Goal: Task Accomplishment & Management: Manage account settings

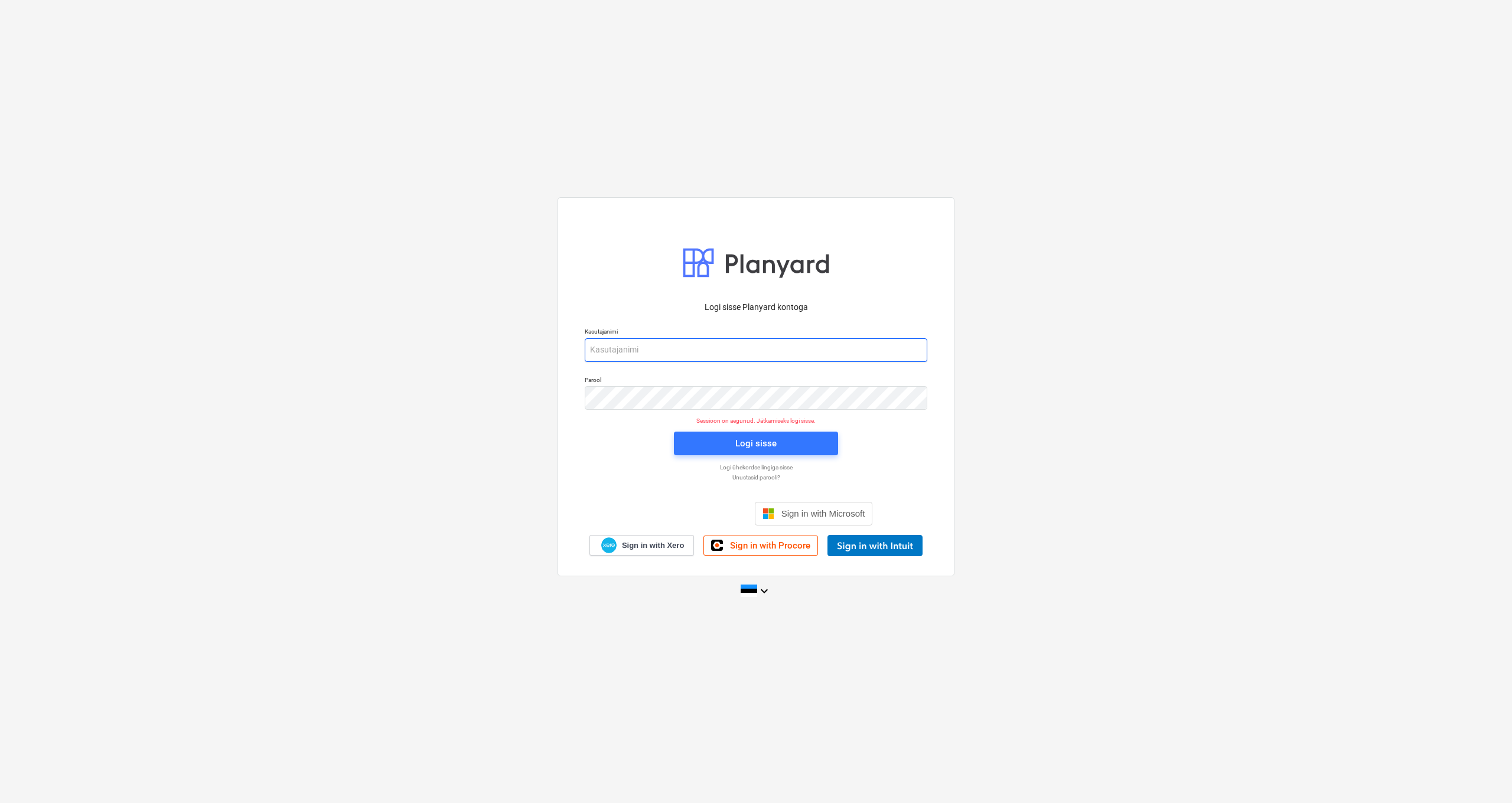
click at [595, 350] on input "email" at bounding box center [756, 350] width 342 height 24
type input "[PERSON_NAME][EMAIL_ADDRESS][DOMAIN_NAME]"
click at [775, 448] on div "Logi sisse" at bounding box center [756, 443] width 41 height 15
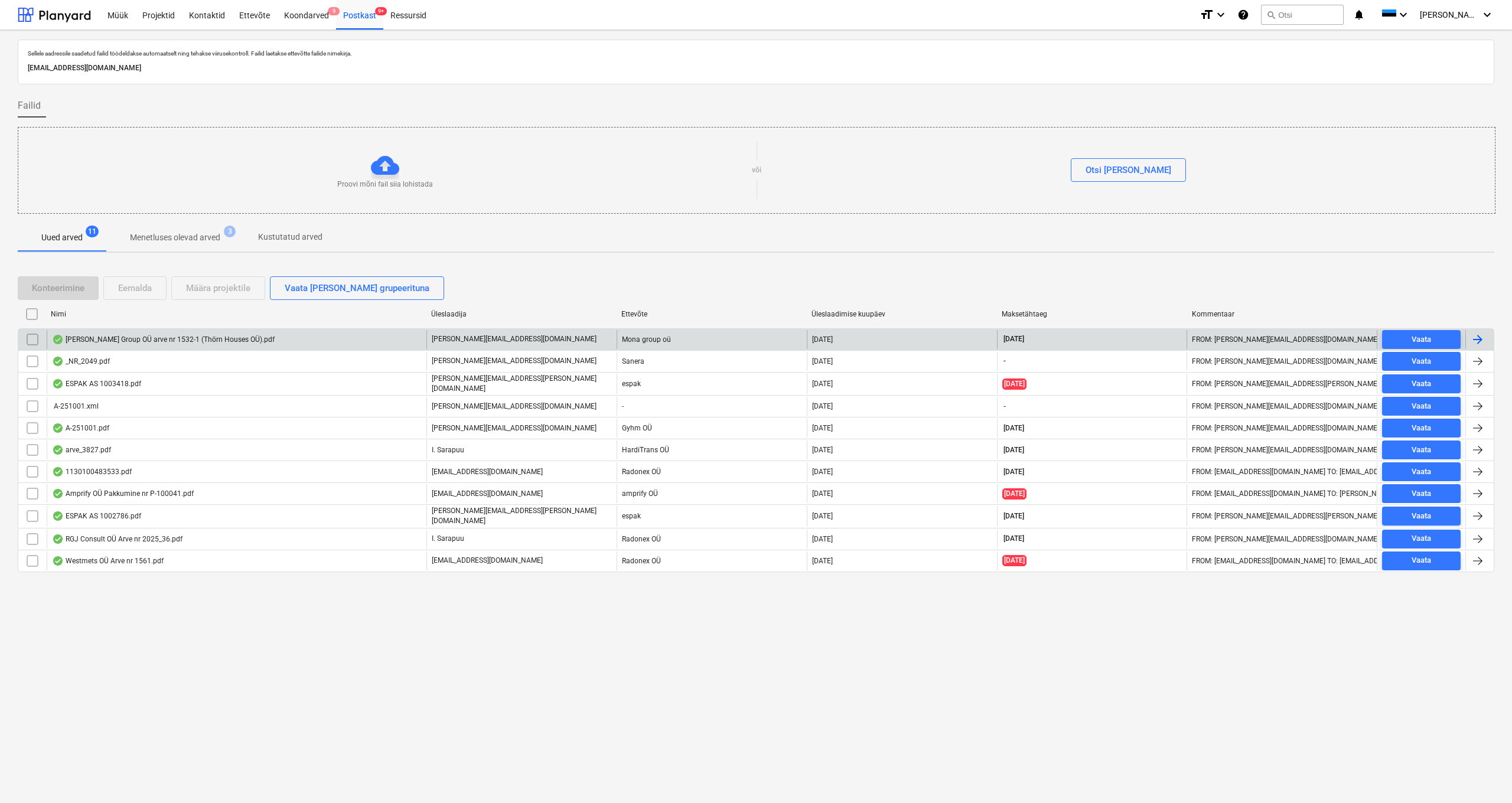
click at [185, 340] on div "Mona Group OÜ arve nr 1532-1 (Thörn Houses OÜ).pdf" at bounding box center [163, 339] width 223 height 9
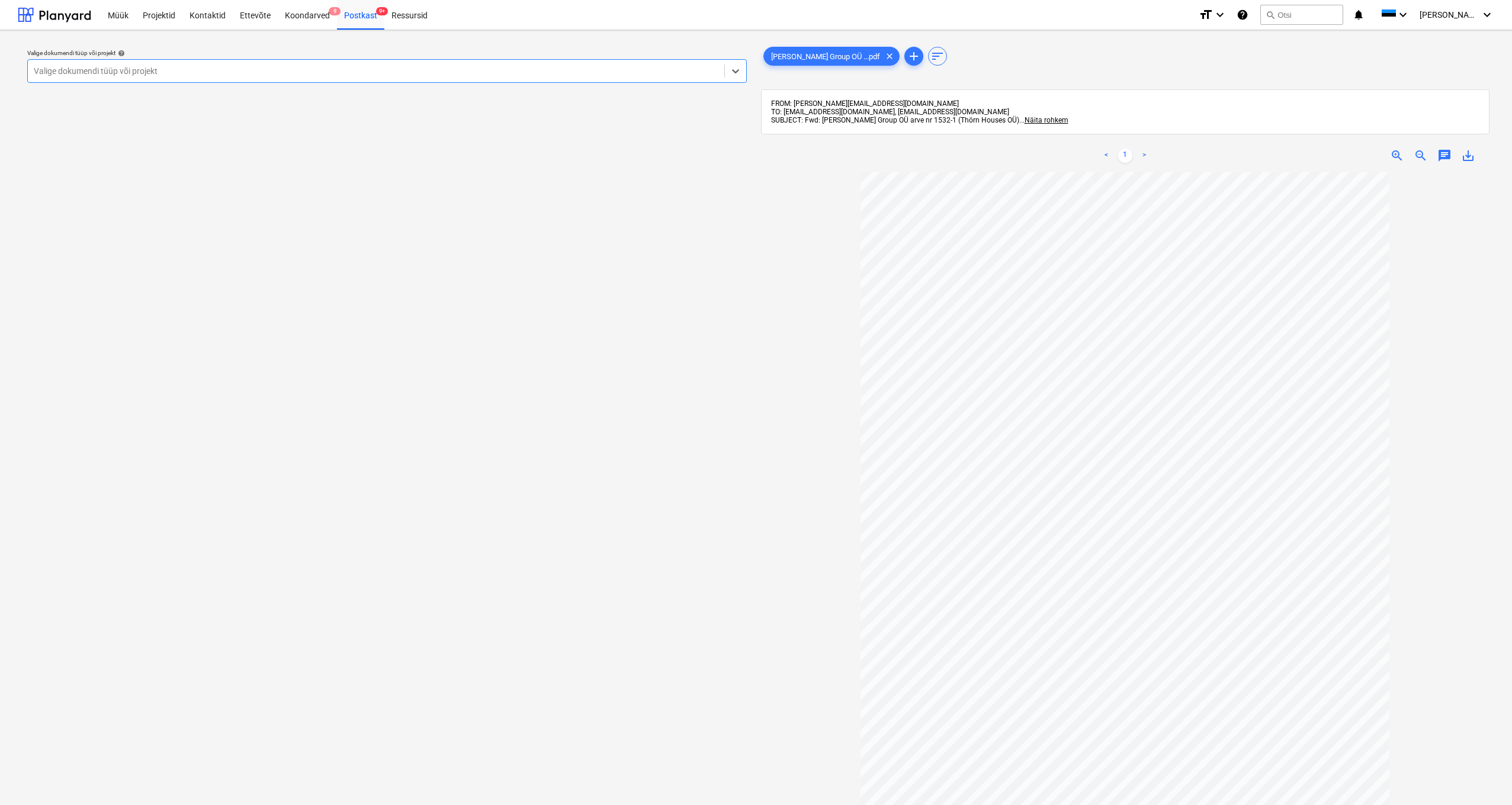
click at [182, 74] on div at bounding box center [376, 71] width 685 height 12
type input "pee"
click at [1465, 156] on span "save_alt" at bounding box center [1468, 155] width 14 height 14
click at [482, 379] on div "Valige dokumendi tüüp või projekt help Valige dokumendi tüüp või projekt" at bounding box center [387, 494] width 739 height 909
click at [365, 14] on div "Postkast 9+" at bounding box center [360, 14] width 47 height 30
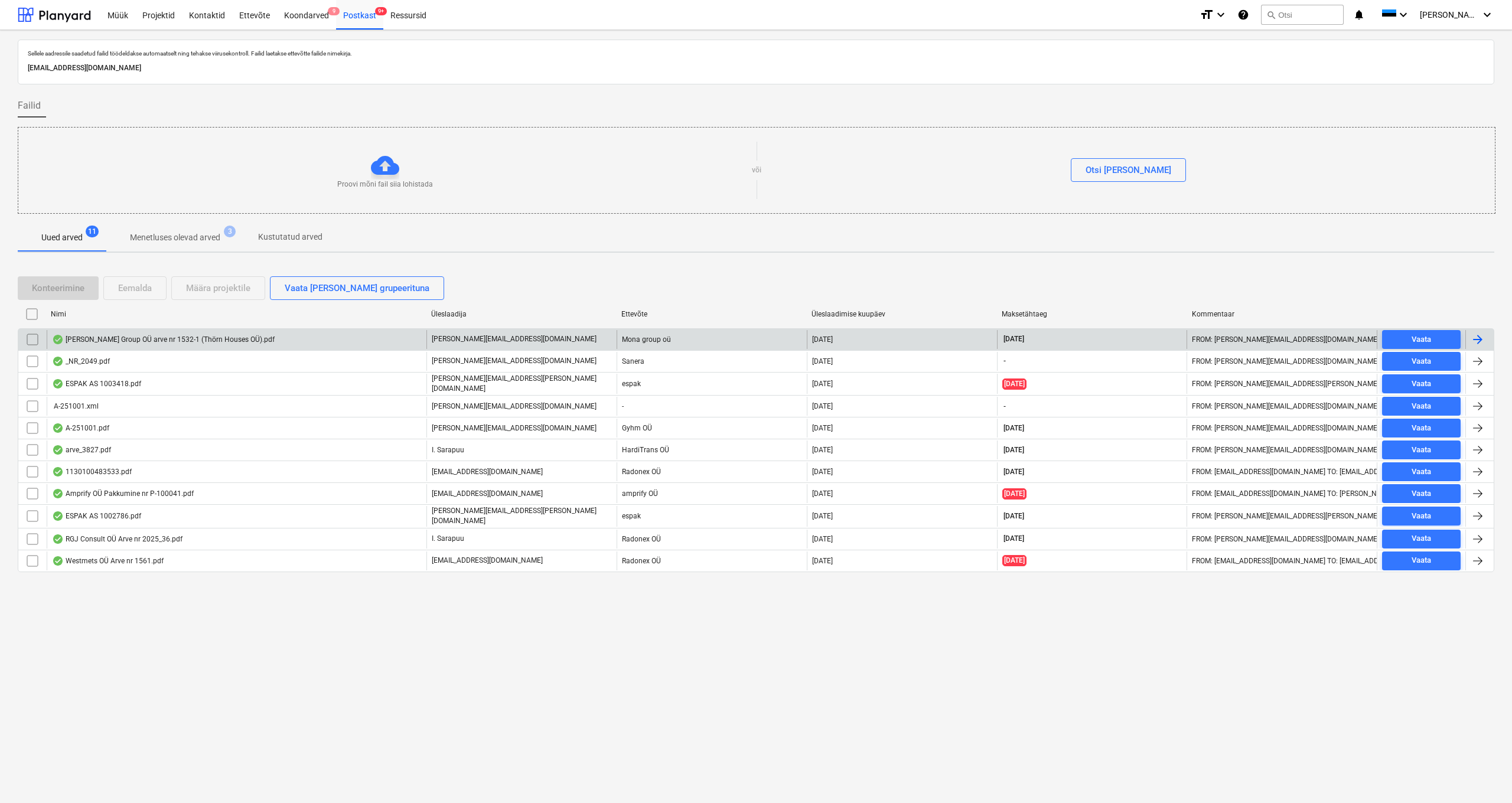
click at [33, 340] on input "checkbox" at bounding box center [33, 340] width 19 height 19
click at [144, 286] on div "Eemalda" at bounding box center [135, 288] width 34 height 15
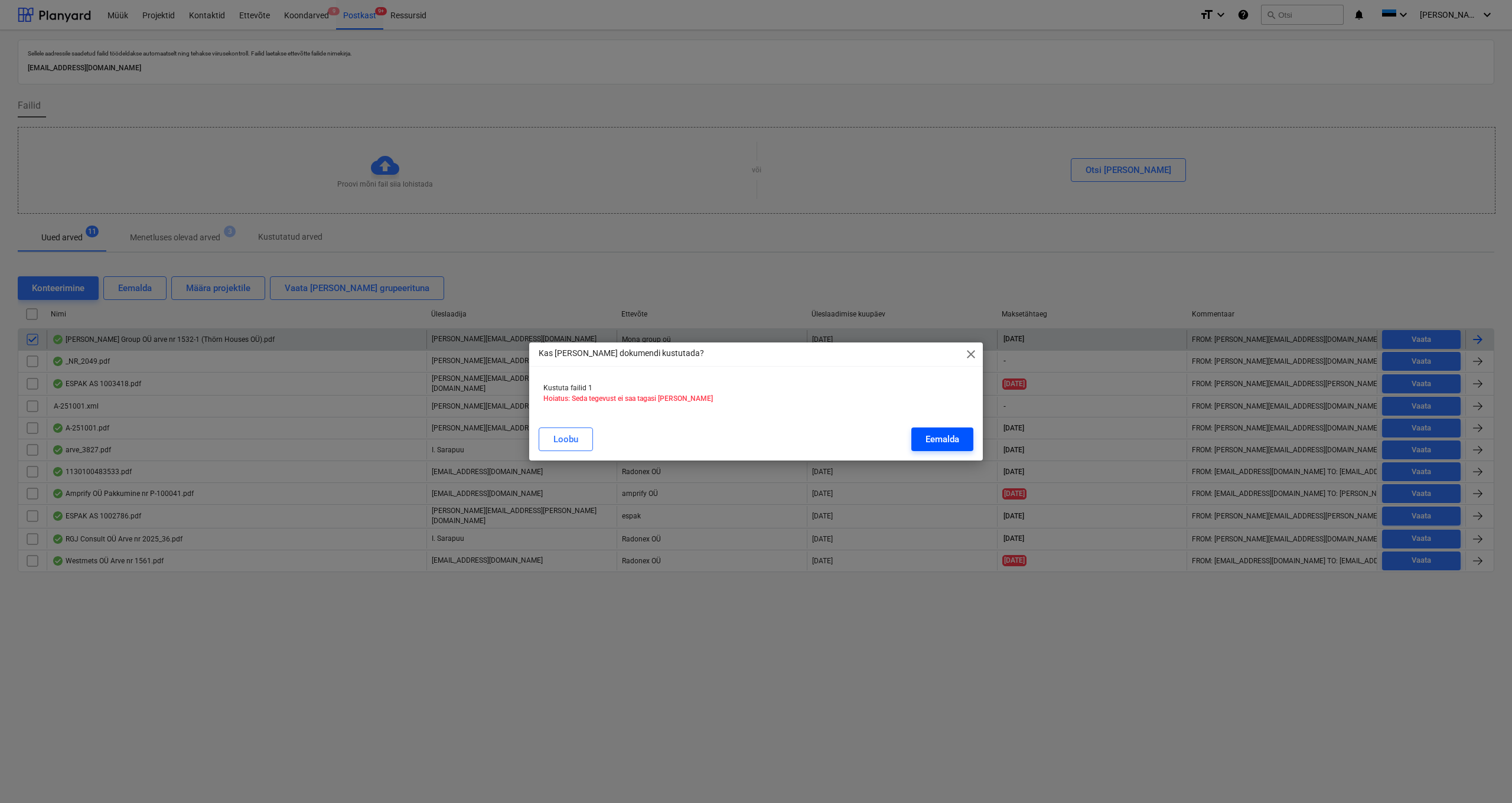
click at [923, 439] on button "Eemalda" at bounding box center [942, 439] width 62 height 24
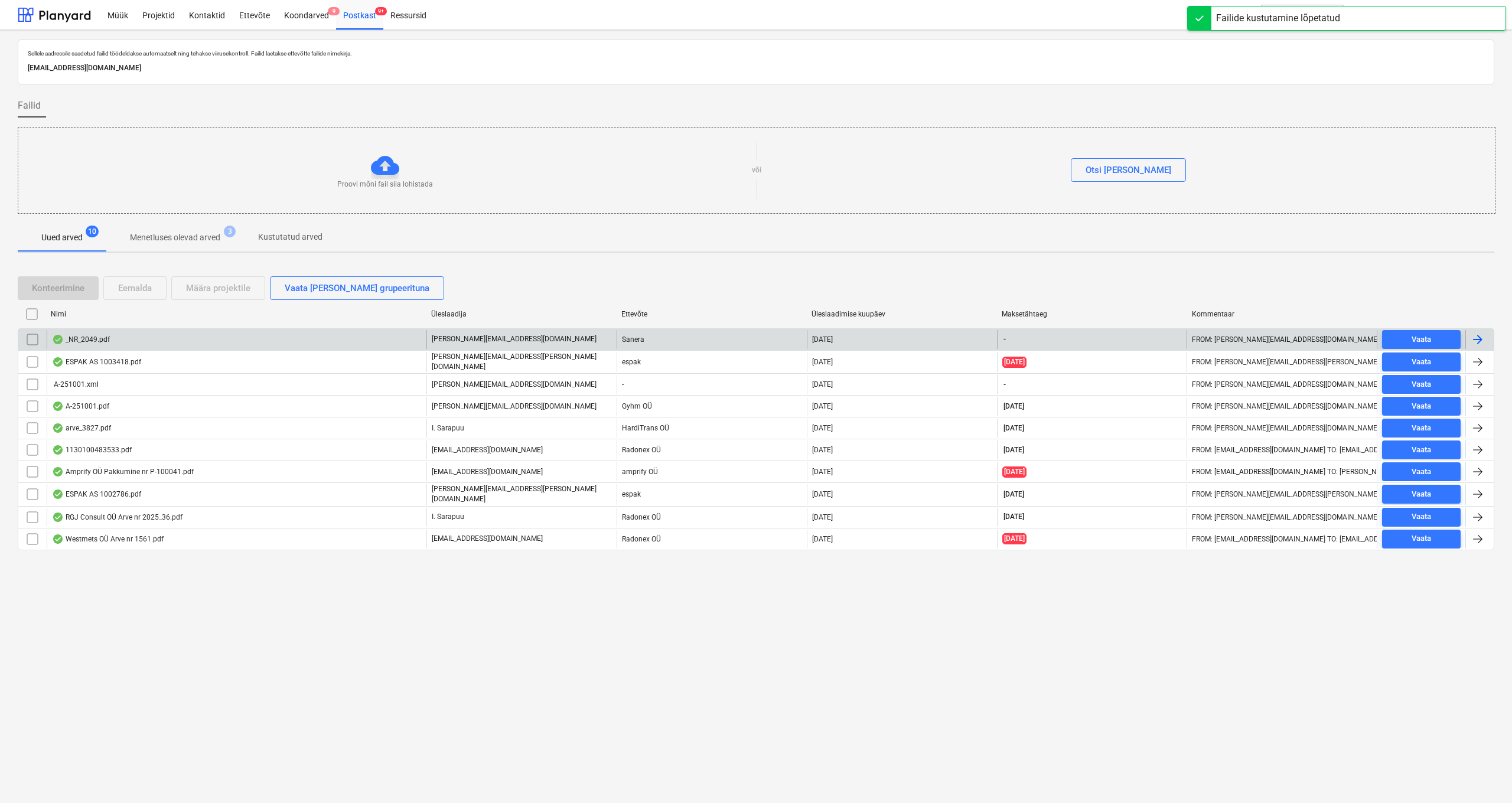
click at [81, 339] on div "_NR_2049.pdf" at bounding box center [81, 339] width 58 height 9
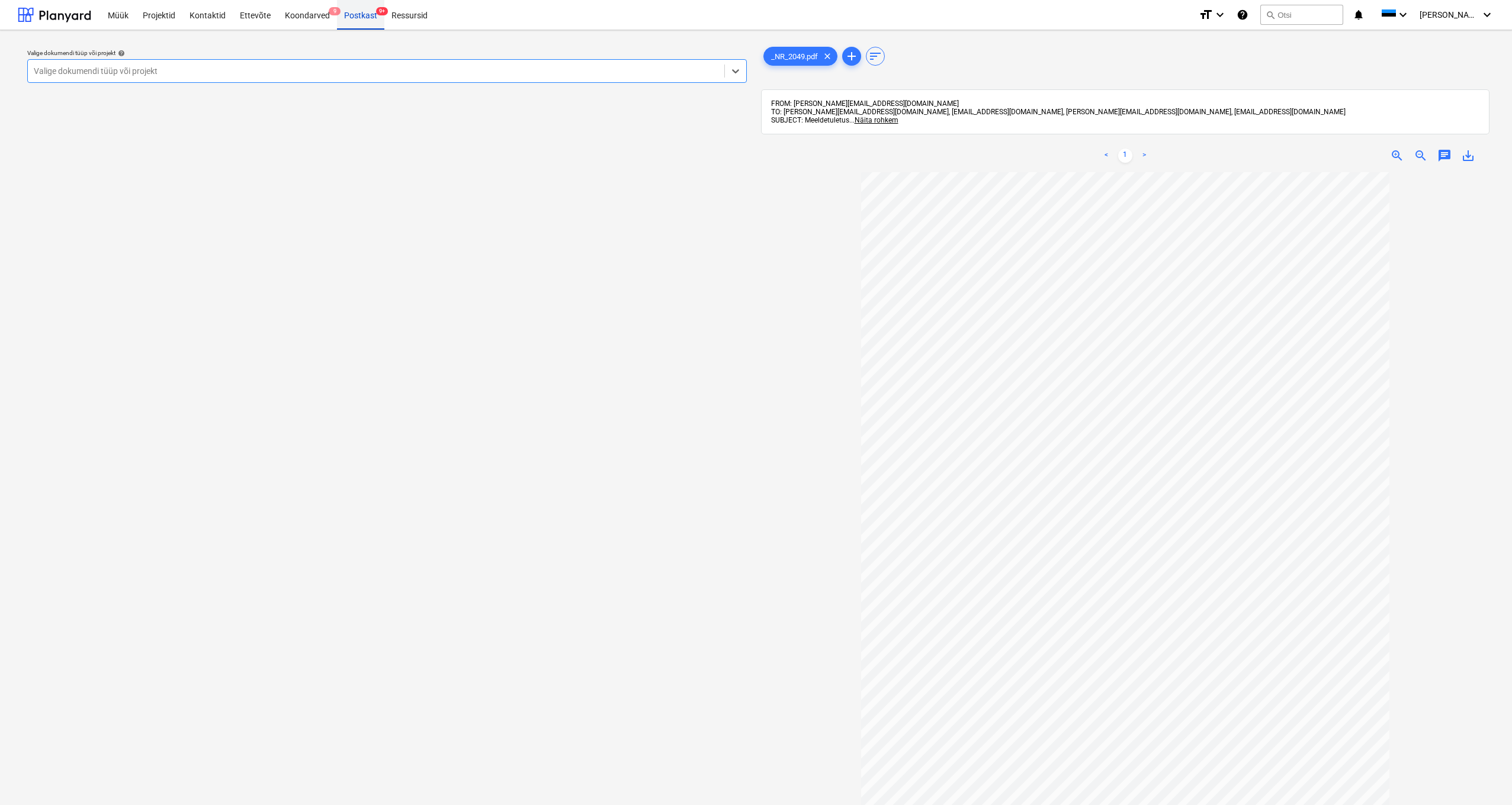
click at [372, 21] on div "Postkast 9+" at bounding box center [360, 14] width 47 height 30
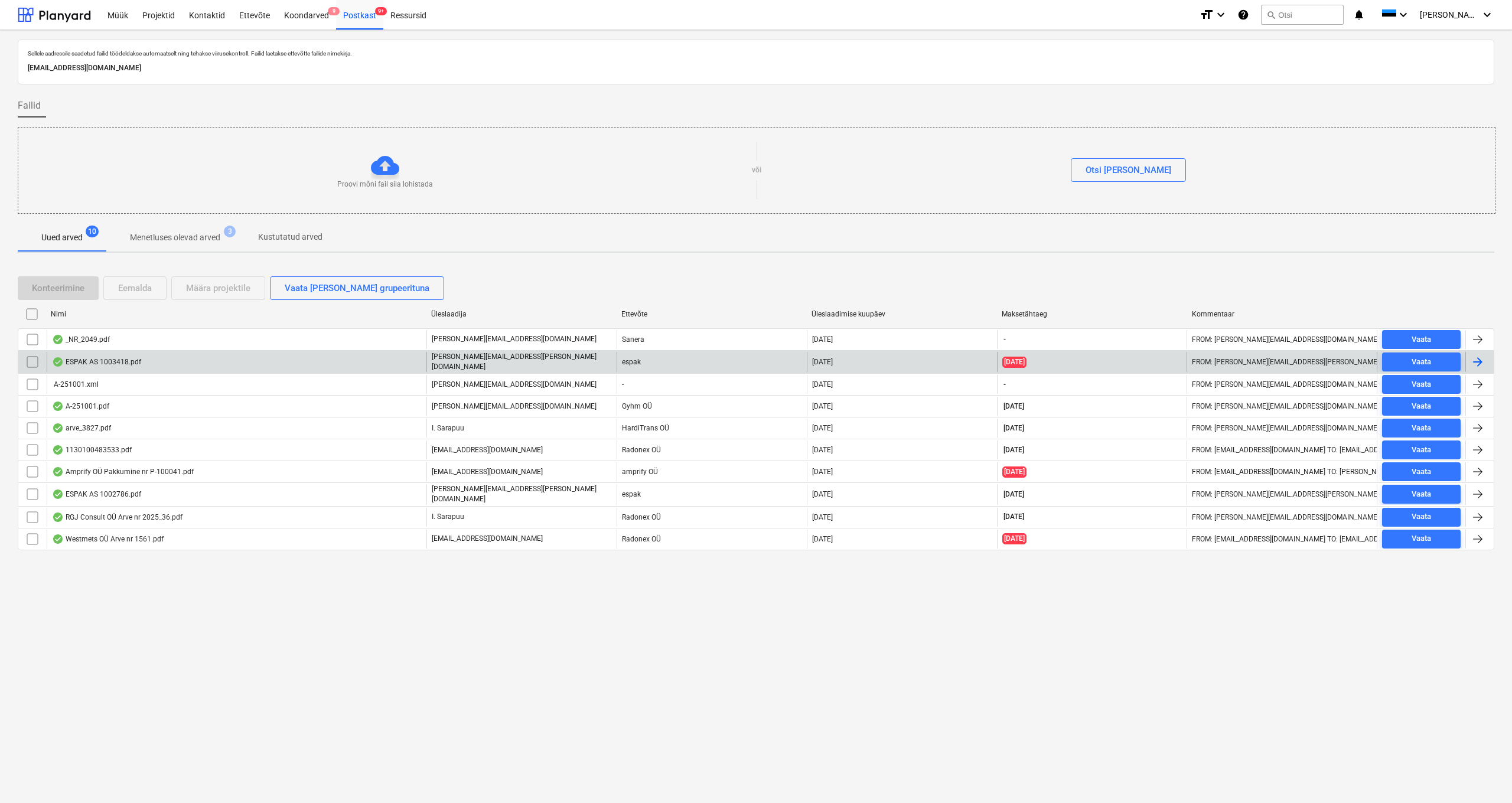
click at [117, 362] on div "ESPAK AS 1003418.pdf" at bounding box center [97, 362] width 89 height 9
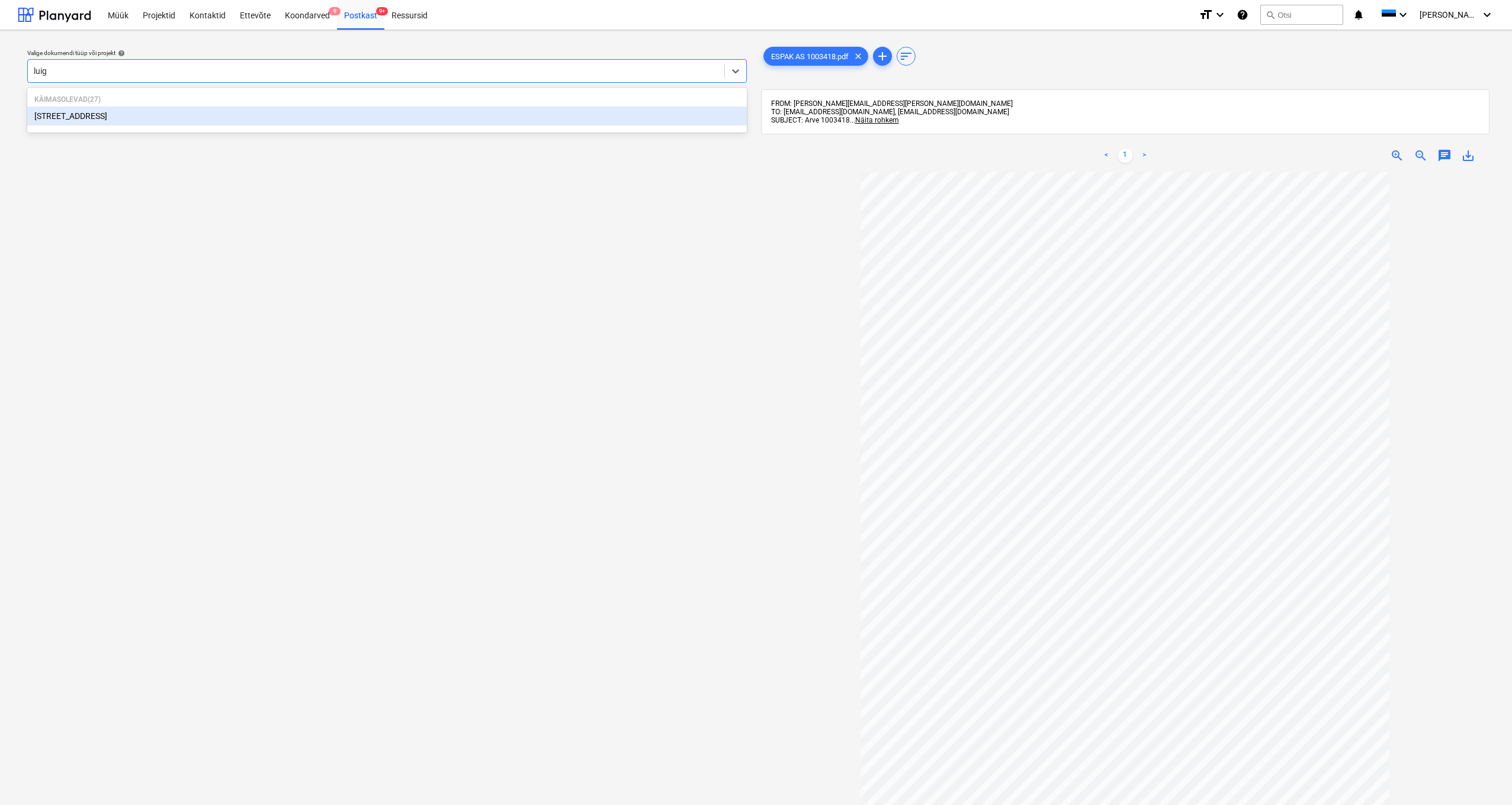
type input "luige"
click at [65, 114] on div "Luige tee 29" at bounding box center [387, 116] width 720 height 19
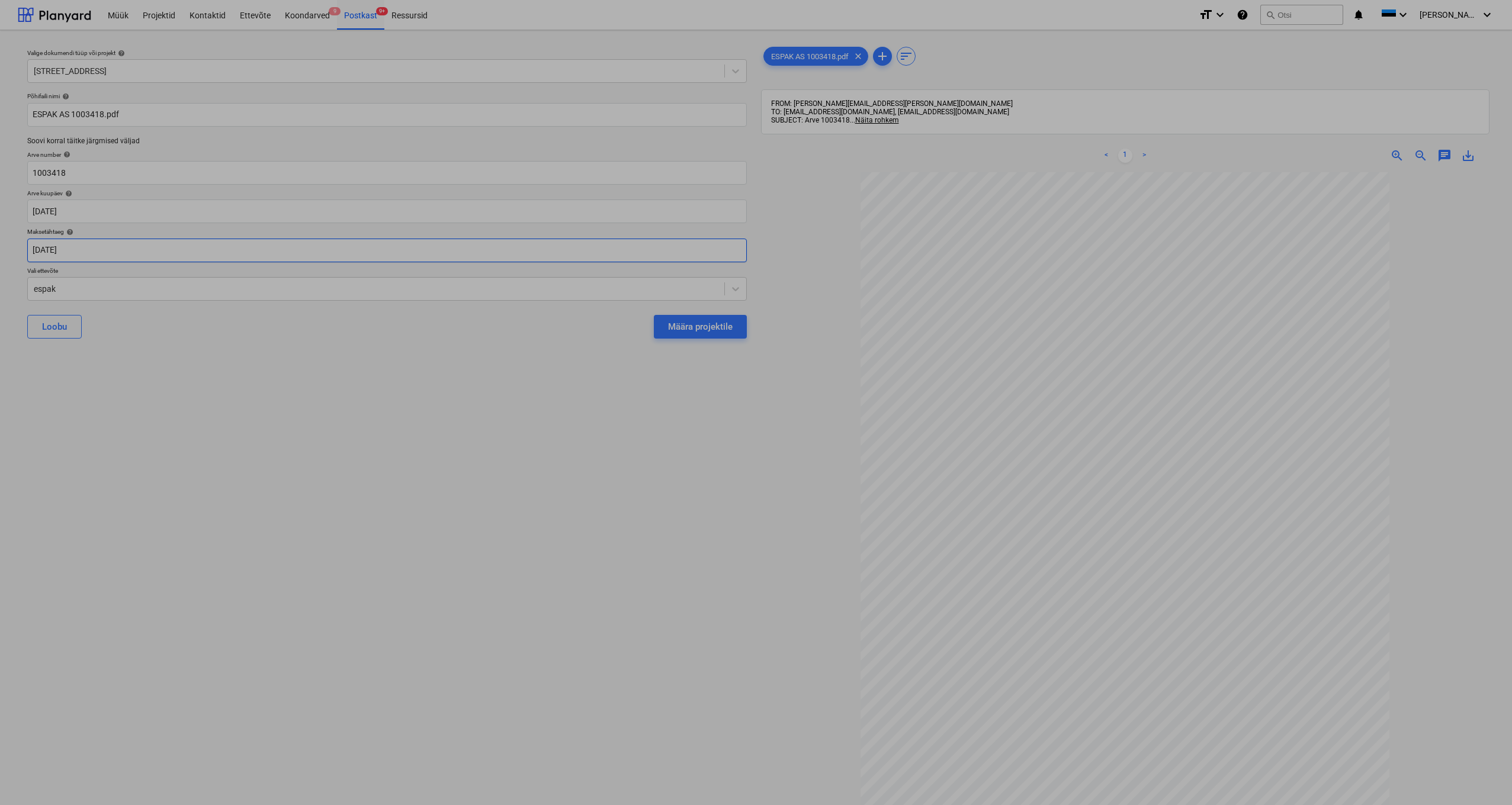
click at [59, 251] on body "Müük Projektid Kontaktid Ettevõte Koondarved 9 Postkast 9+ Ressursid format_siz…" at bounding box center [756, 402] width 1512 height 805
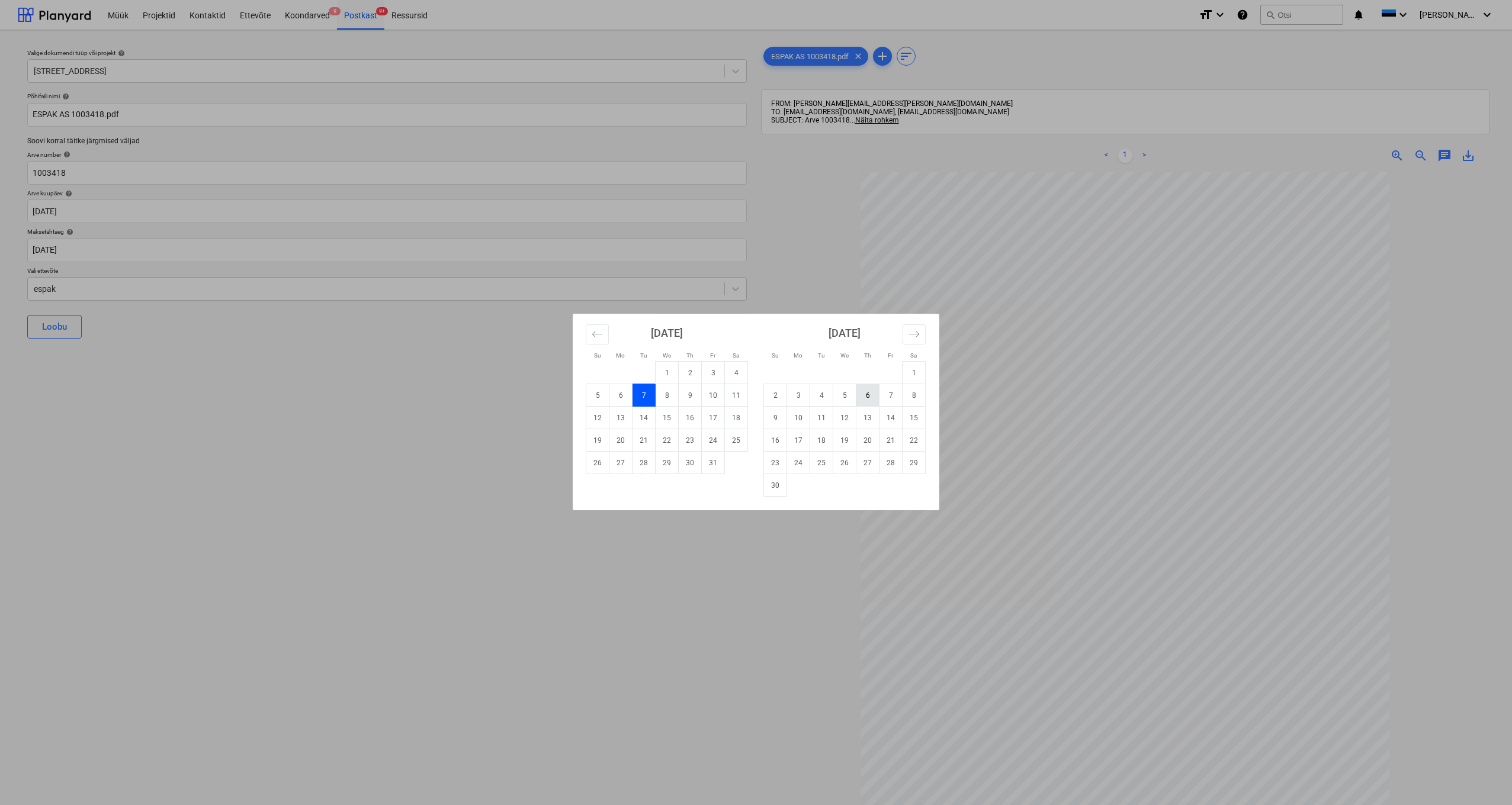
click at [869, 397] on td "6" at bounding box center [868, 395] width 23 height 23
type input "06 Nov 2025"
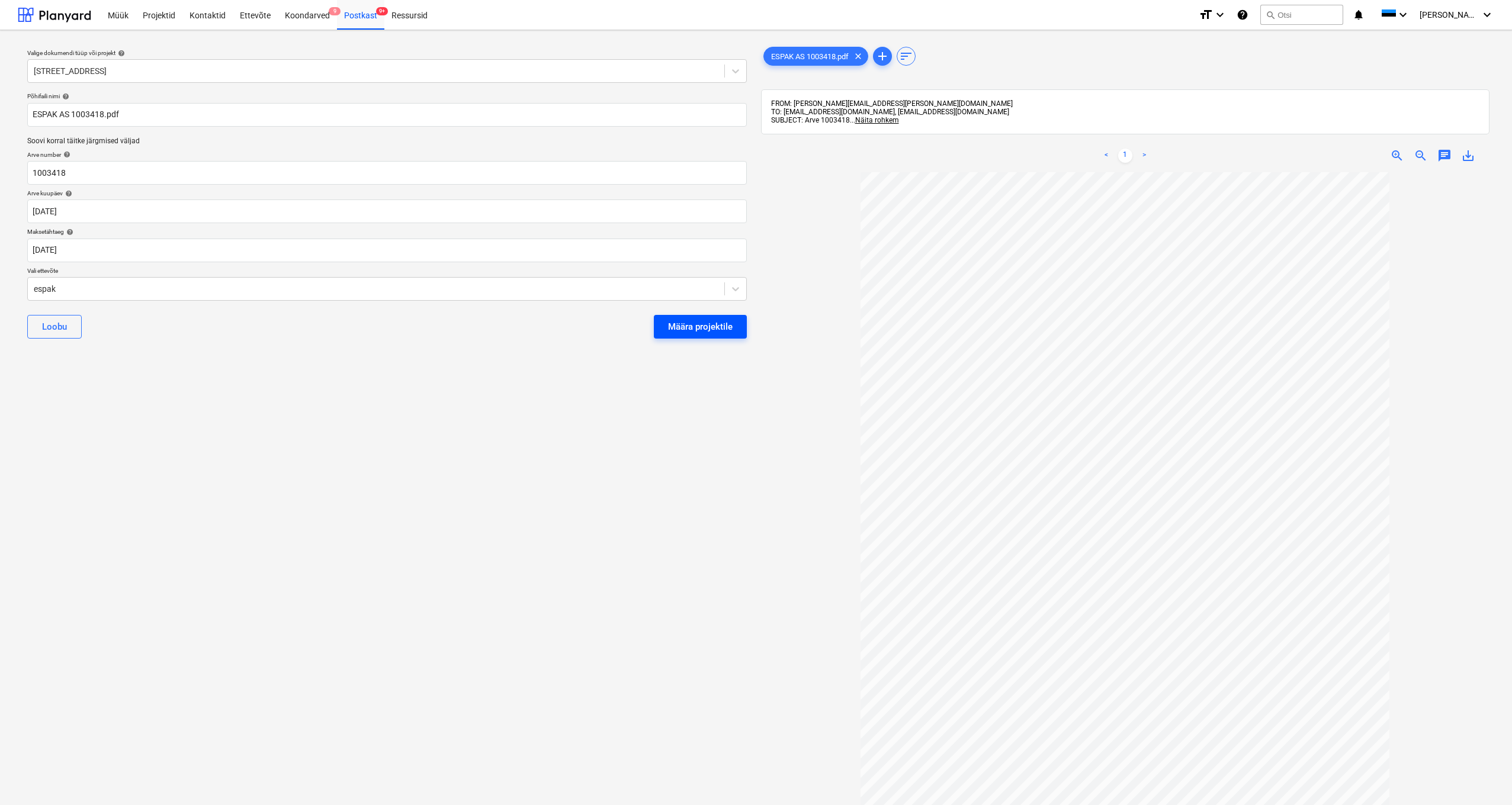
click at [681, 327] on div "Määra projektile" at bounding box center [700, 327] width 65 height 15
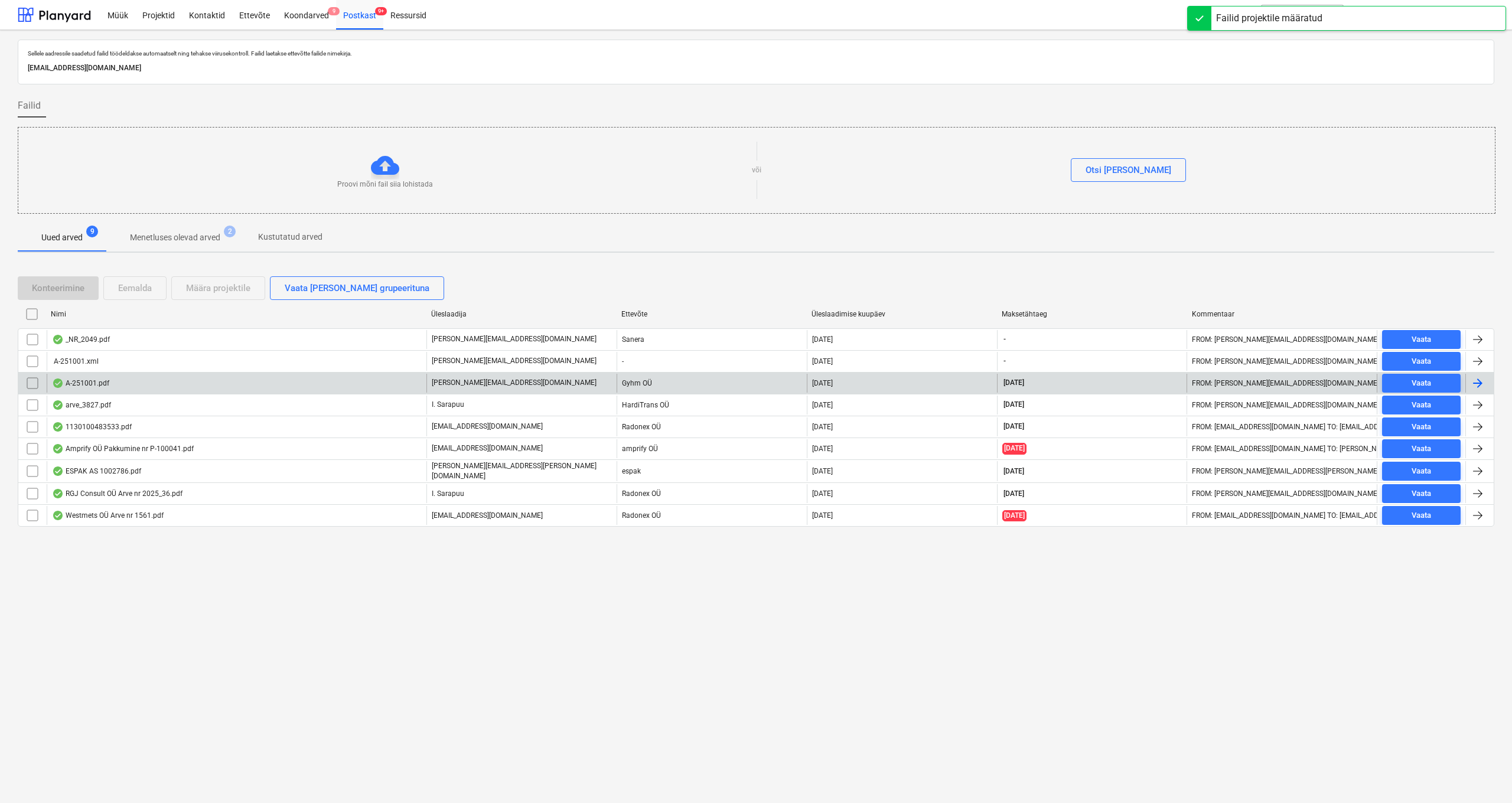
click at [100, 386] on div "A-251001.pdf" at bounding box center [80, 383] width 57 height 9
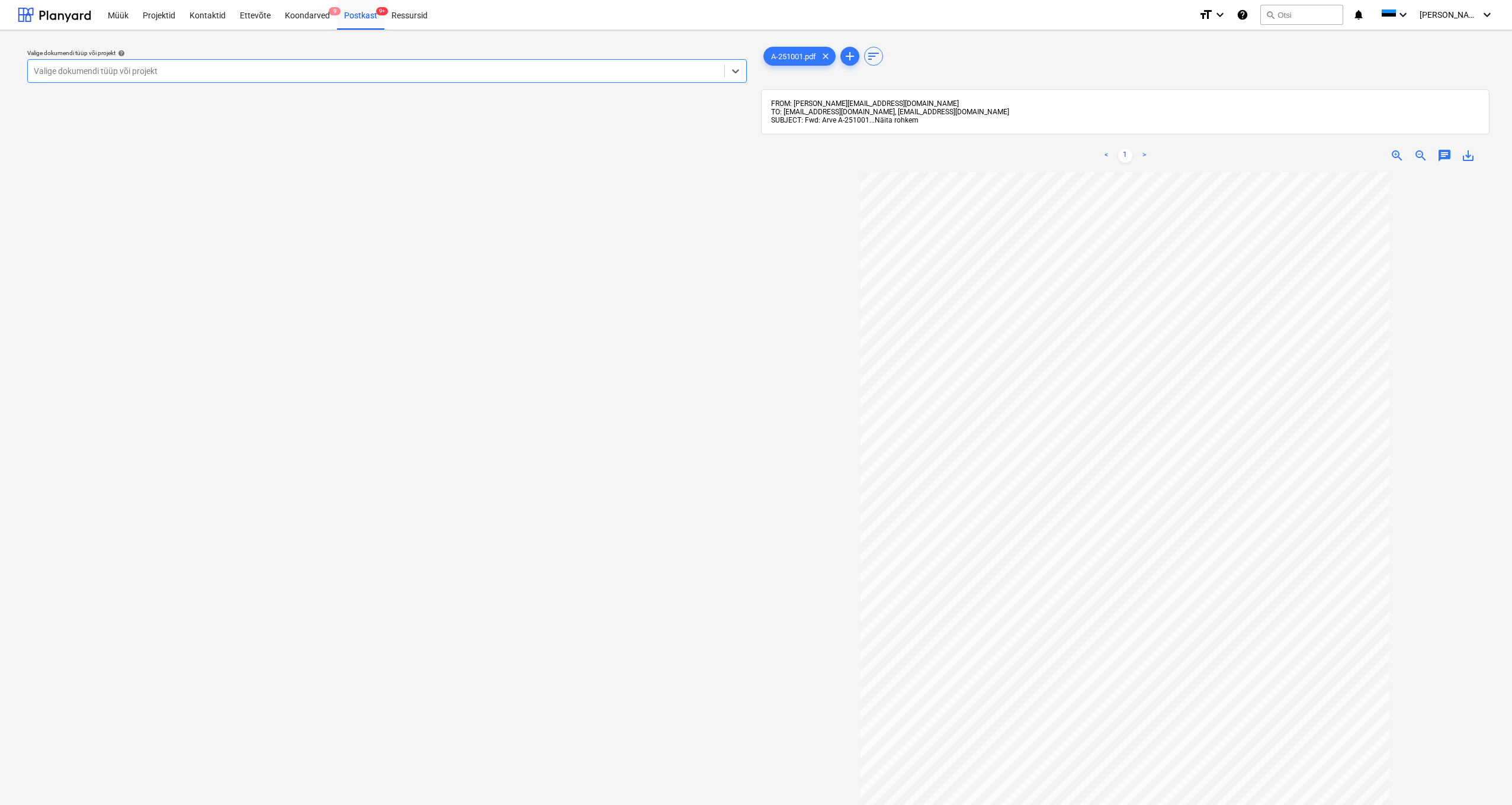
click at [901, 118] on span "Näita rohkem" at bounding box center [897, 120] width 44 height 8
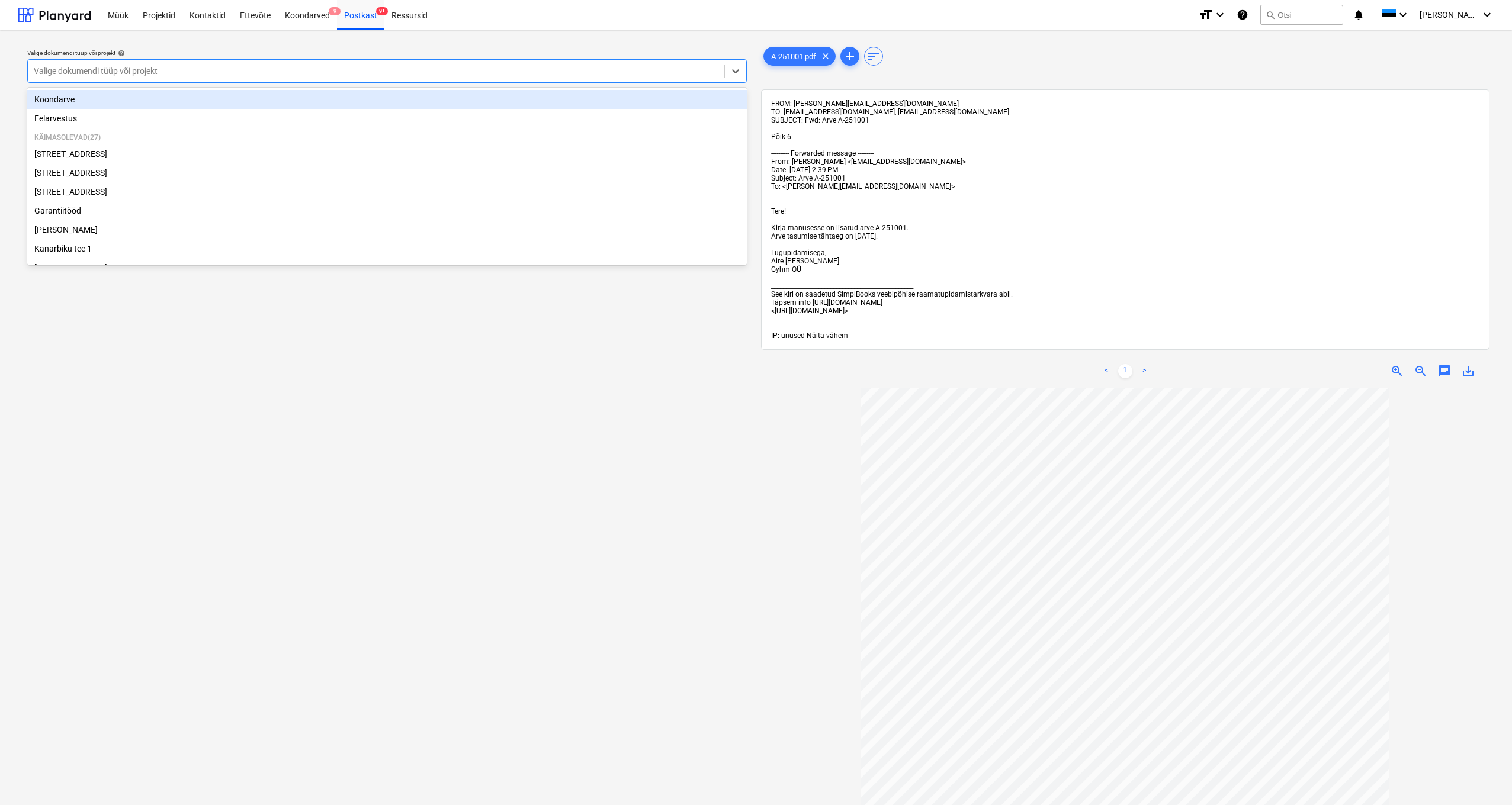
click at [162, 73] on div at bounding box center [376, 71] width 685 height 12
type input "l"
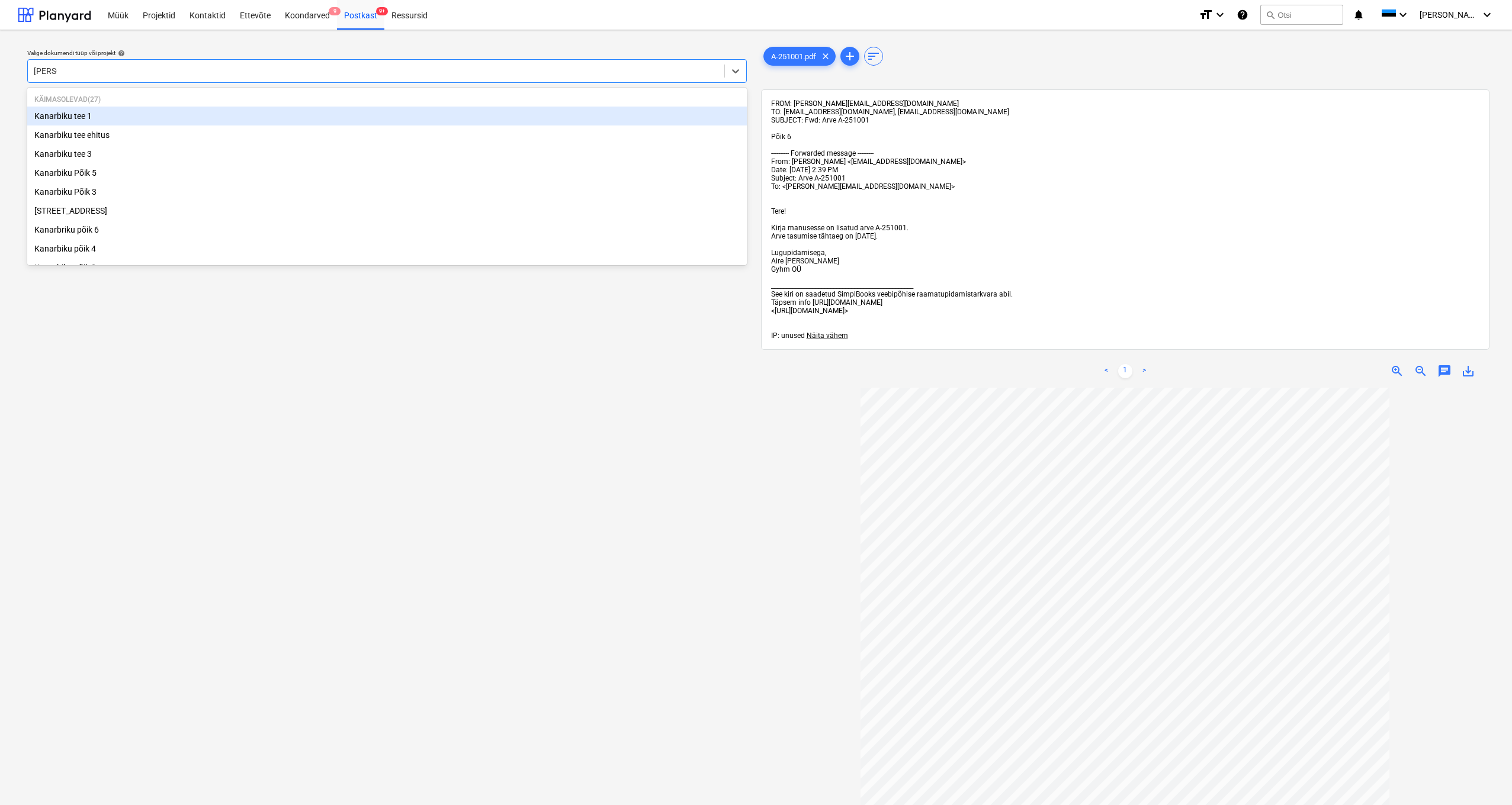
type input "kanarb"
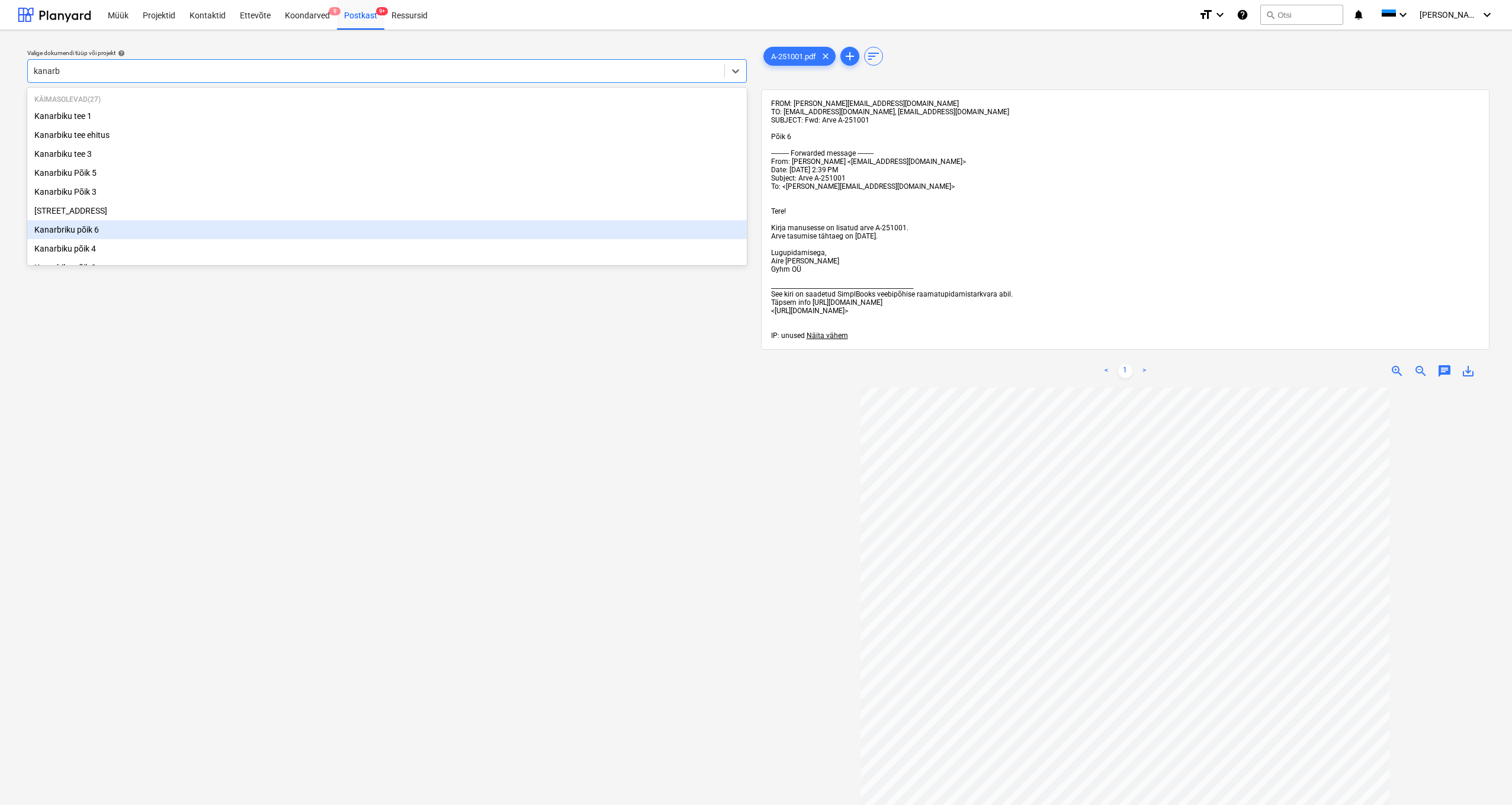
click at [93, 230] on div "Kanarbriku põik 6" at bounding box center [387, 229] width 720 height 19
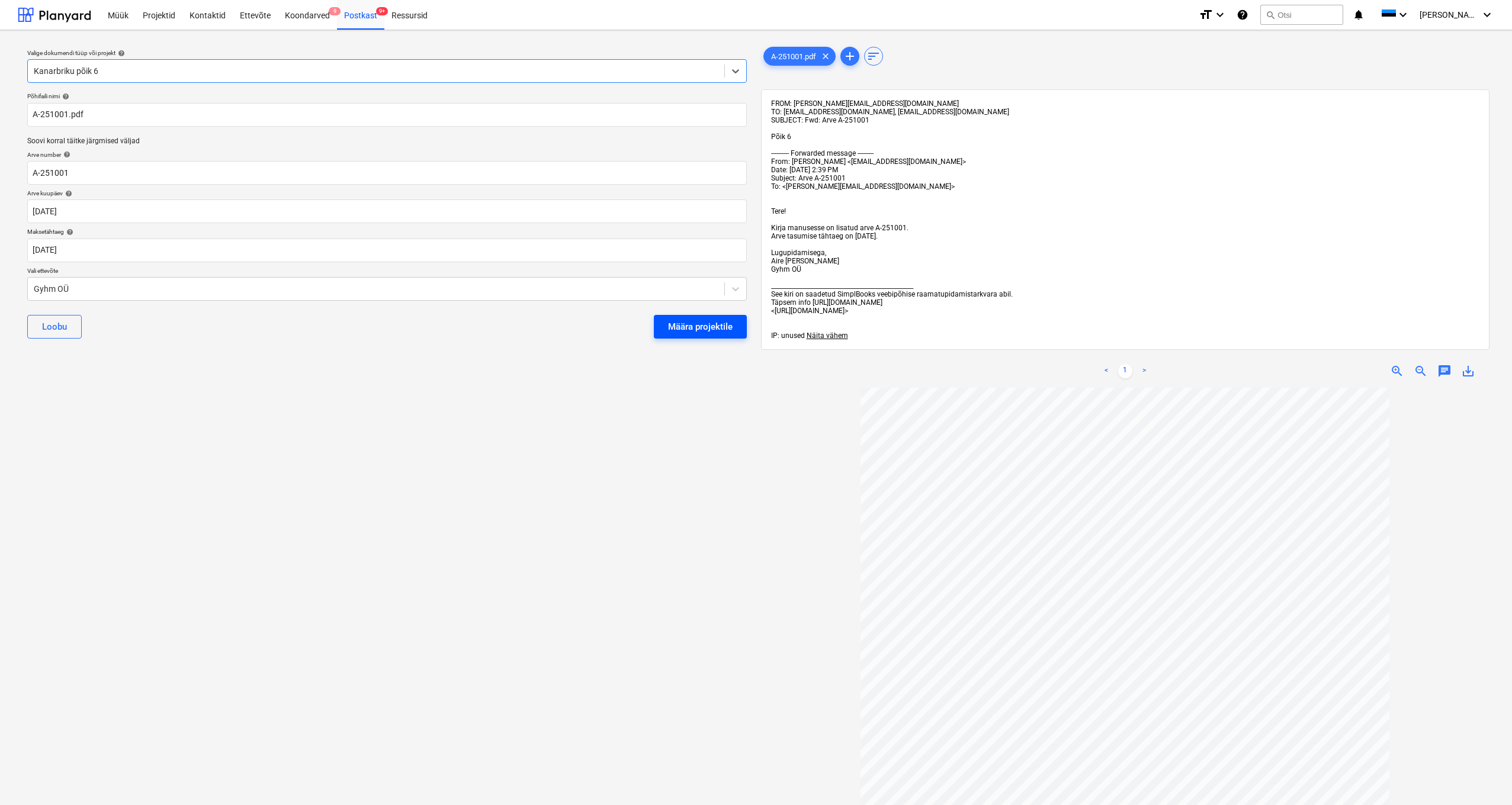
click at [704, 324] on div "Määra projektile" at bounding box center [700, 327] width 65 height 15
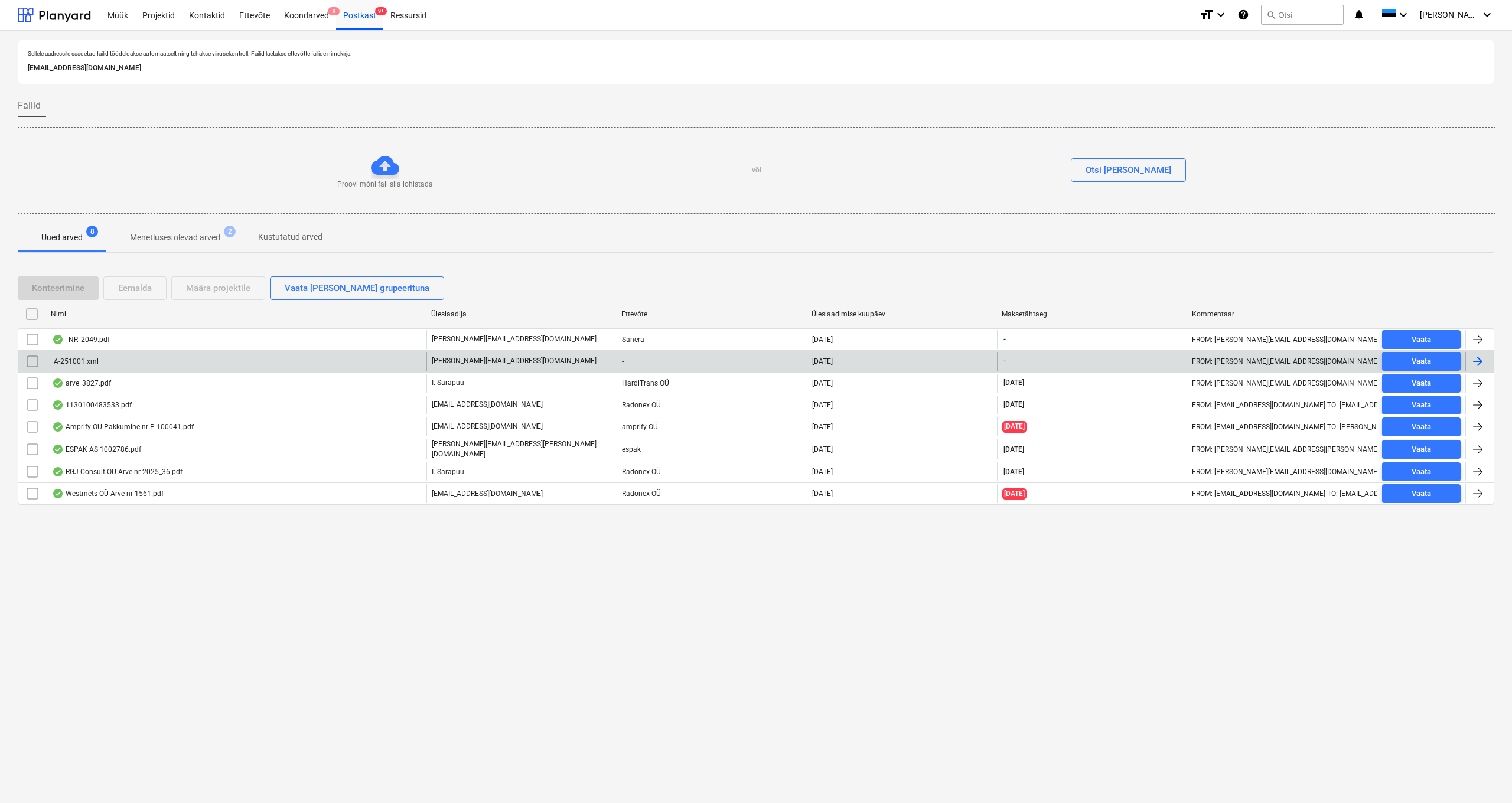
click at [85, 362] on div "A-251001.xml" at bounding box center [75, 361] width 46 height 8
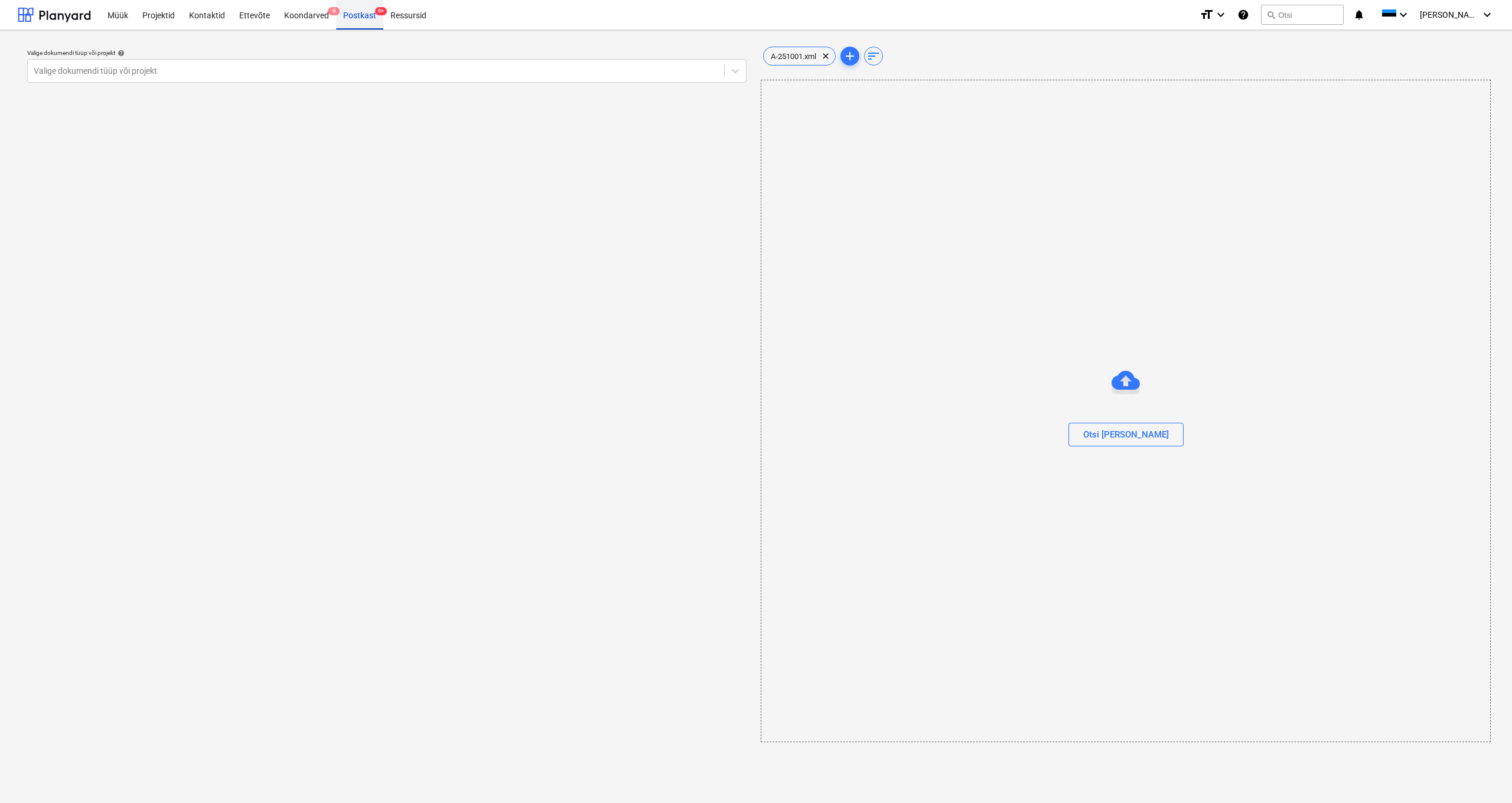
click at [360, 16] on div "Postkast 9+" at bounding box center [359, 14] width 47 height 30
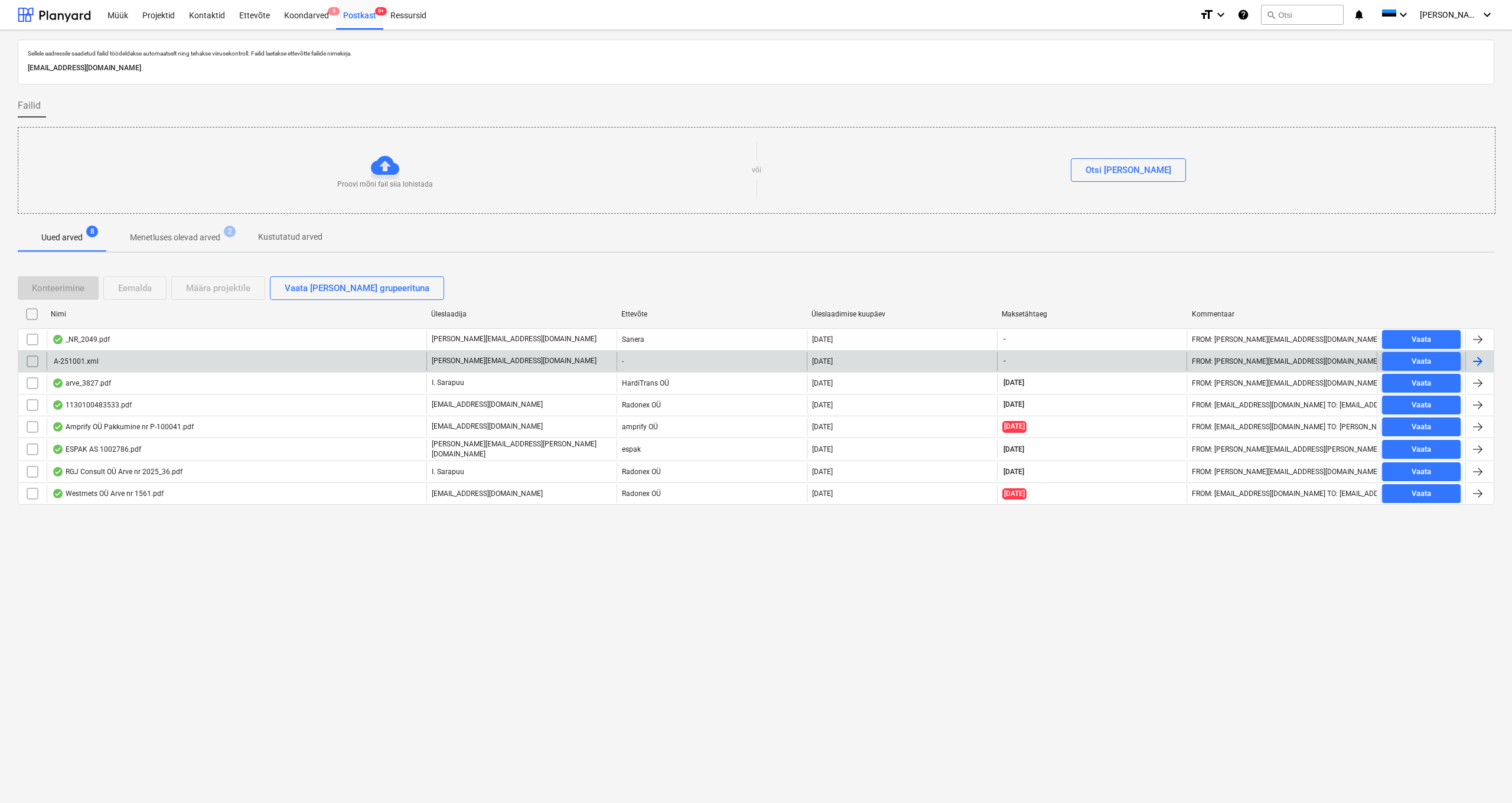
click at [33, 361] on input "checkbox" at bounding box center [33, 362] width 19 height 19
click at [129, 290] on div "Eemalda" at bounding box center [135, 288] width 34 height 15
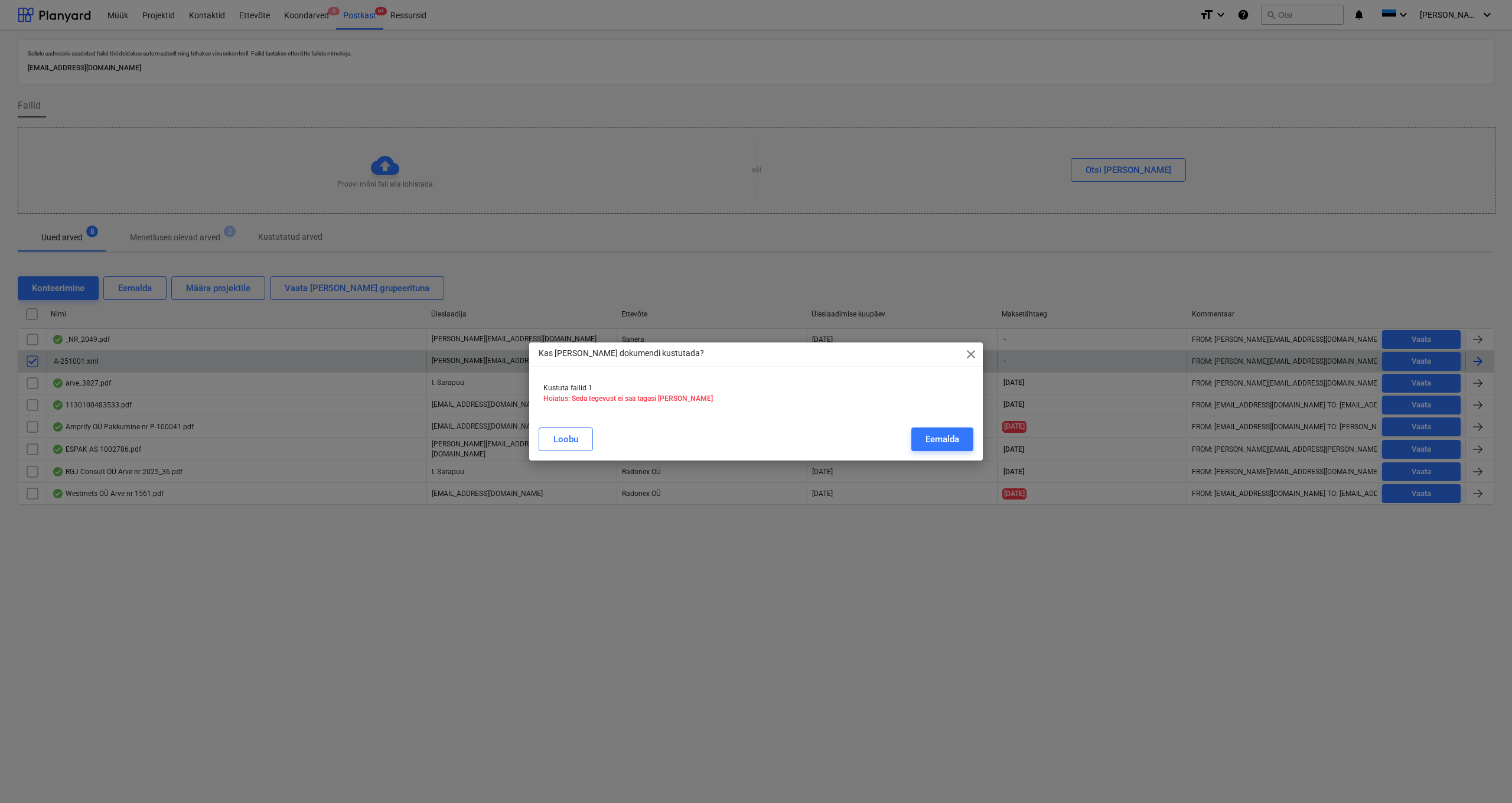
drag, startPoint x: 935, startPoint y: 436, endPoint x: 852, endPoint y: 419, distance: 84.7
click at [935, 436] on div "Eemalda" at bounding box center [942, 439] width 34 height 15
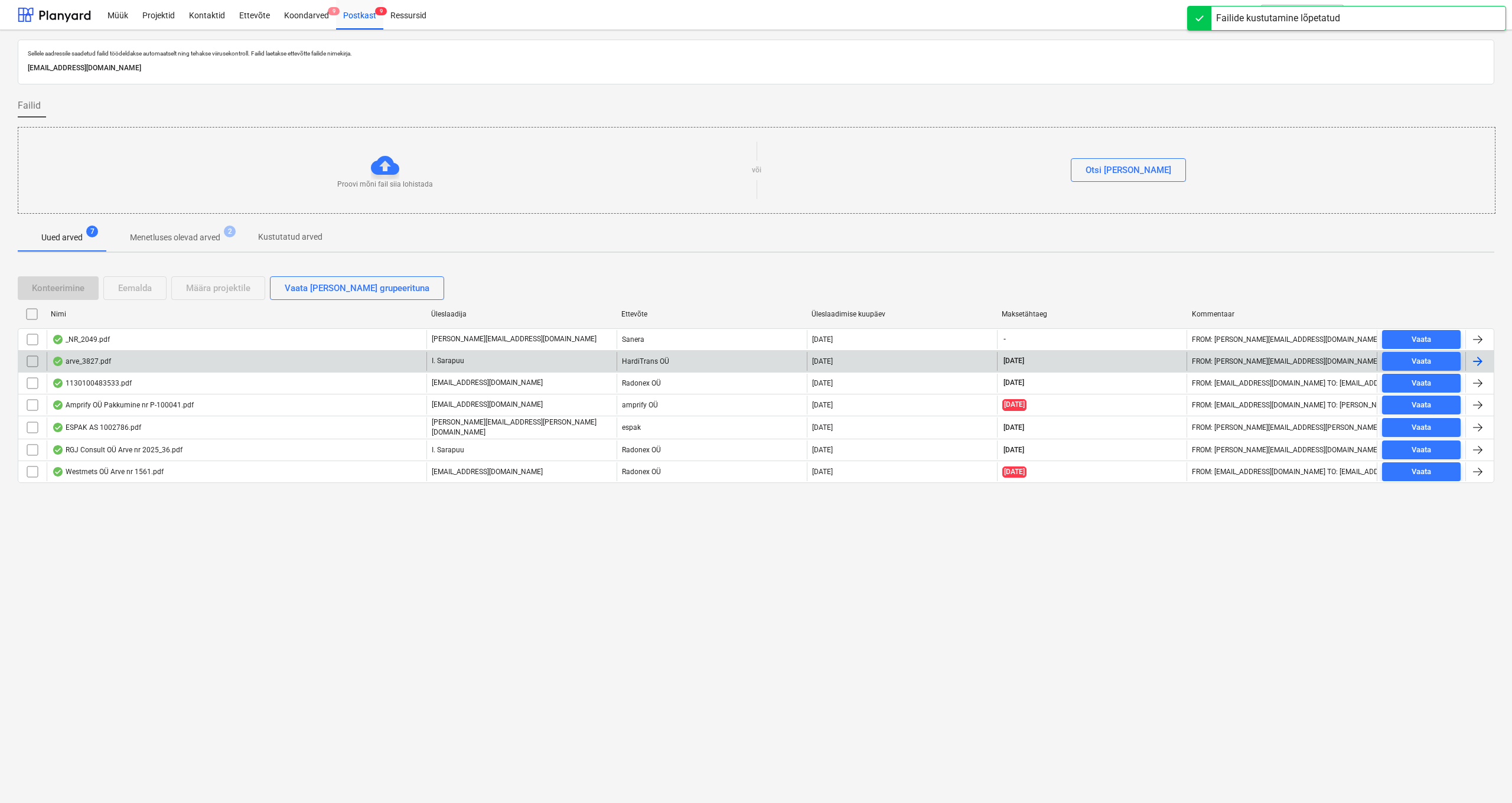
click at [90, 361] on div "arve_3827.pdf" at bounding box center [81, 361] width 59 height 9
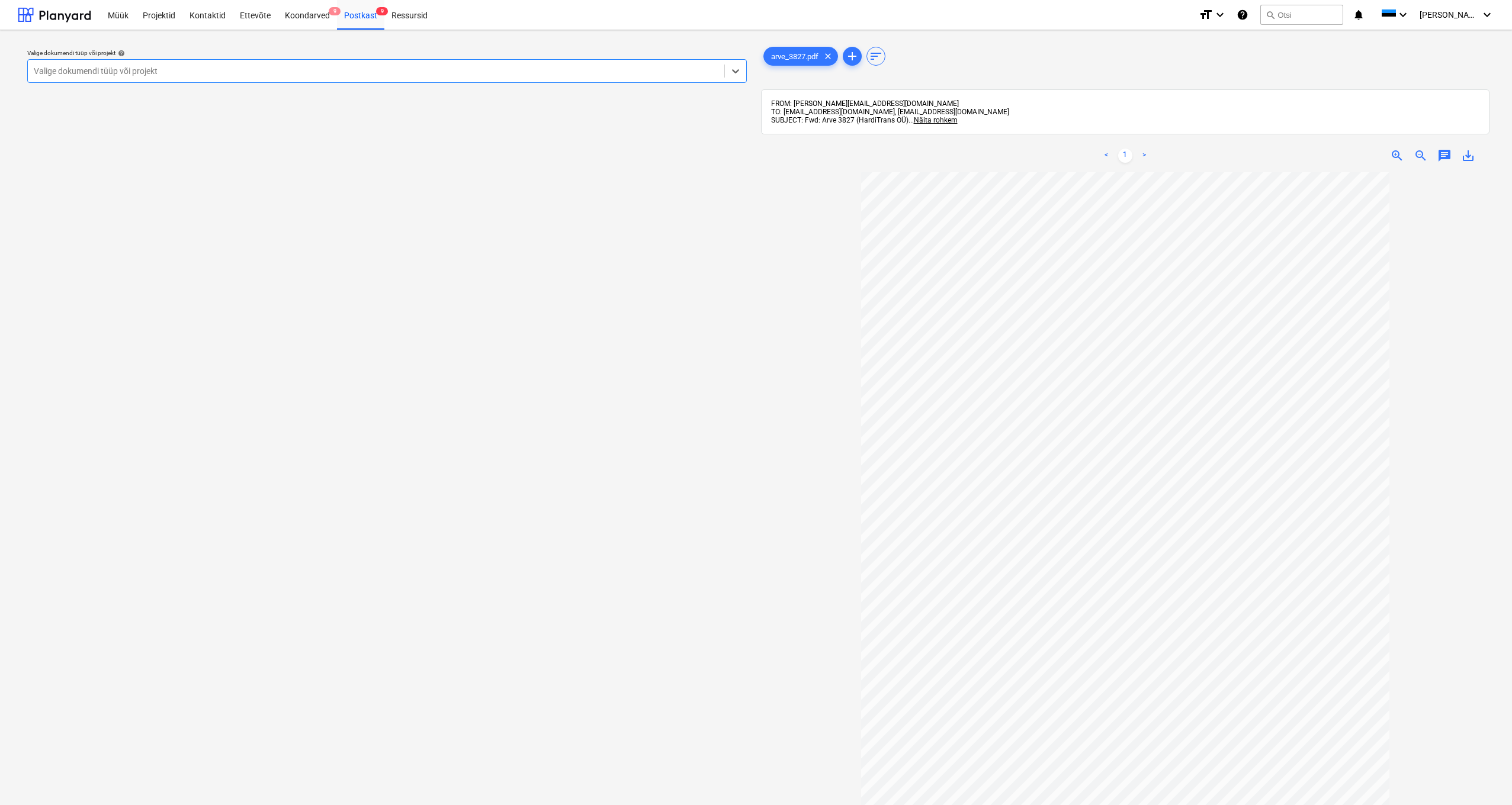
click at [119, 72] on div "Valige dokumendi tüüp või projekt" at bounding box center [376, 71] width 685 height 9
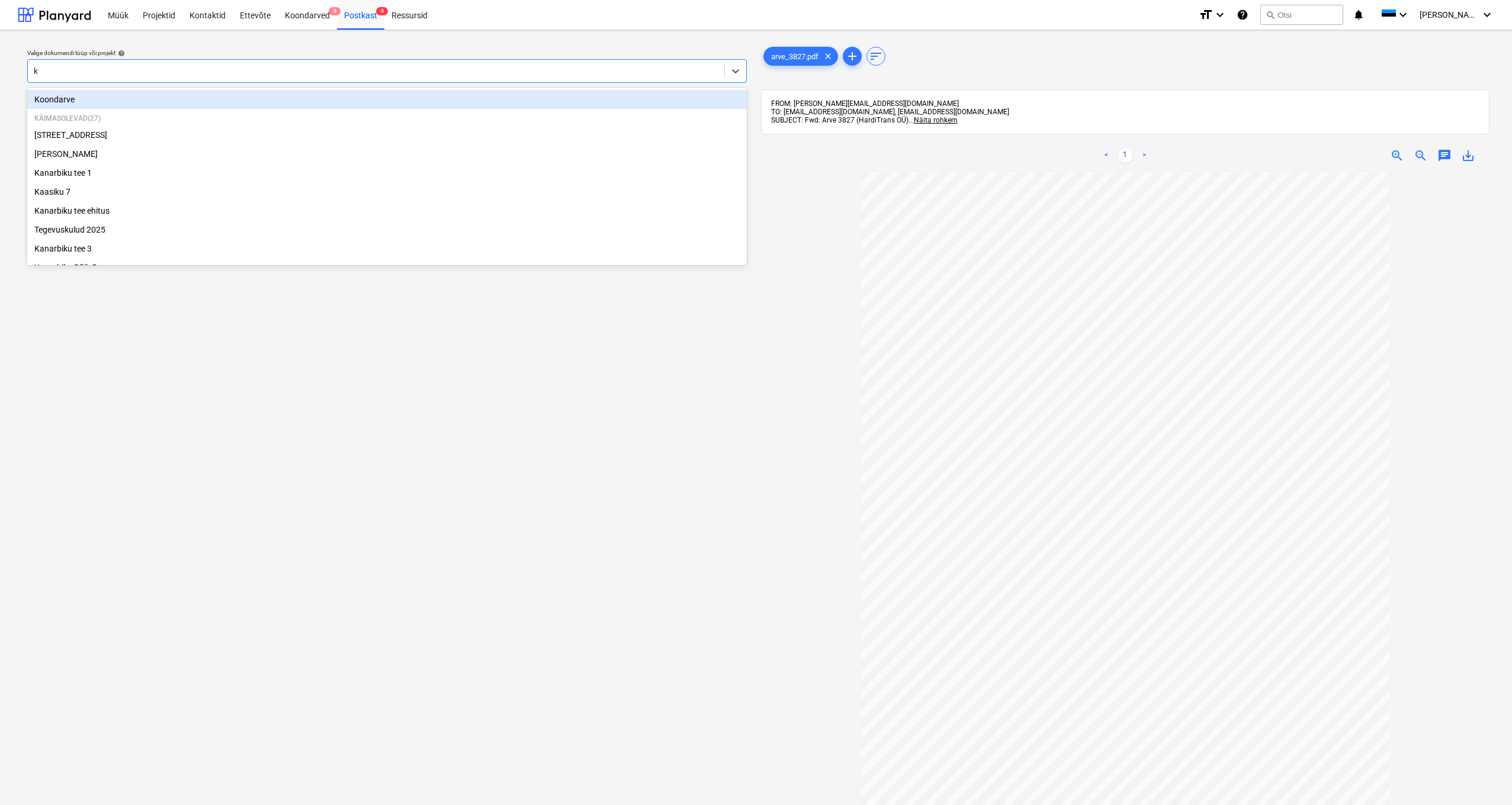
type input "kü"
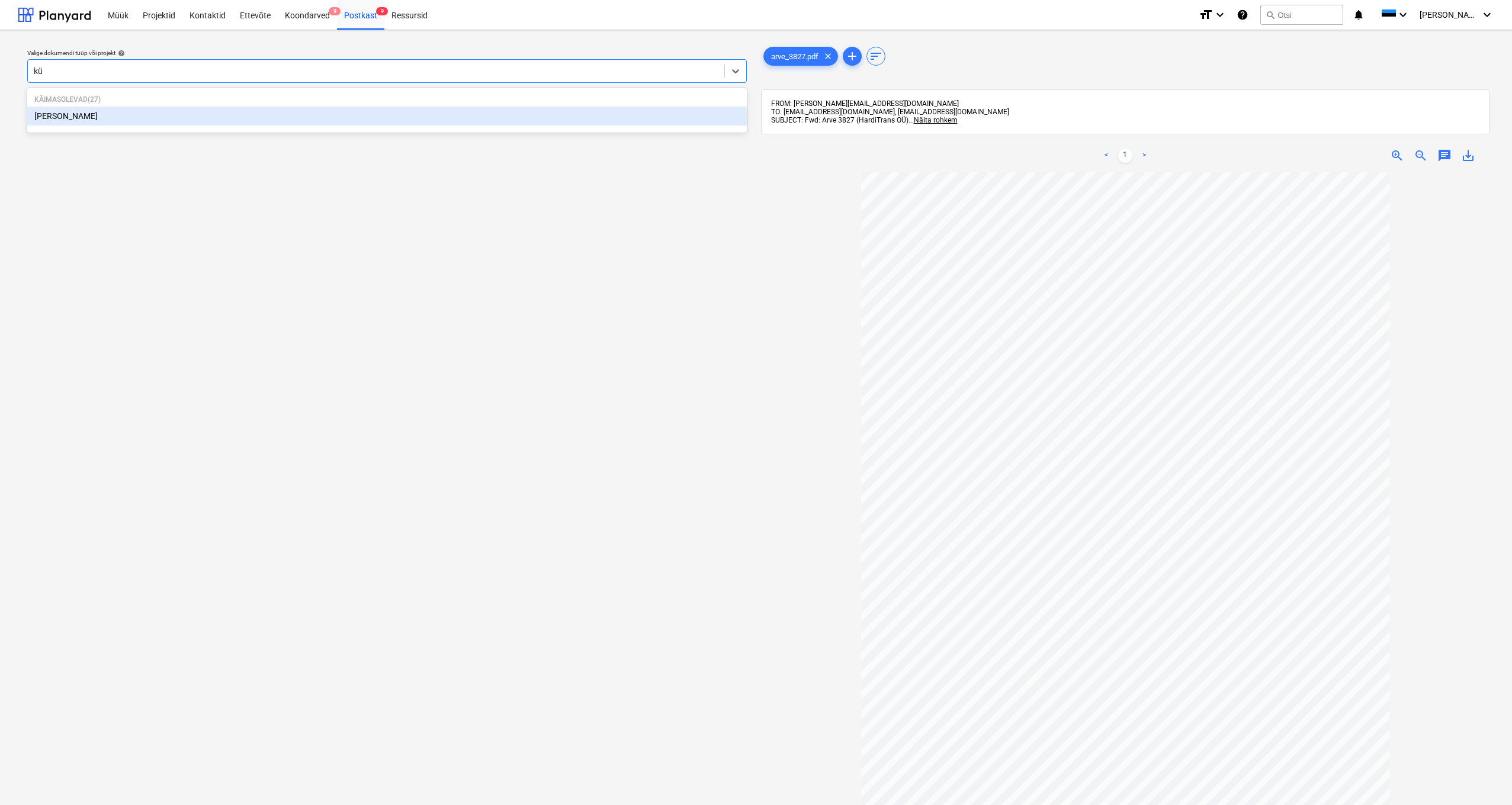
click at [60, 114] on div "Künka" at bounding box center [387, 116] width 720 height 19
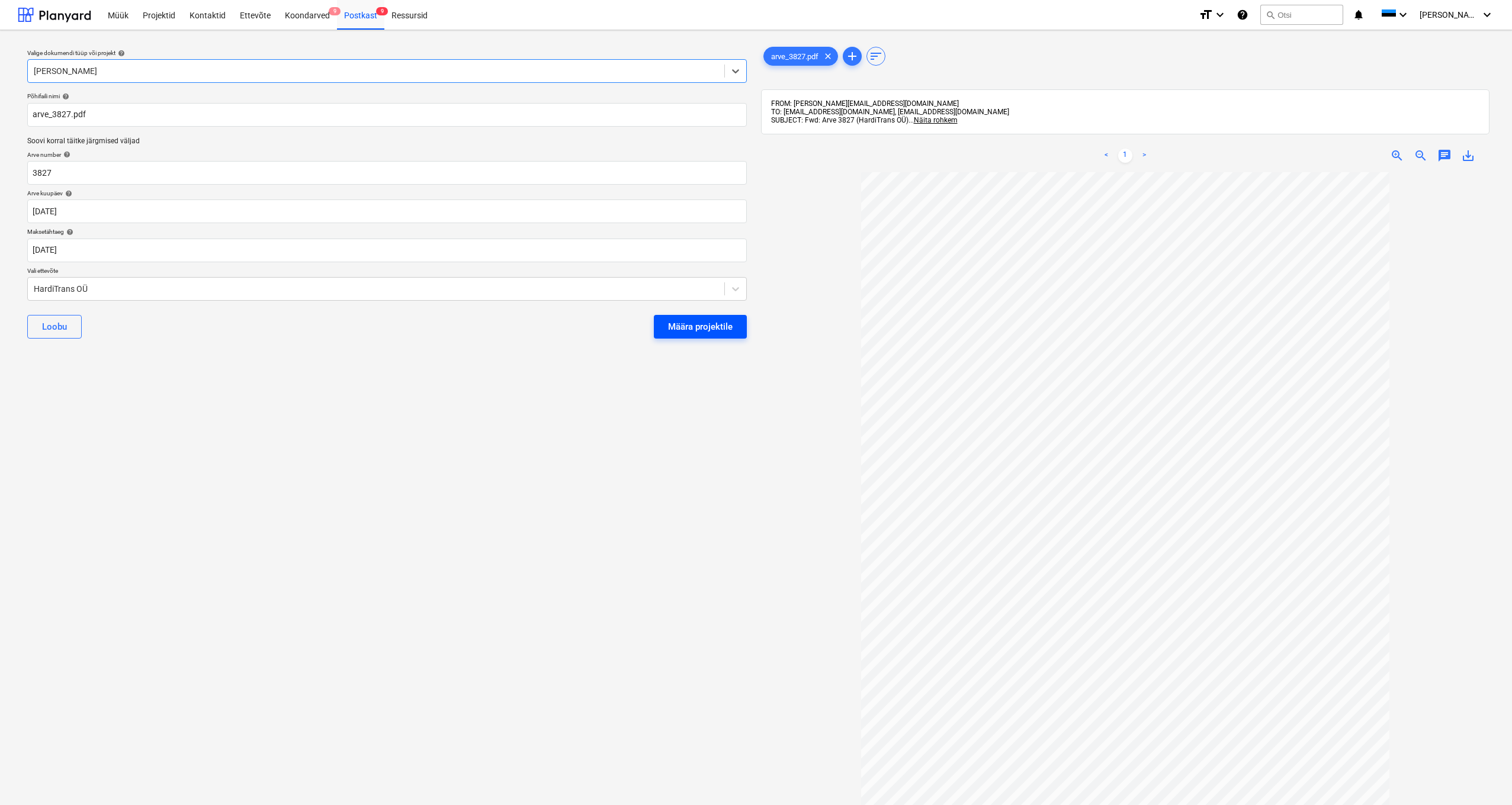
click at [717, 329] on div "Määra projektile" at bounding box center [700, 327] width 65 height 15
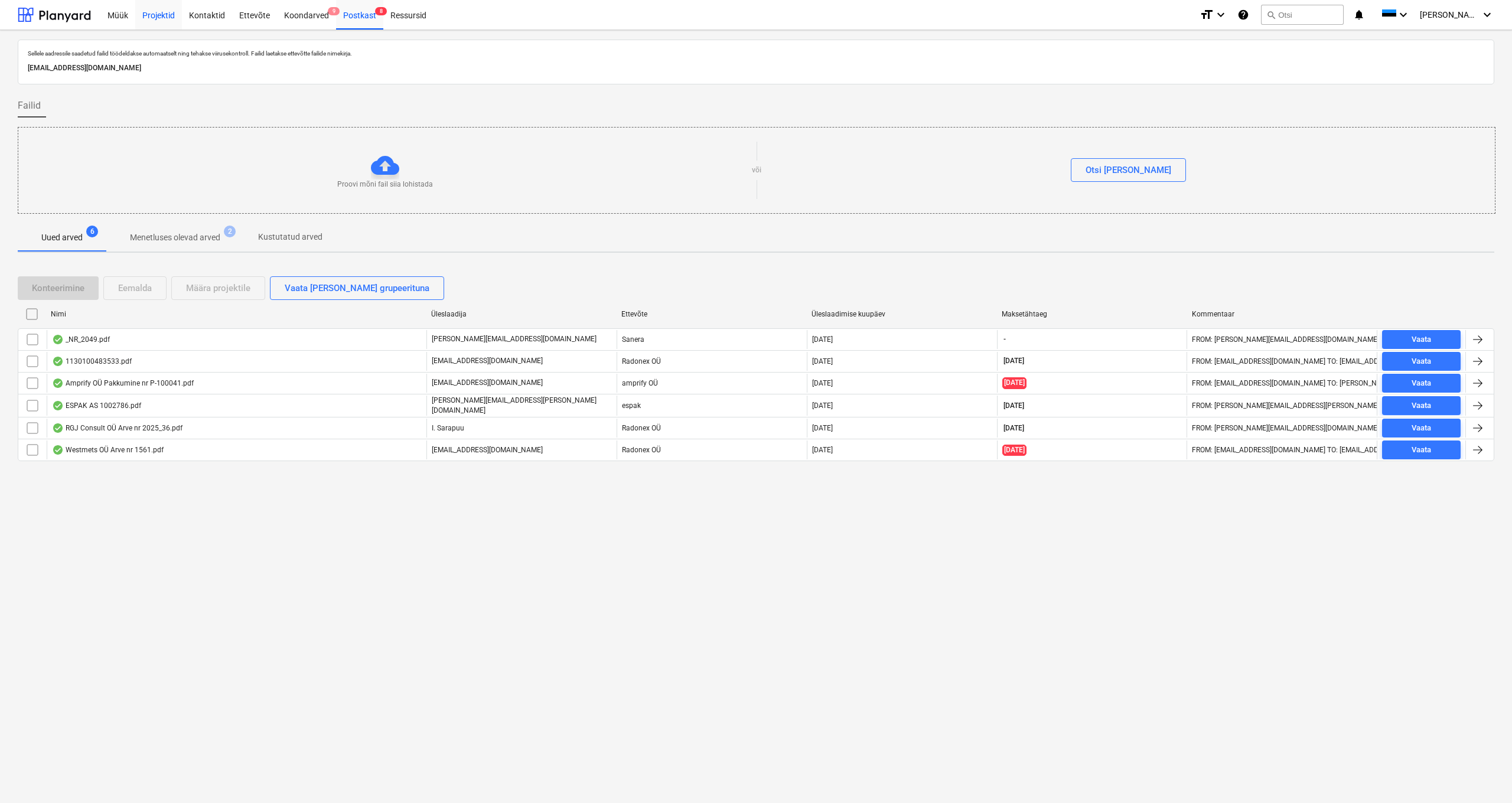
click at [162, 16] on div "Projektid" at bounding box center [159, 14] width 46 height 30
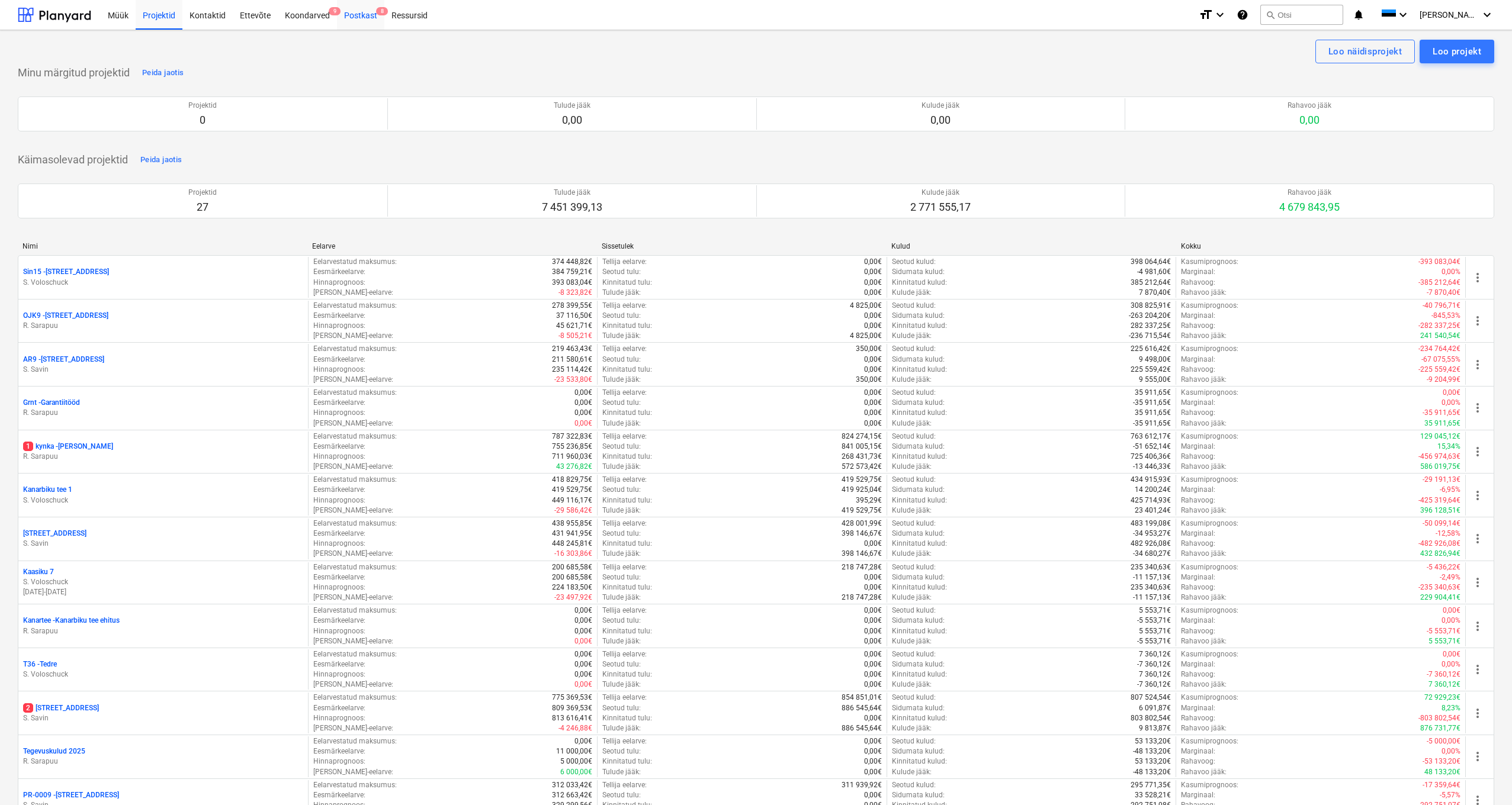
click at [357, 4] on div "Postkast 8" at bounding box center [360, 14] width 47 height 30
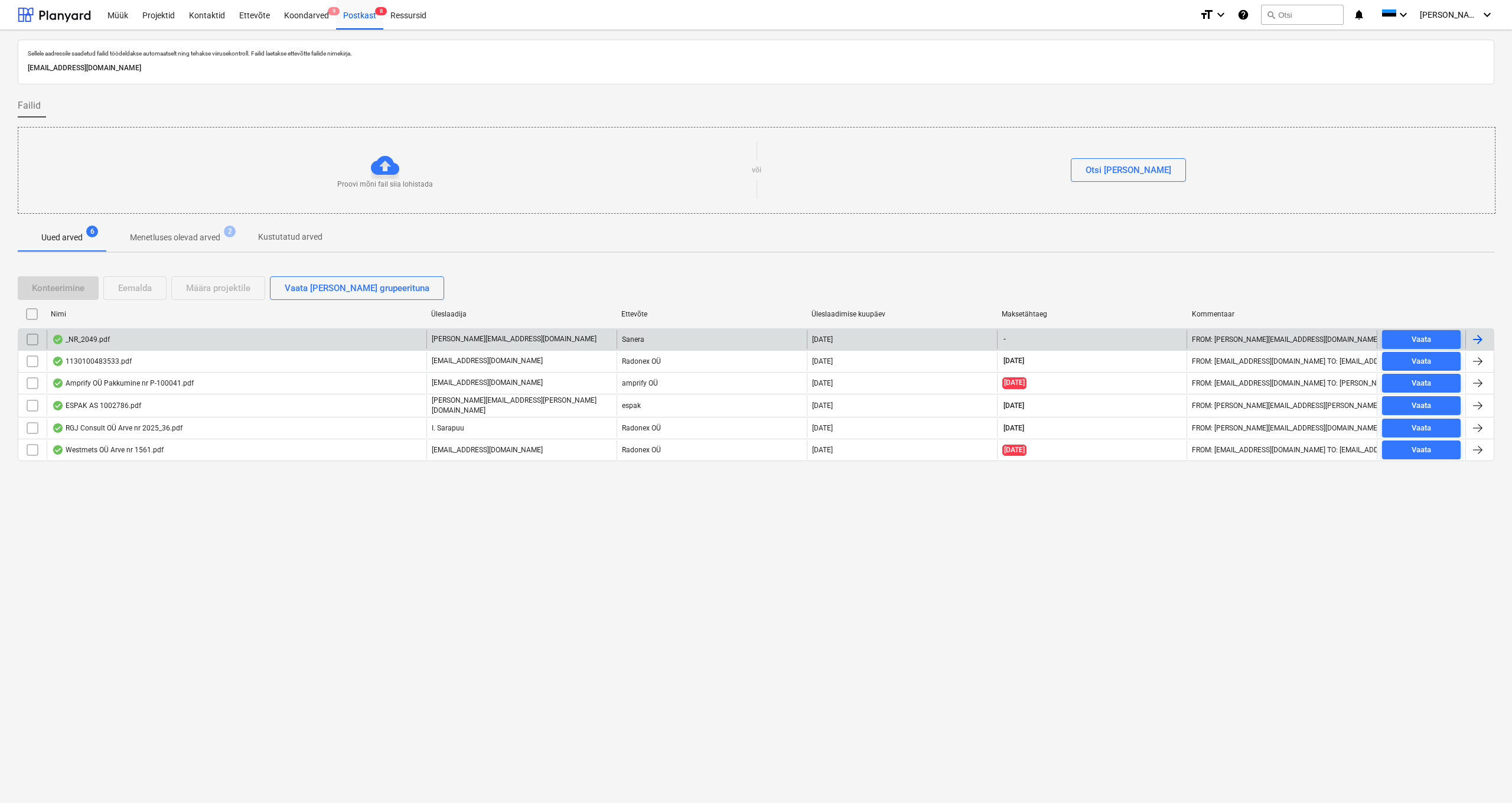
click at [73, 333] on div "_NR_2049.pdf" at bounding box center [236, 340] width 380 height 19
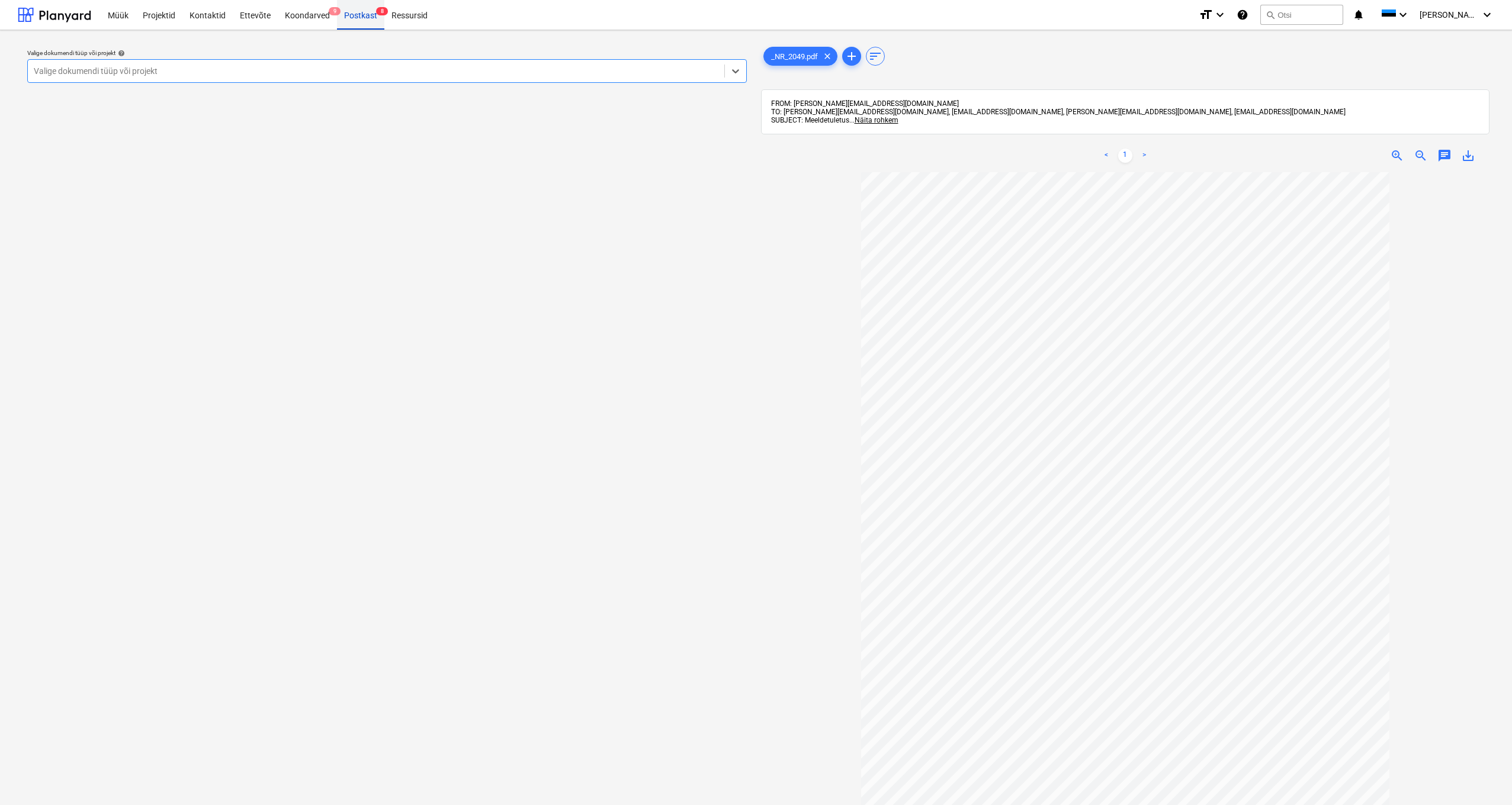
click at [361, 14] on div "Postkast 8" at bounding box center [360, 14] width 47 height 30
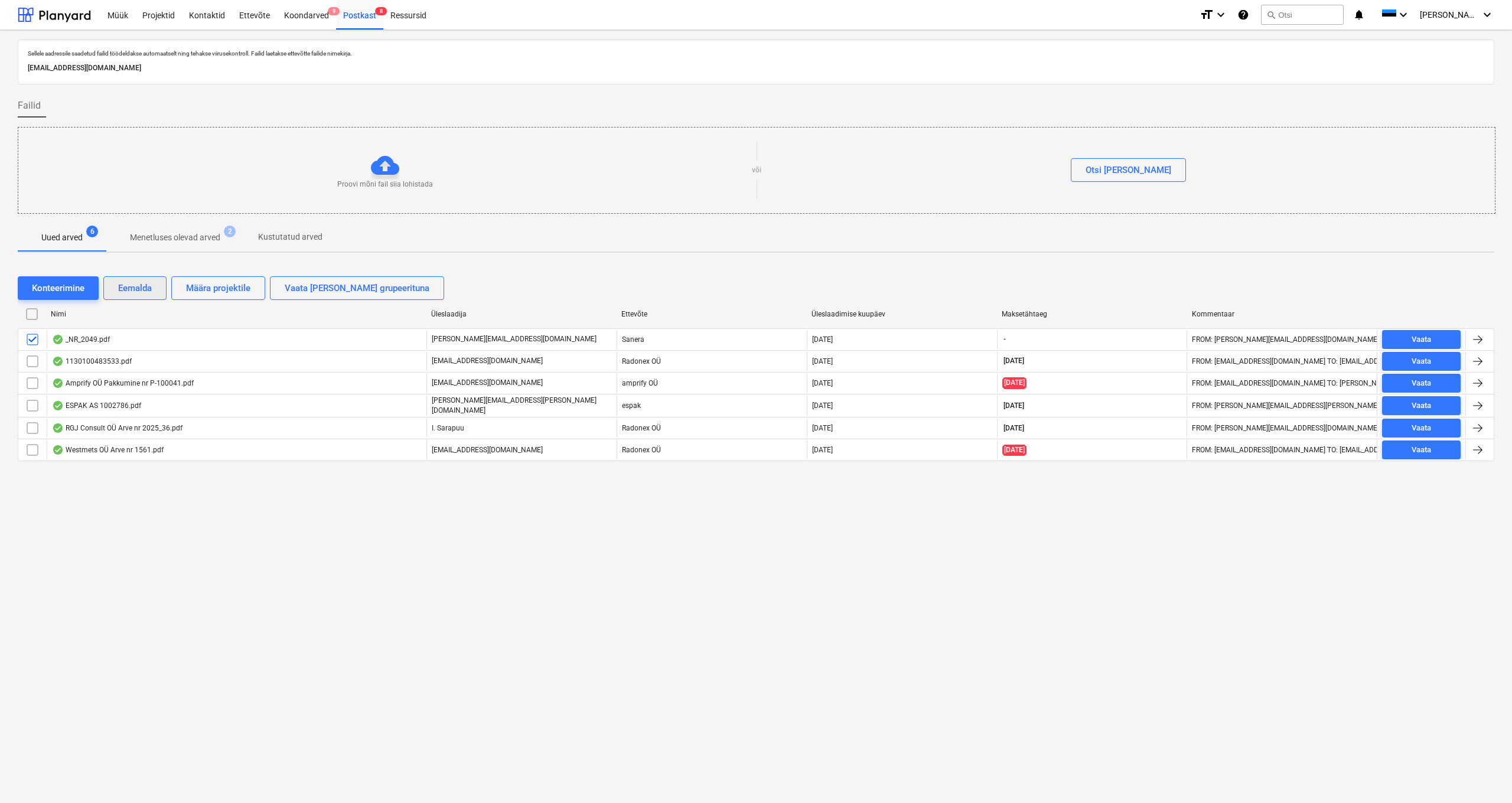
click at [136, 288] on div "Eemalda" at bounding box center [135, 288] width 34 height 15
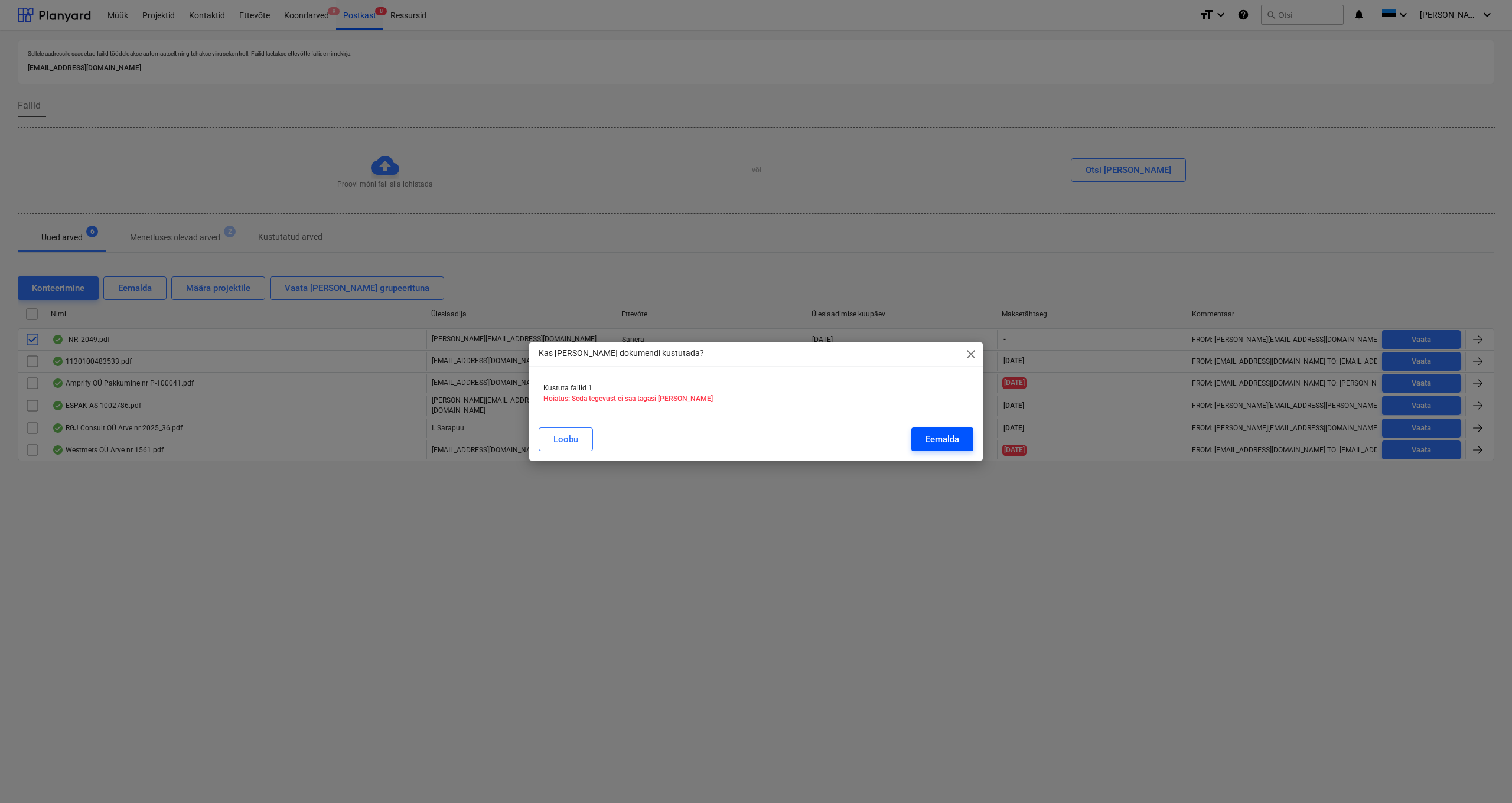
click at [955, 438] on div "Eemalda" at bounding box center [942, 439] width 34 height 15
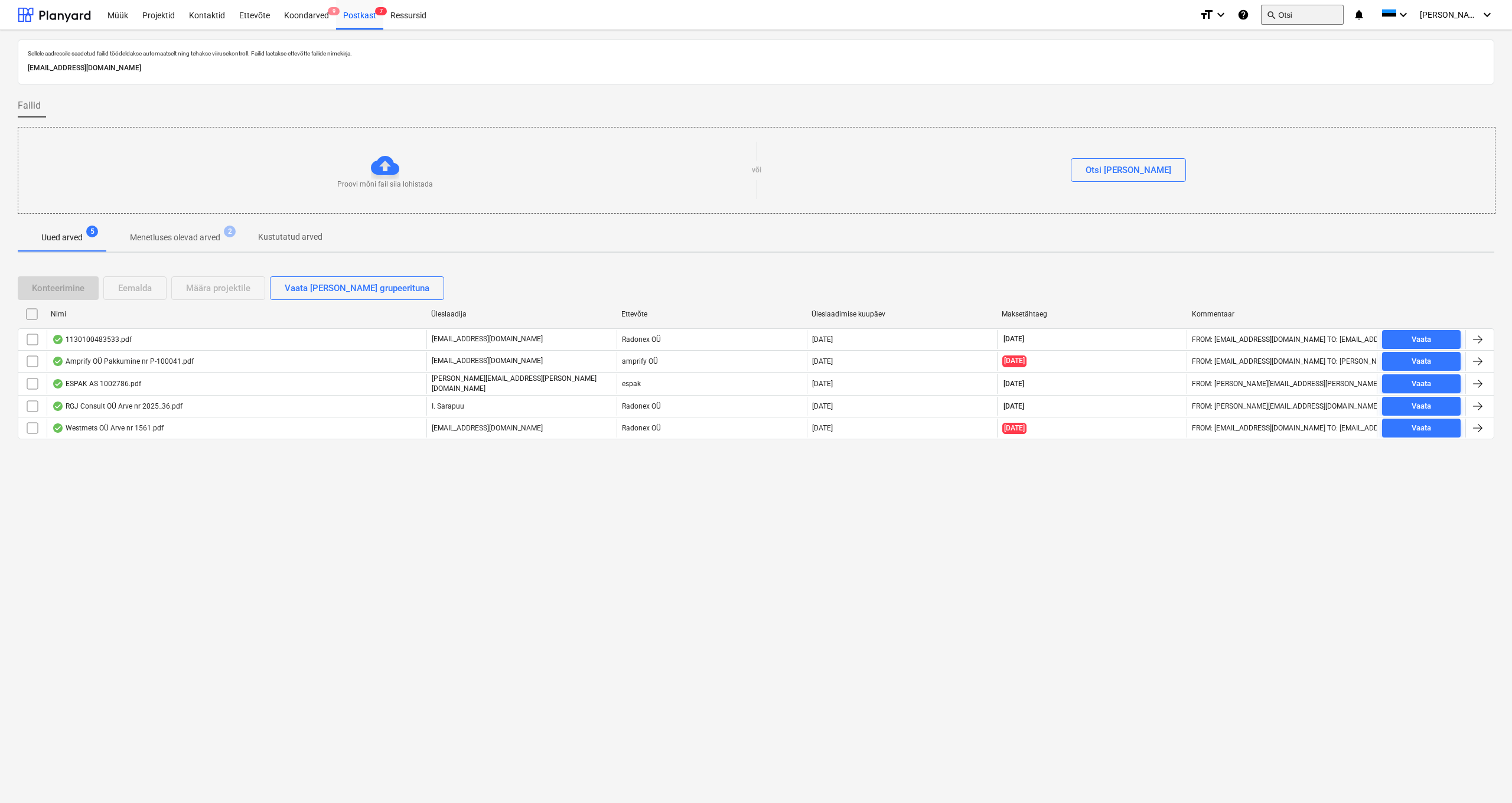
click at [1333, 20] on button "search Otsi" at bounding box center [1302, 15] width 83 height 20
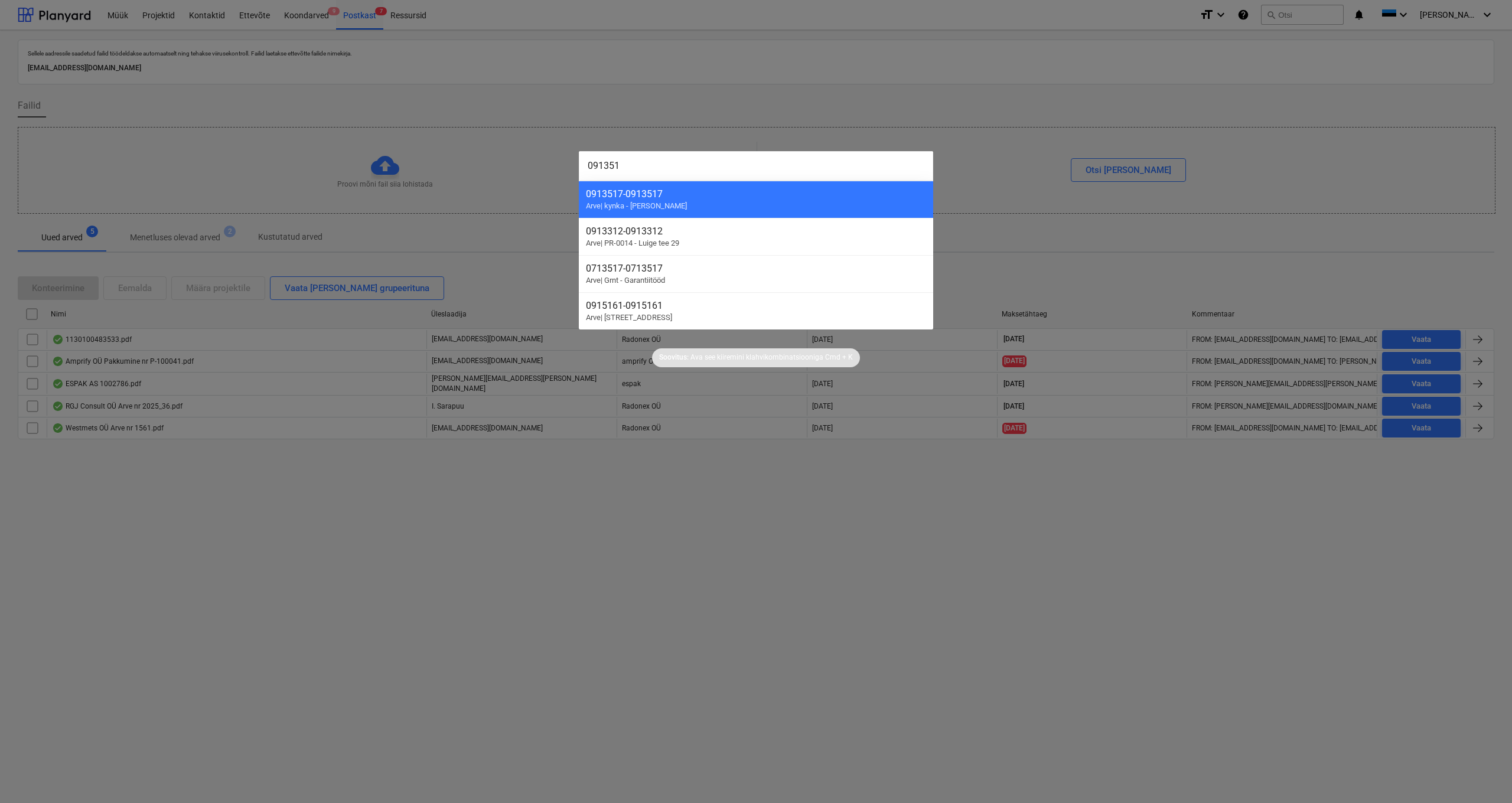
type input "0913517"
click at [179, 673] on div at bounding box center [756, 401] width 1512 height 803
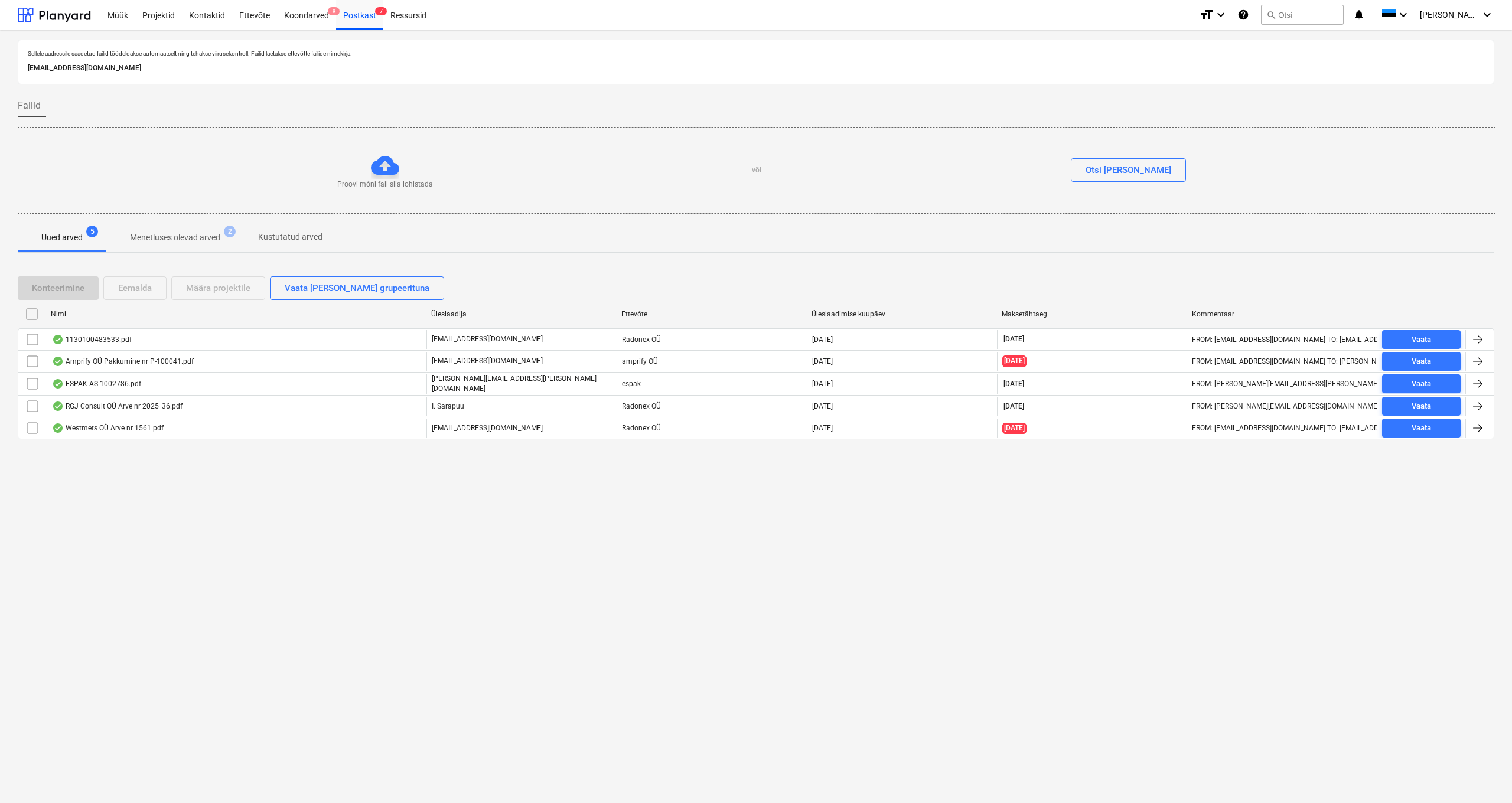
click at [688, 643] on div "Sellele aadressile saadetud failid töödeldakse automaatselt ning tehakse viirus…" at bounding box center [756, 416] width 1512 height 773
click at [1315, 19] on button "search Otsi" at bounding box center [1302, 15] width 83 height 20
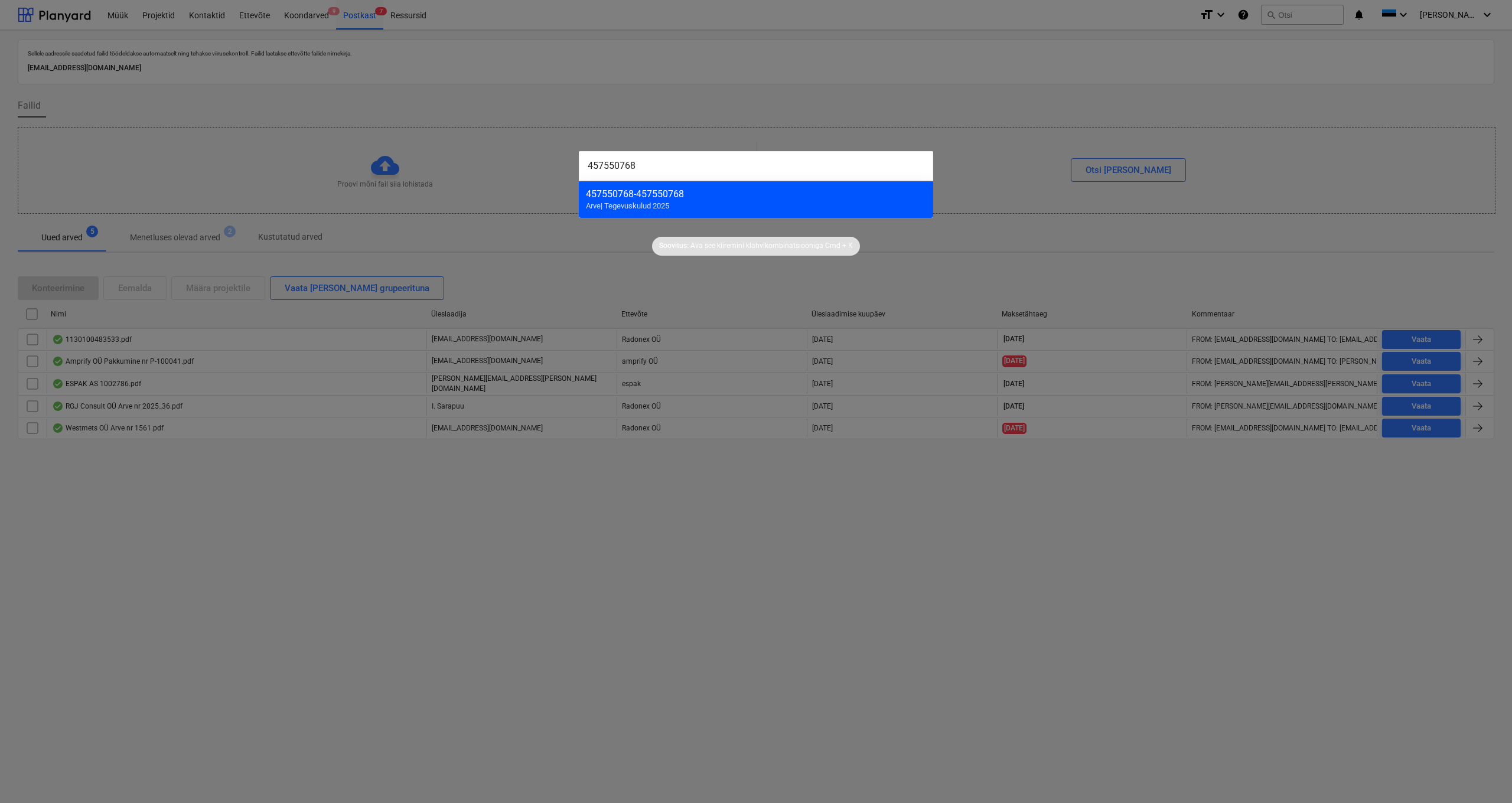
type input "457550768"
click at [661, 187] on div "457550768 - 457550768 Arve | Tegevuskulud 2025" at bounding box center [755, 199] width 354 height 37
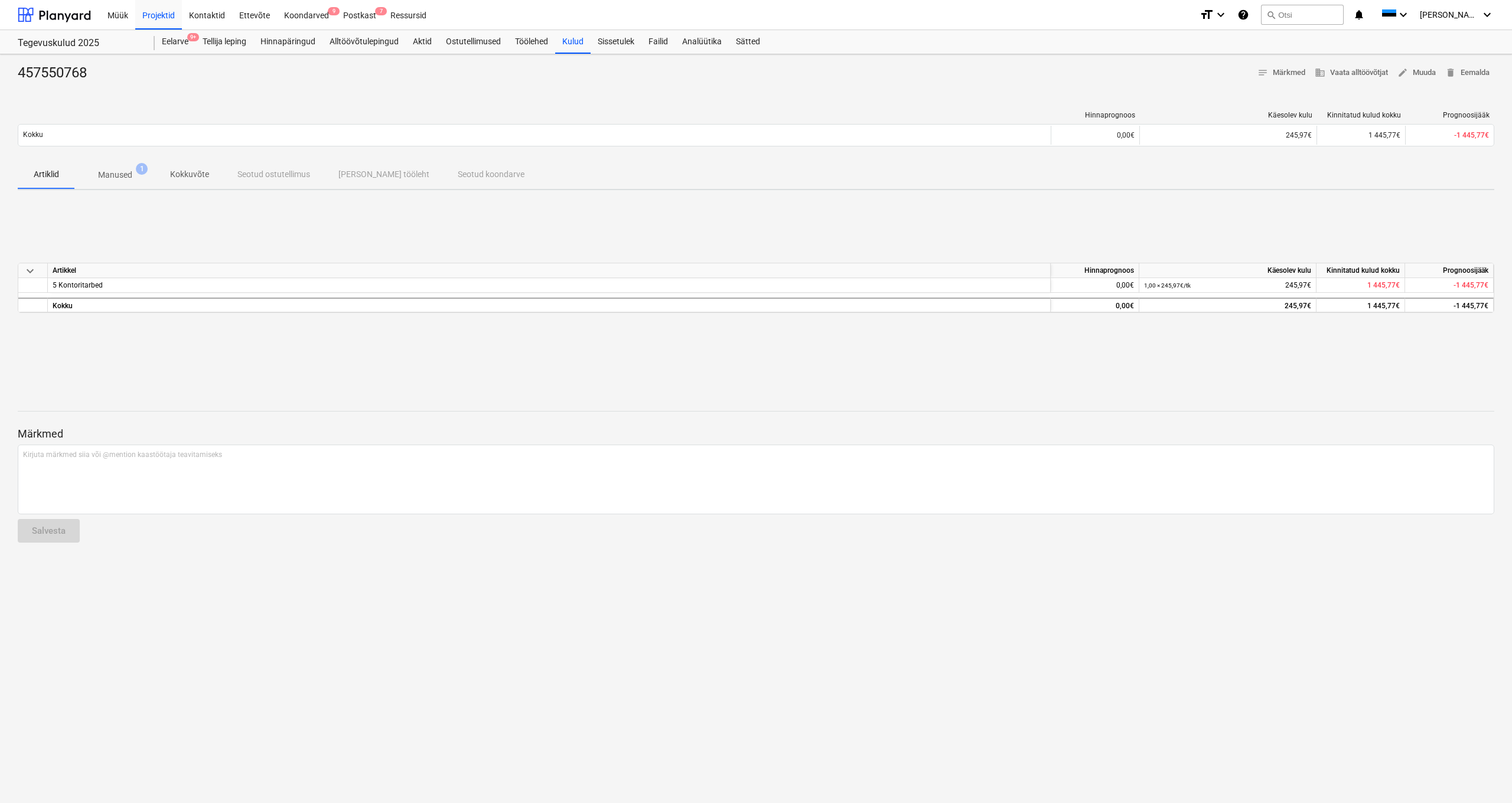
click at [123, 171] on p "Manused" at bounding box center [115, 175] width 34 height 13
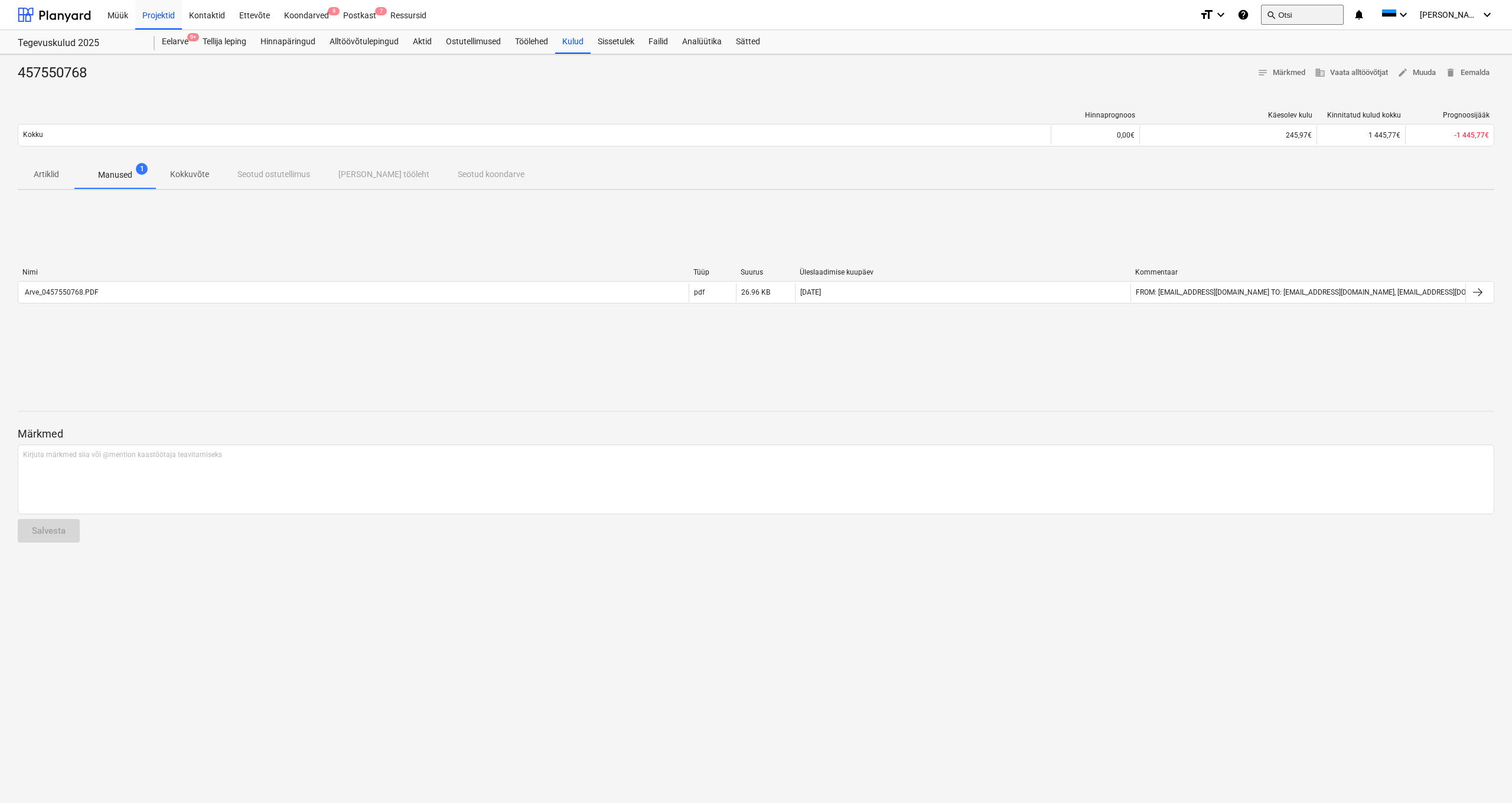
click at [1320, 14] on button "search Otsi" at bounding box center [1302, 15] width 83 height 20
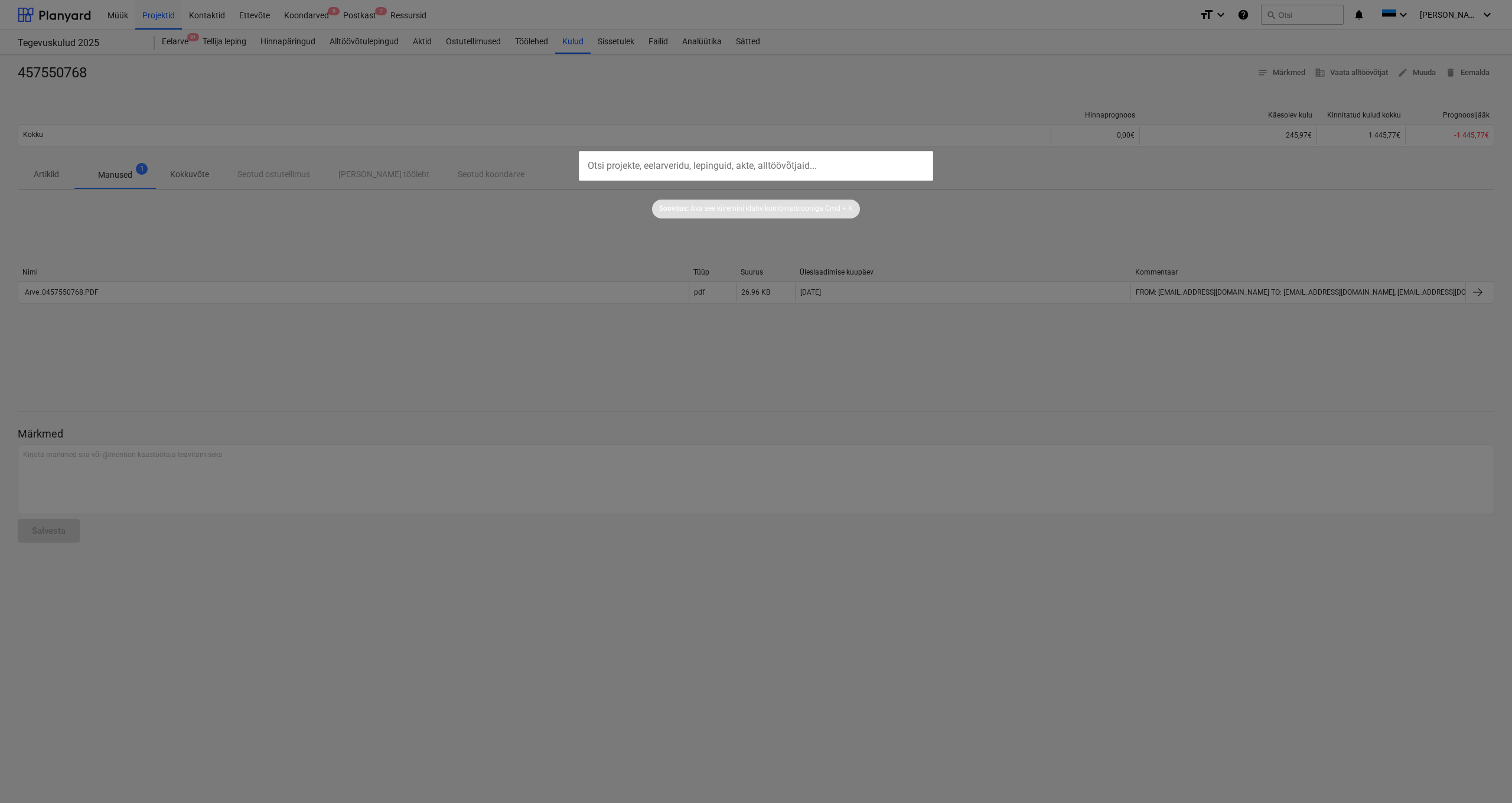
click at [634, 165] on input "text" at bounding box center [755, 165] width 354 height 29
type input "250017"
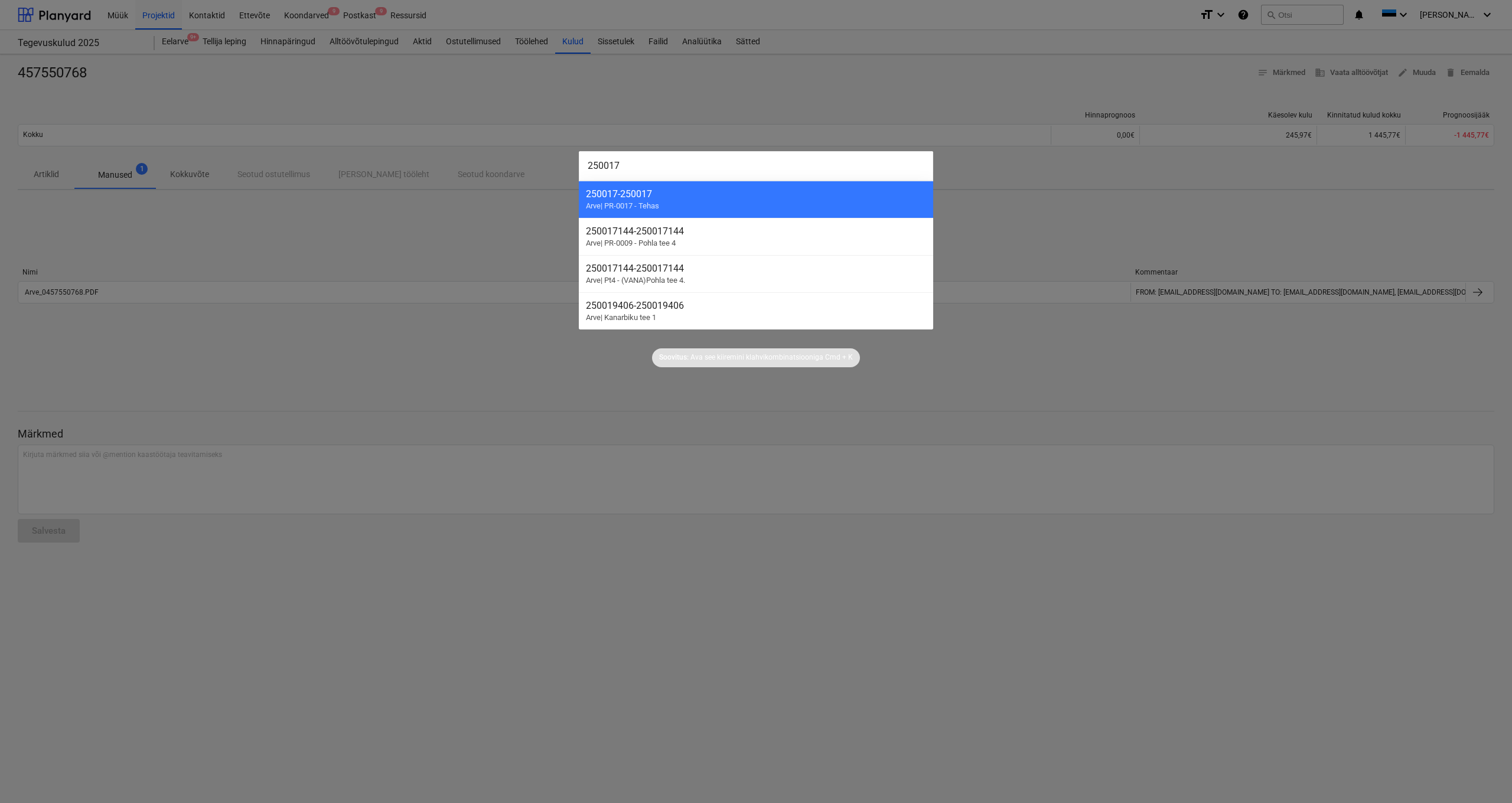
click at [1110, 410] on div at bounding box center [756, 401] width 1512 height 803
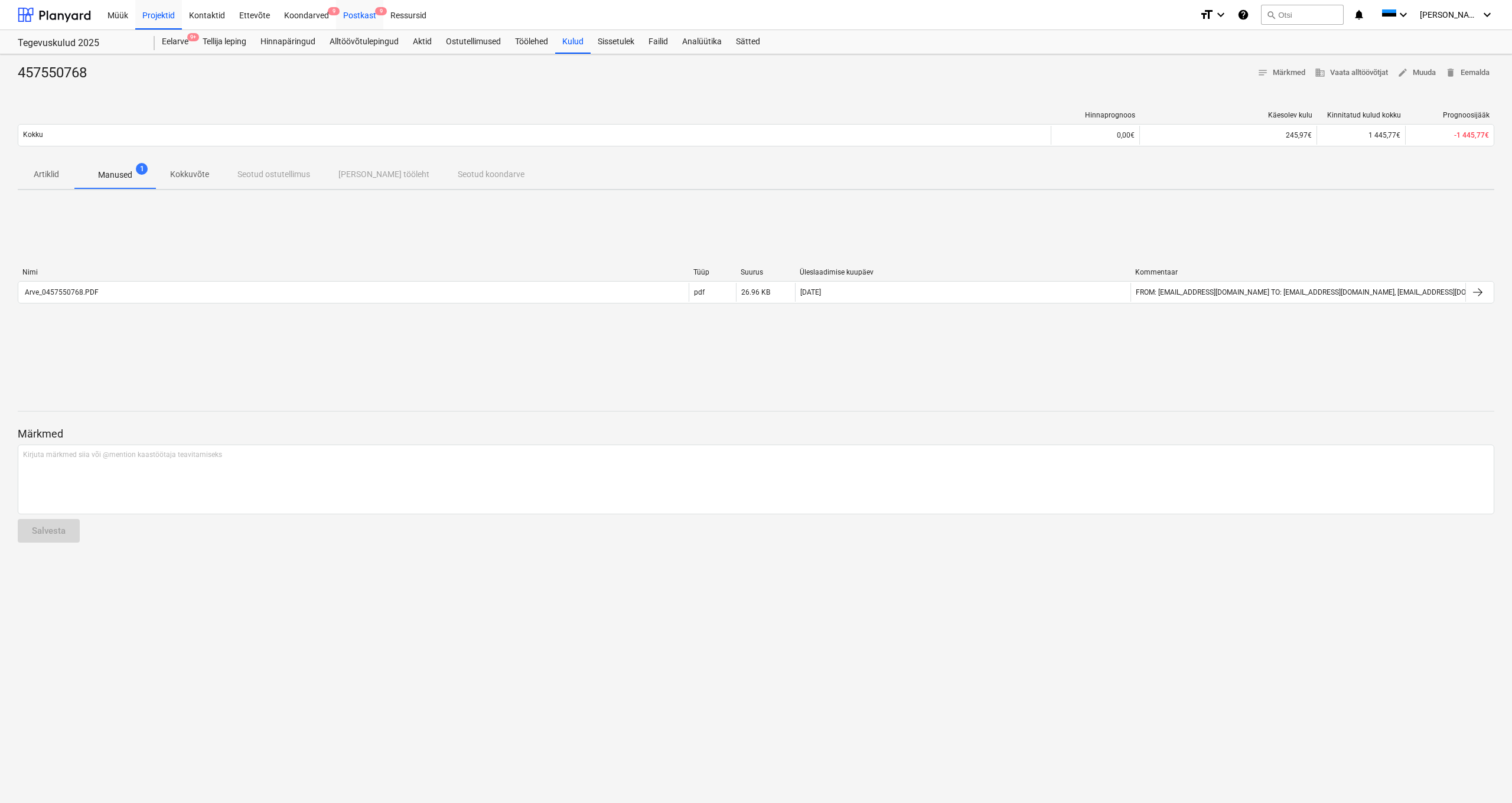
click at [368, 18] on div "Postkast 9" at bounding box center [359, 14] width 47 height 30
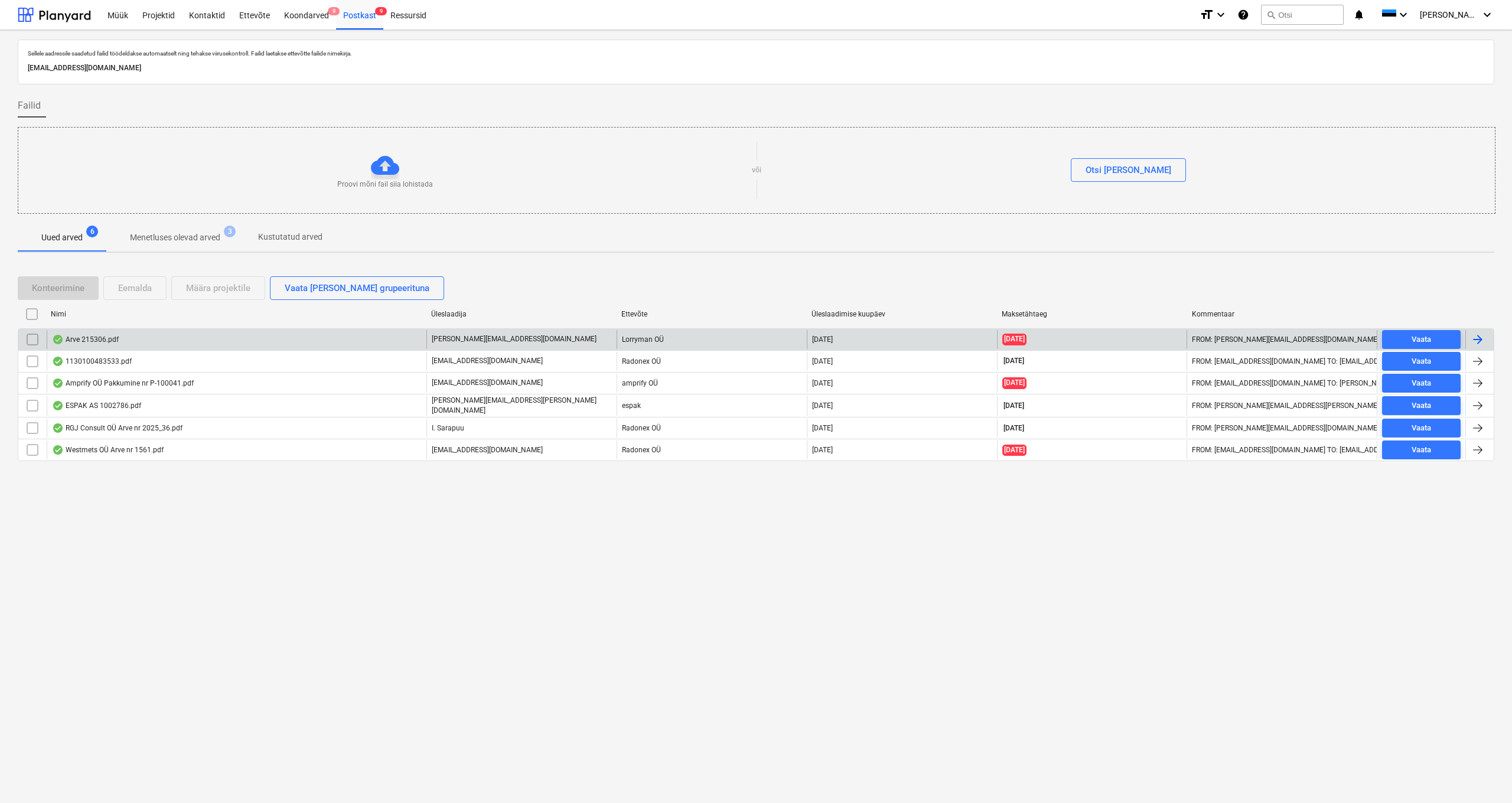
click at [97, 335] on div "Arve 215306.pdf" at bounding box center [85, 339] width 66 height 9
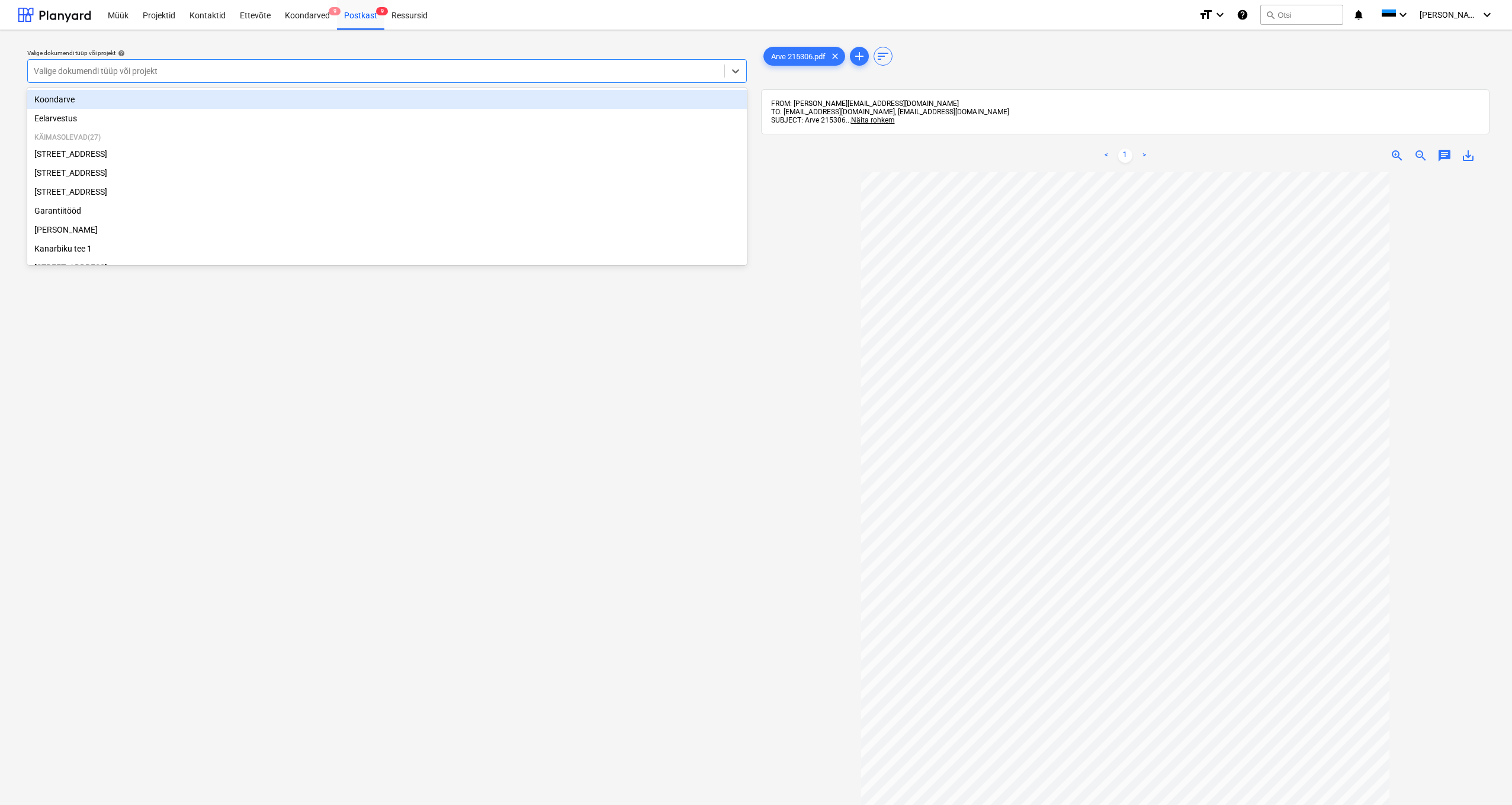
click at [75, 73] on div "Valige dokumendi tüüp või projekt" at bounding box center [376, 71] width 685 height 9
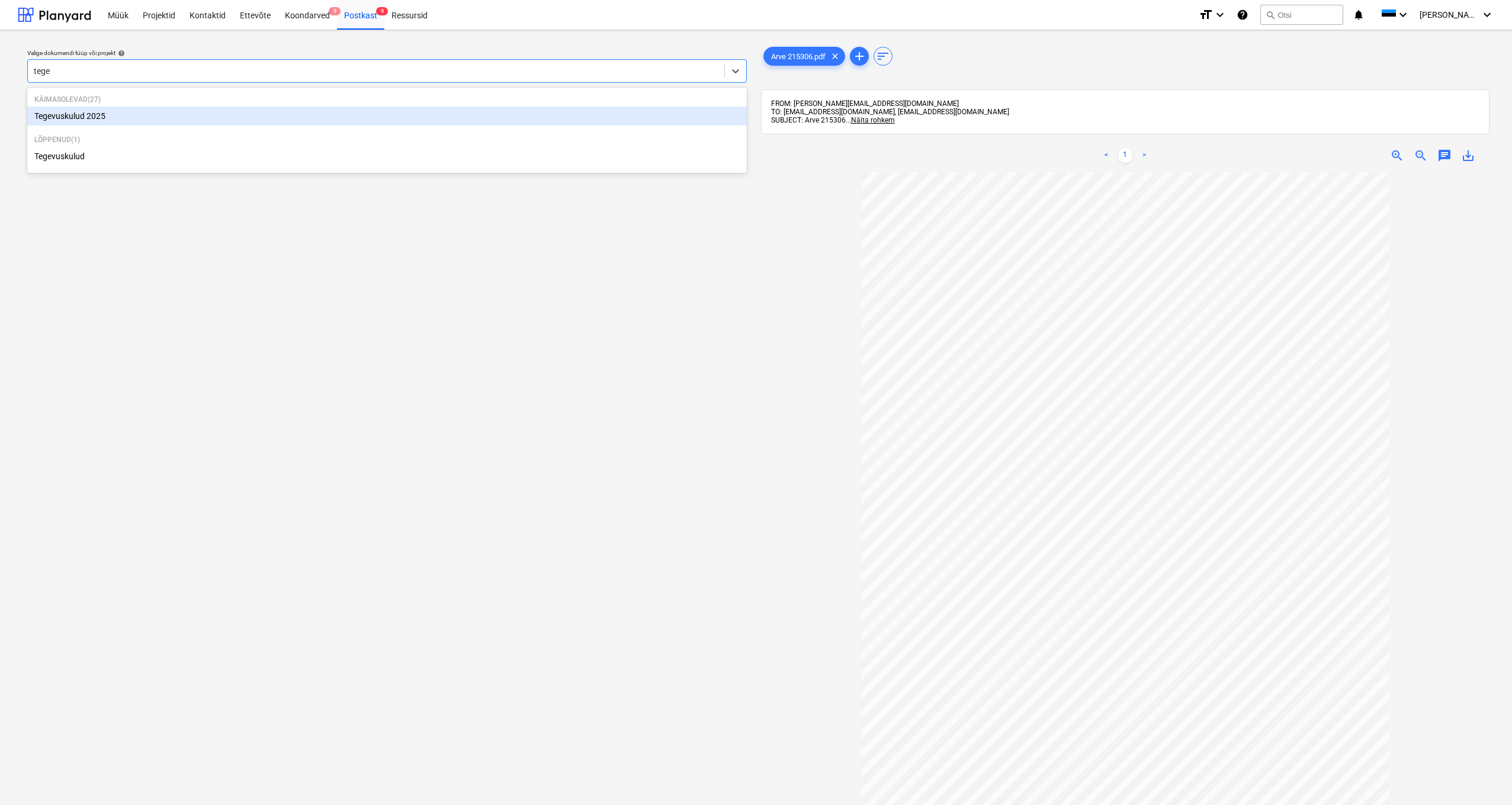
type input "tegev"
click at [81, 119] on div "Tegevuskulud 2025" at bounding box center [387, 116] width 720 height 19
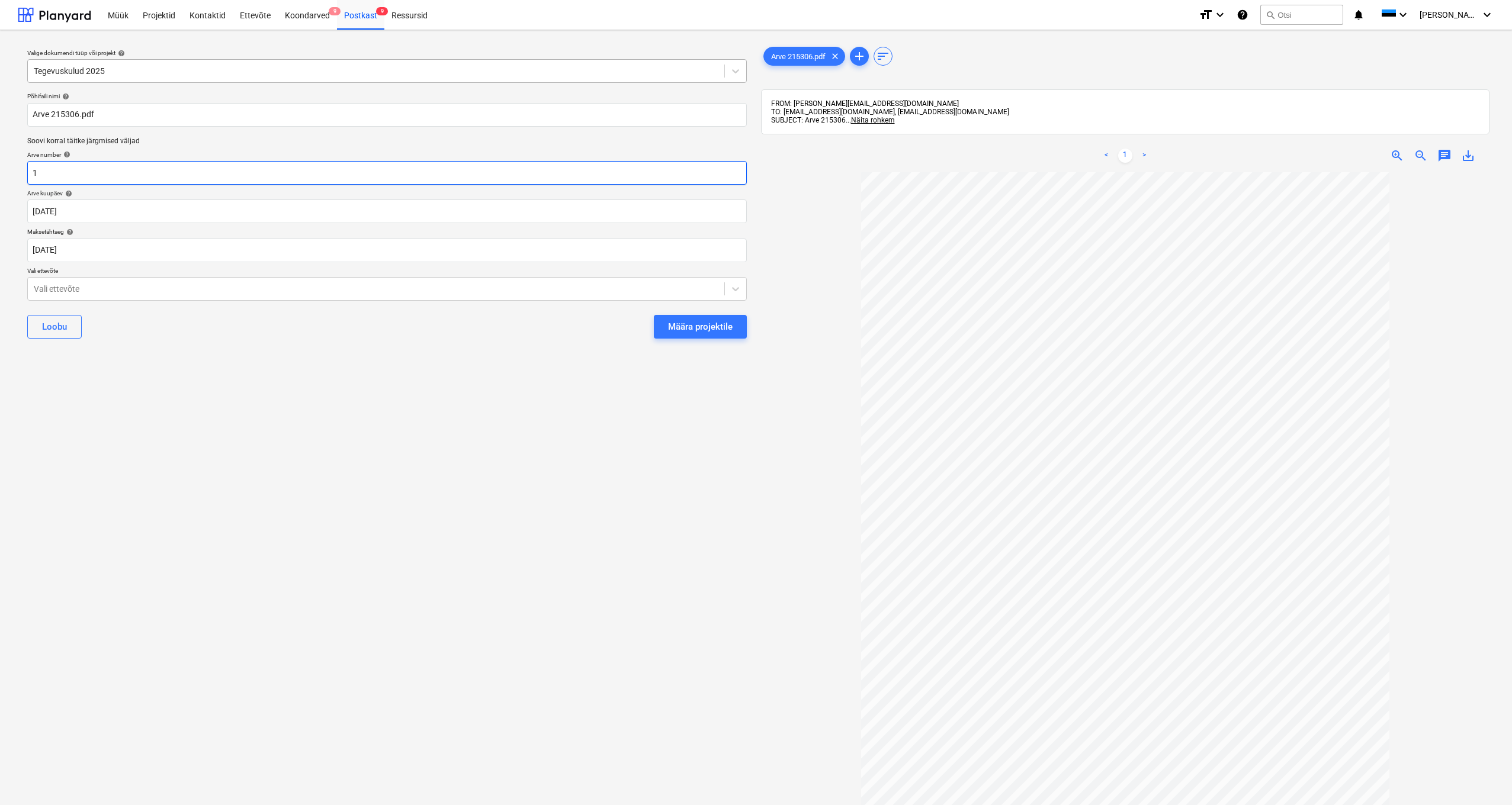
click at [52, 169] on input "1" at bounding box center [387, 173] width 720 height 24
type input "215306"
click at [63, 252] on body "Müük Projektid Kontaktid Ettevõte Koondarved 9 Postkast 9 Ressursid format_size…" at bounding box center [756, 402] width 1512 height 805
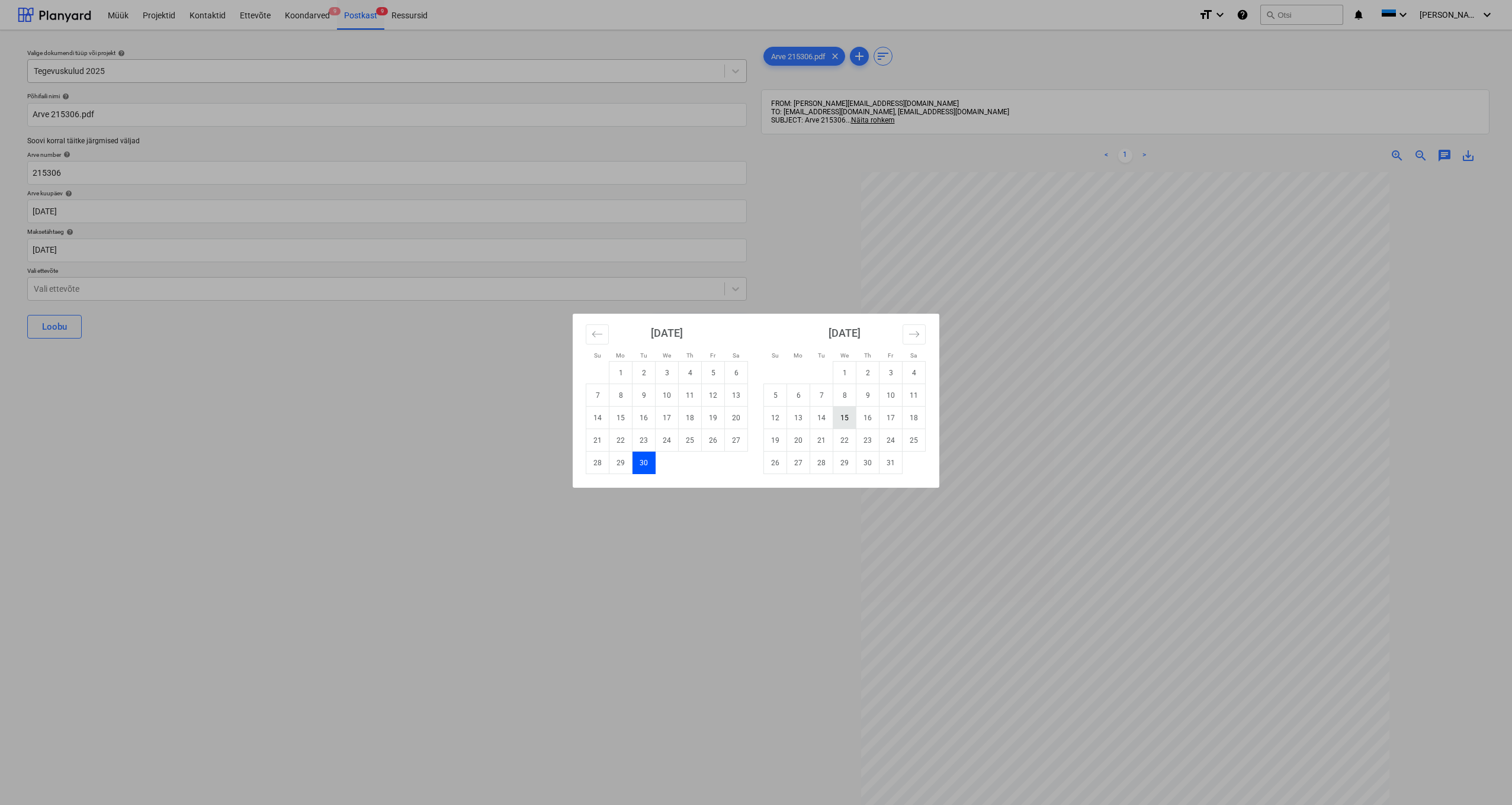
click at [847, 419] on td "15" at bounding box center [845, 418] width 23 height 23
type input "15 Oct 2025"
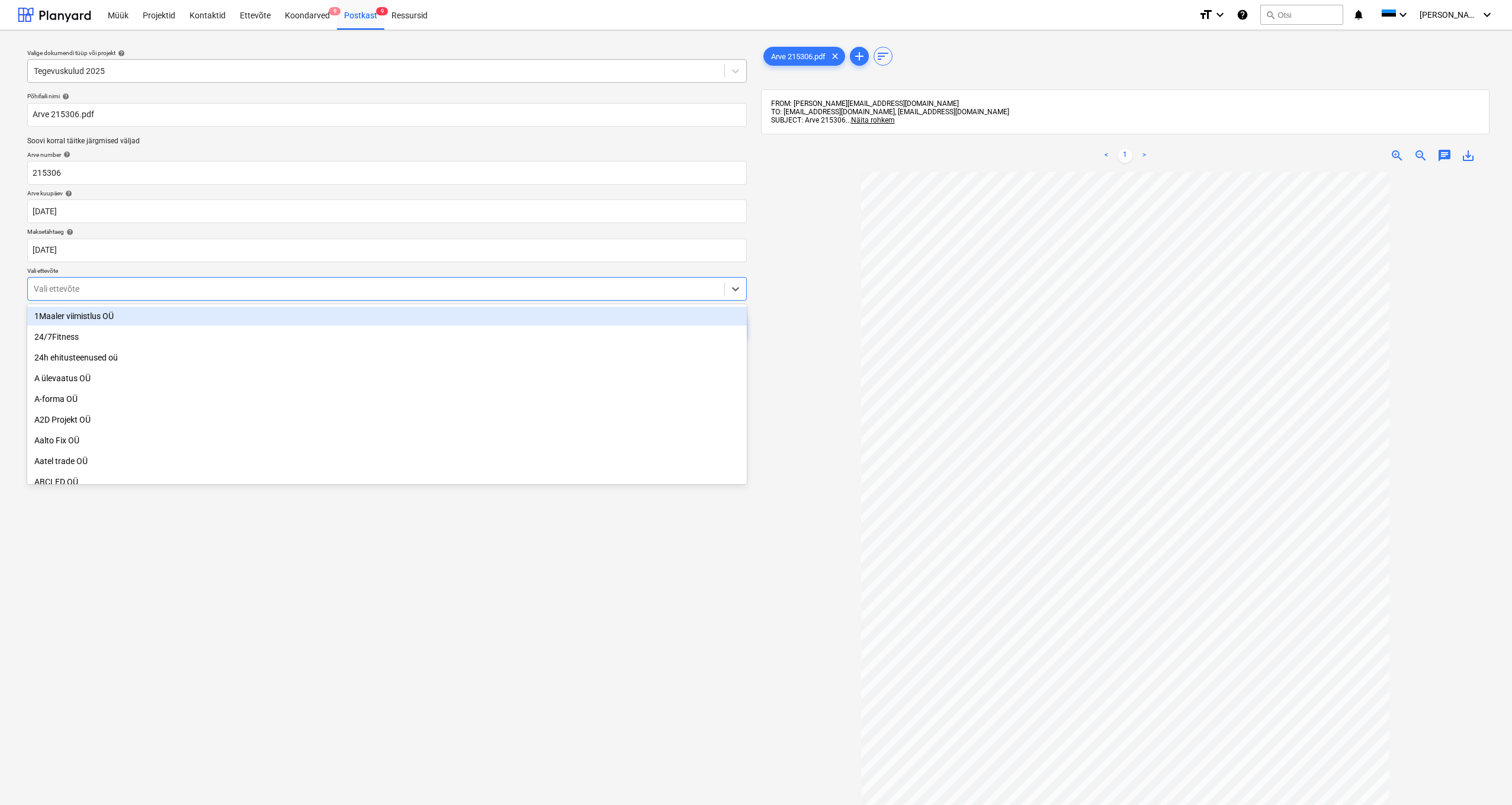
click at [86, 287] on div at bounding box center [376, 288] width 685 height 12
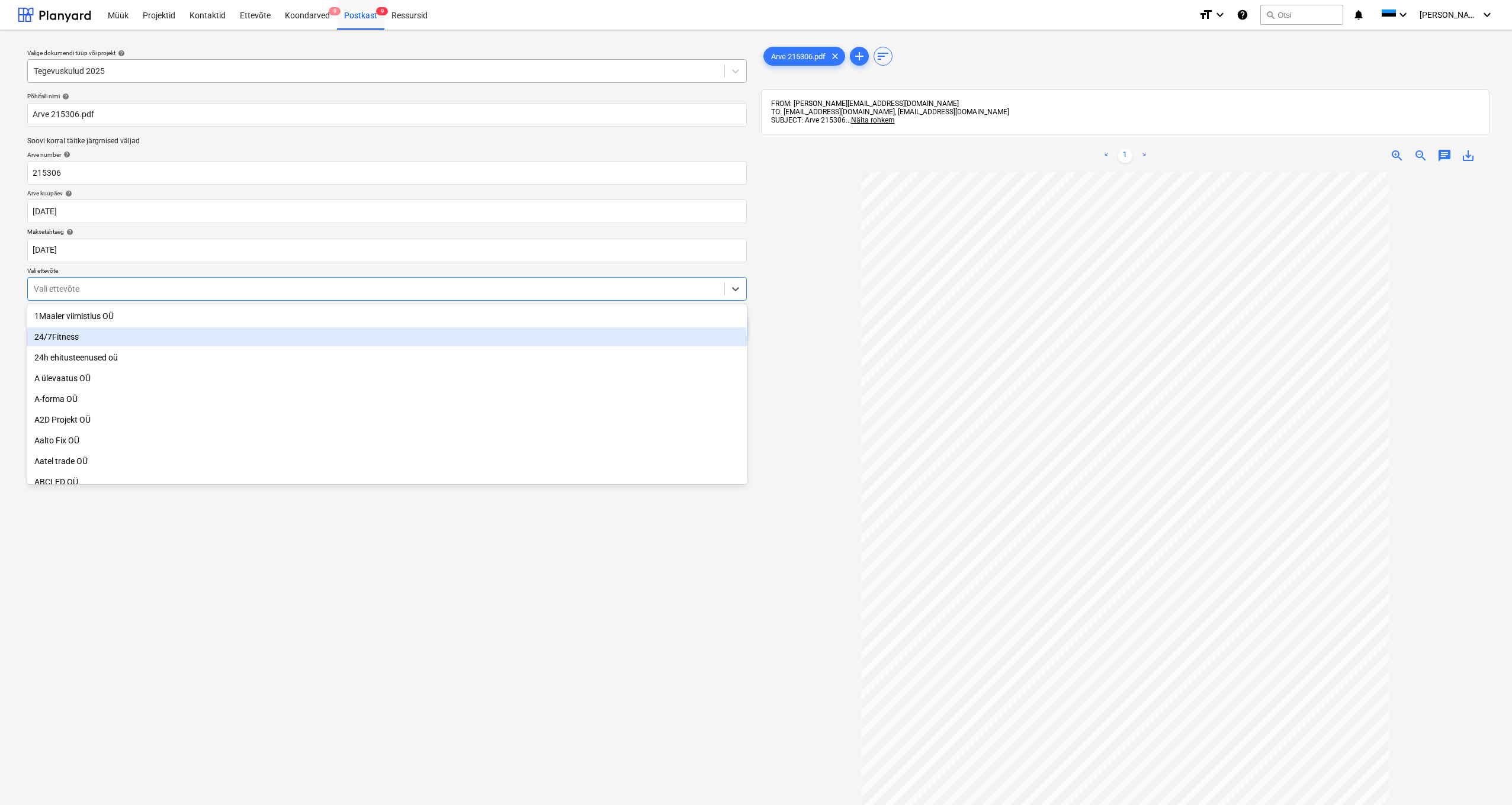
scroll to position [153, 0]
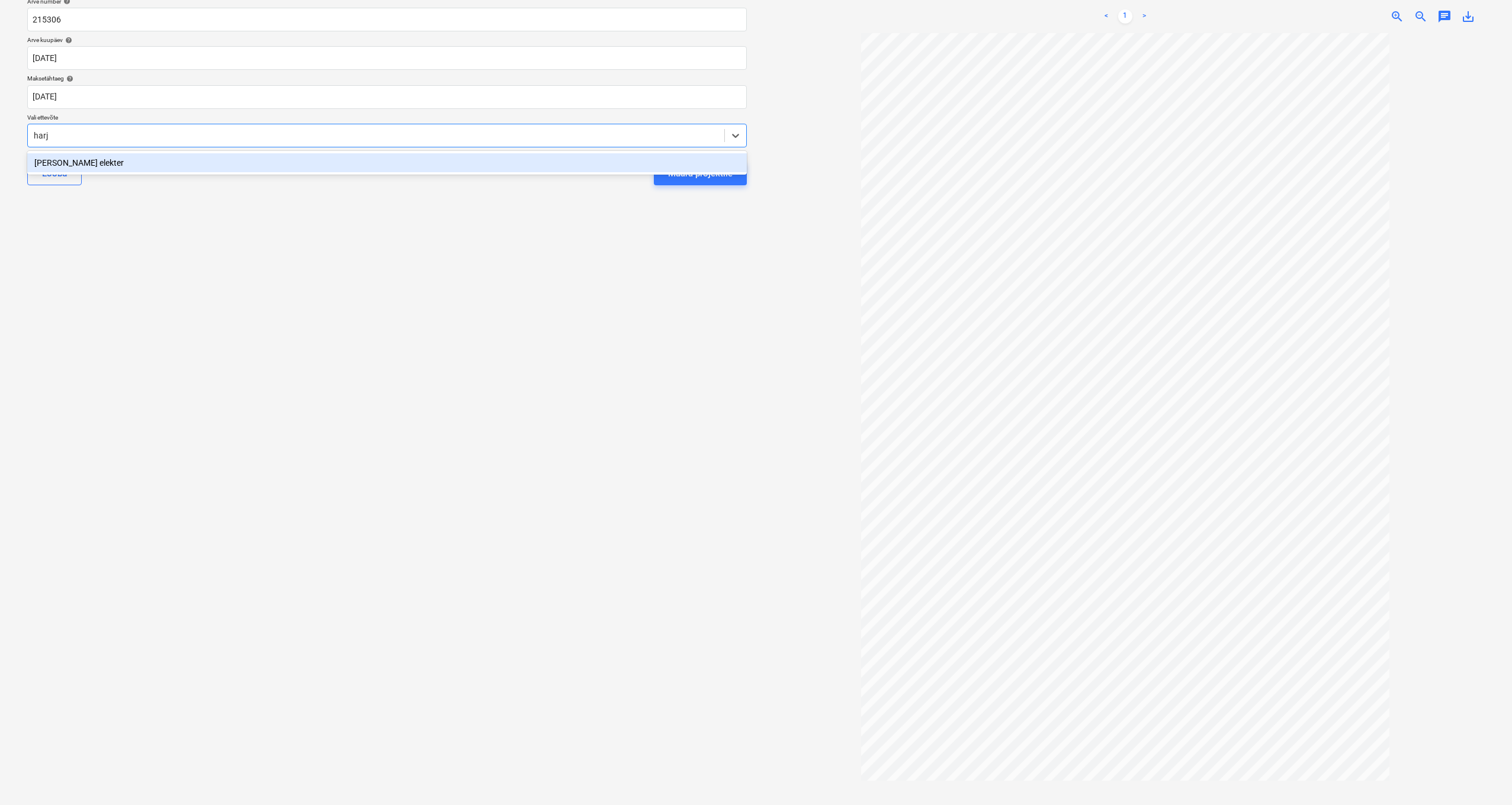
type input "harju"
click at [60, 163] on div "Harju elekter" at bounding box center [387, 163] width 720 height 19
click at [670, 175] on div "Määra projektile" at bounding box center [700, 173] width 65 height 15
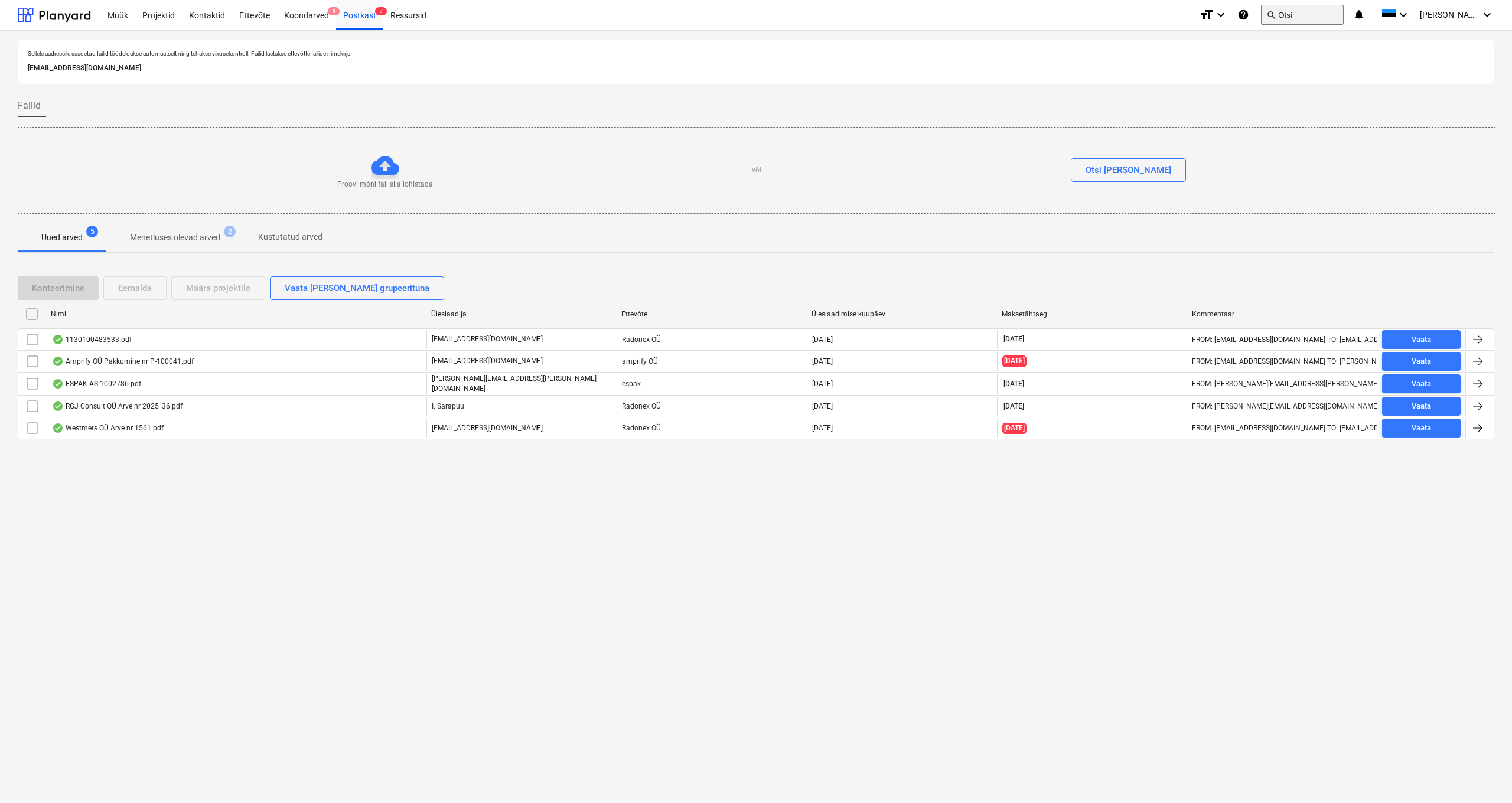
click at [1308, 11] on button "search Otsi" at bounding box center [1302, 15] width 83 height 20
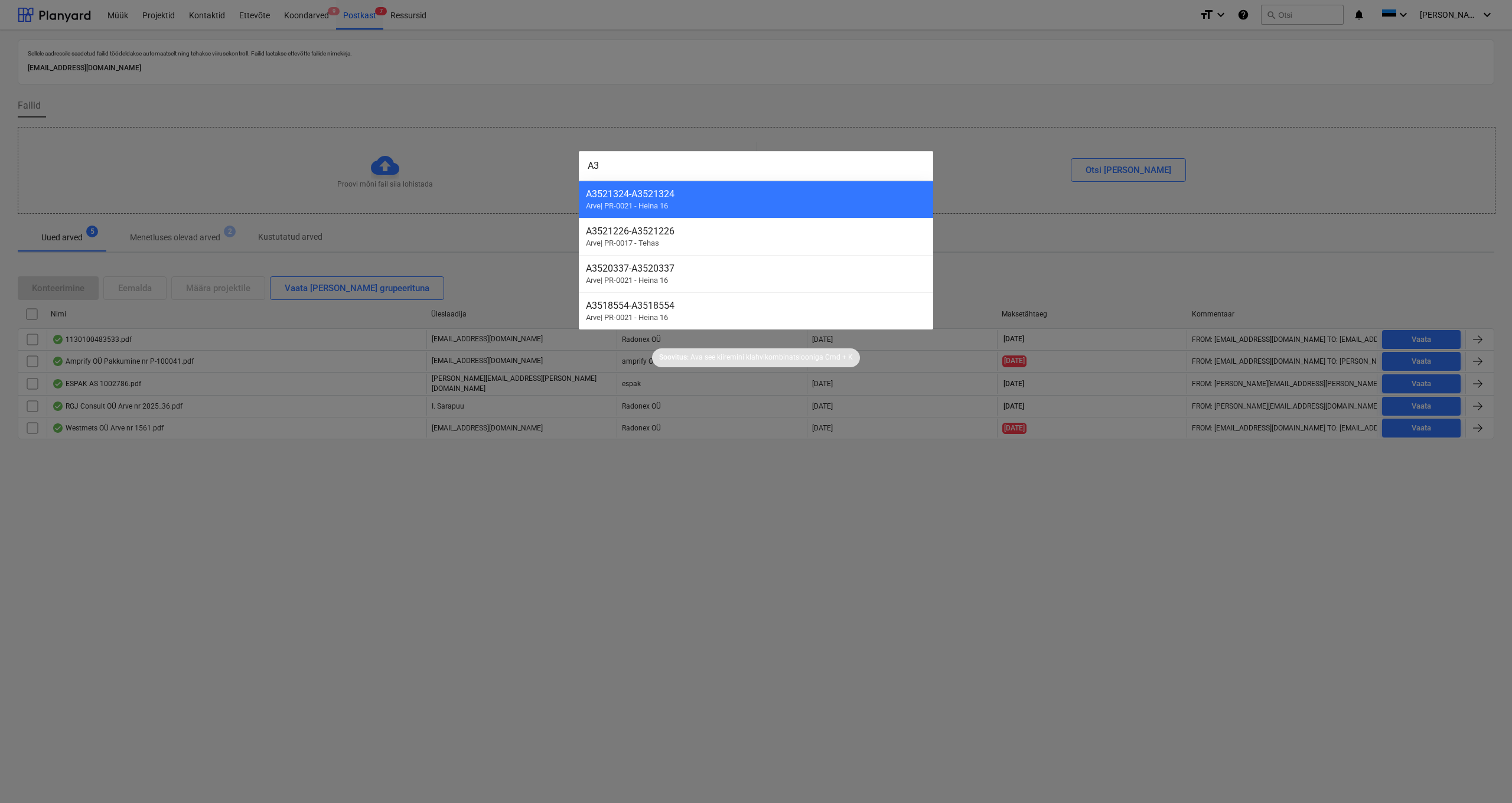
type input "A"
paste input "204706"
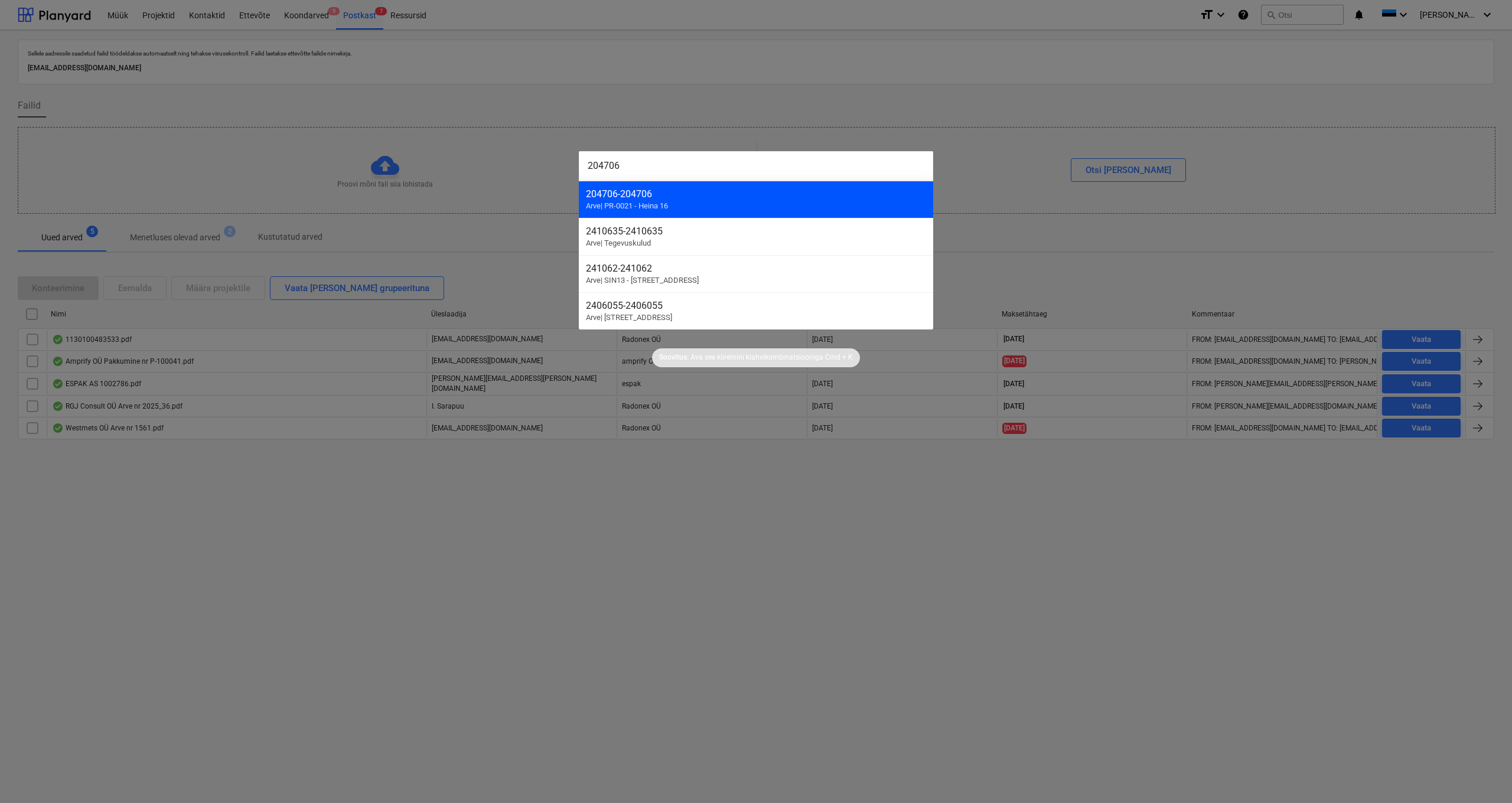
type input "204706"
click at [633, 197] on div "204706 - 204706" at bounding box center [756, 194] width 340 height 11
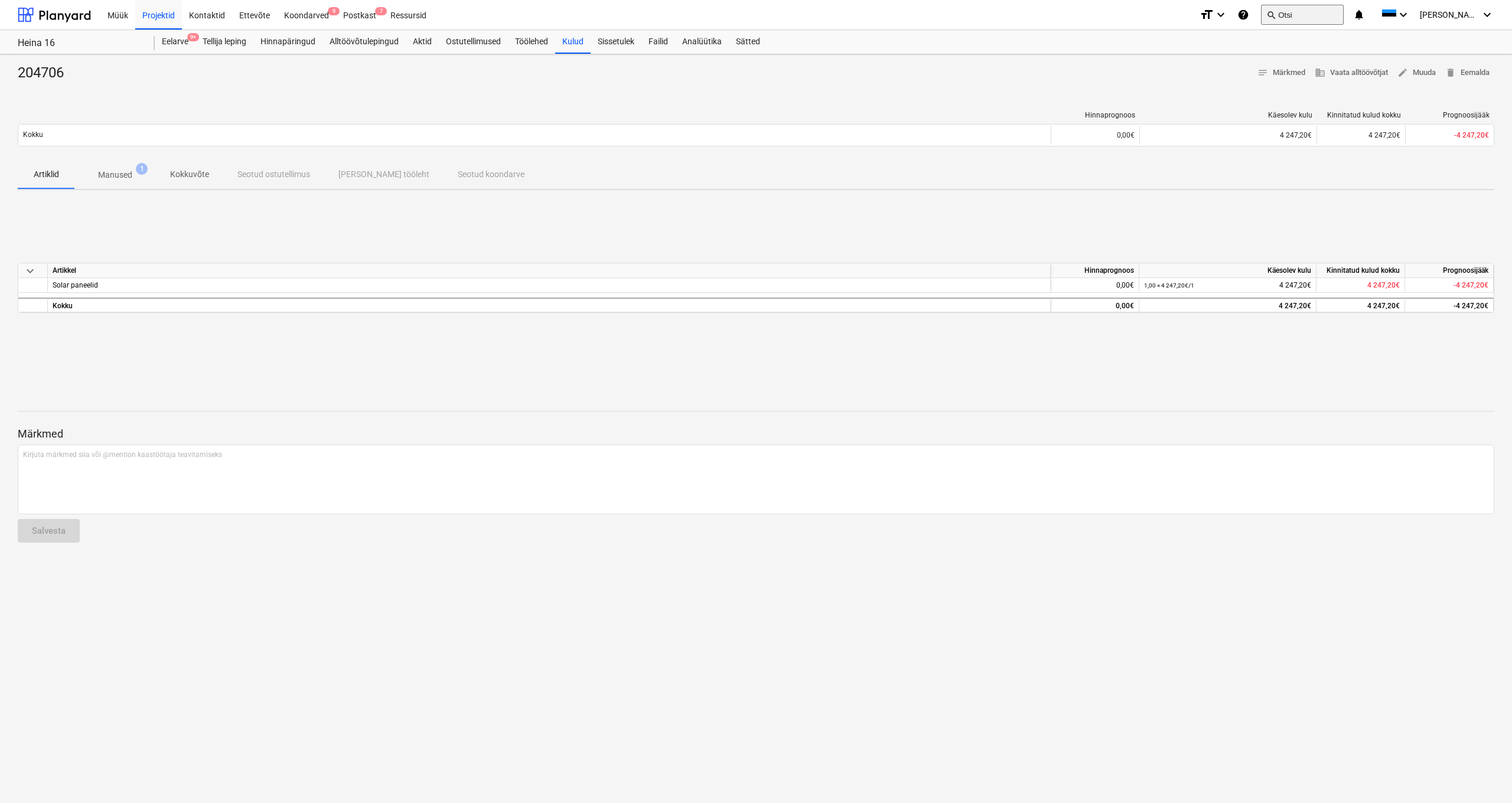
click at [1329, 9] on button "search Otsi" at bounding box center [1302, 15] width 83 height 20
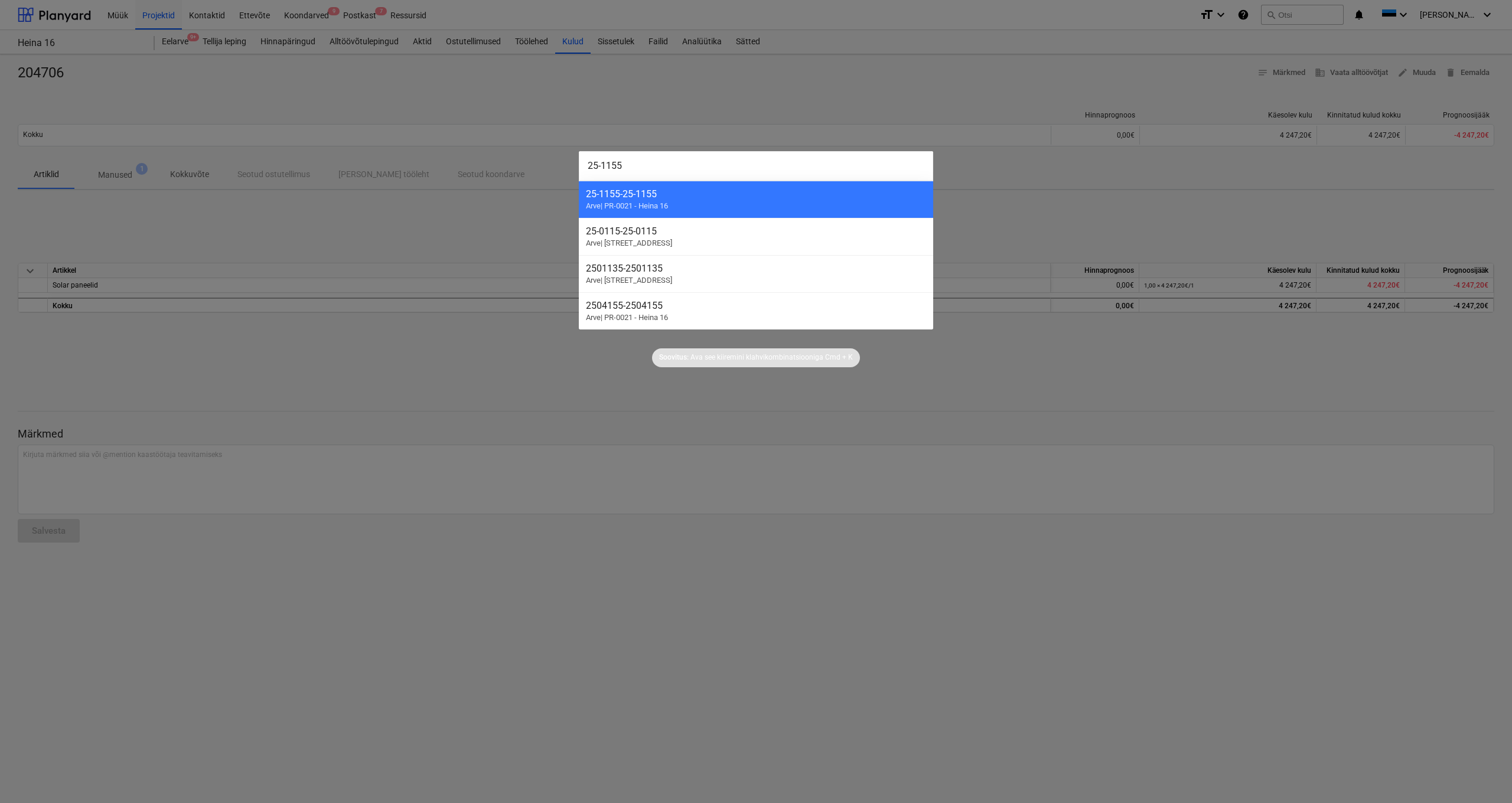
type input "25-1155"
click at [231, 71] on div at bounding box center [756, 401] width 1512 height 803
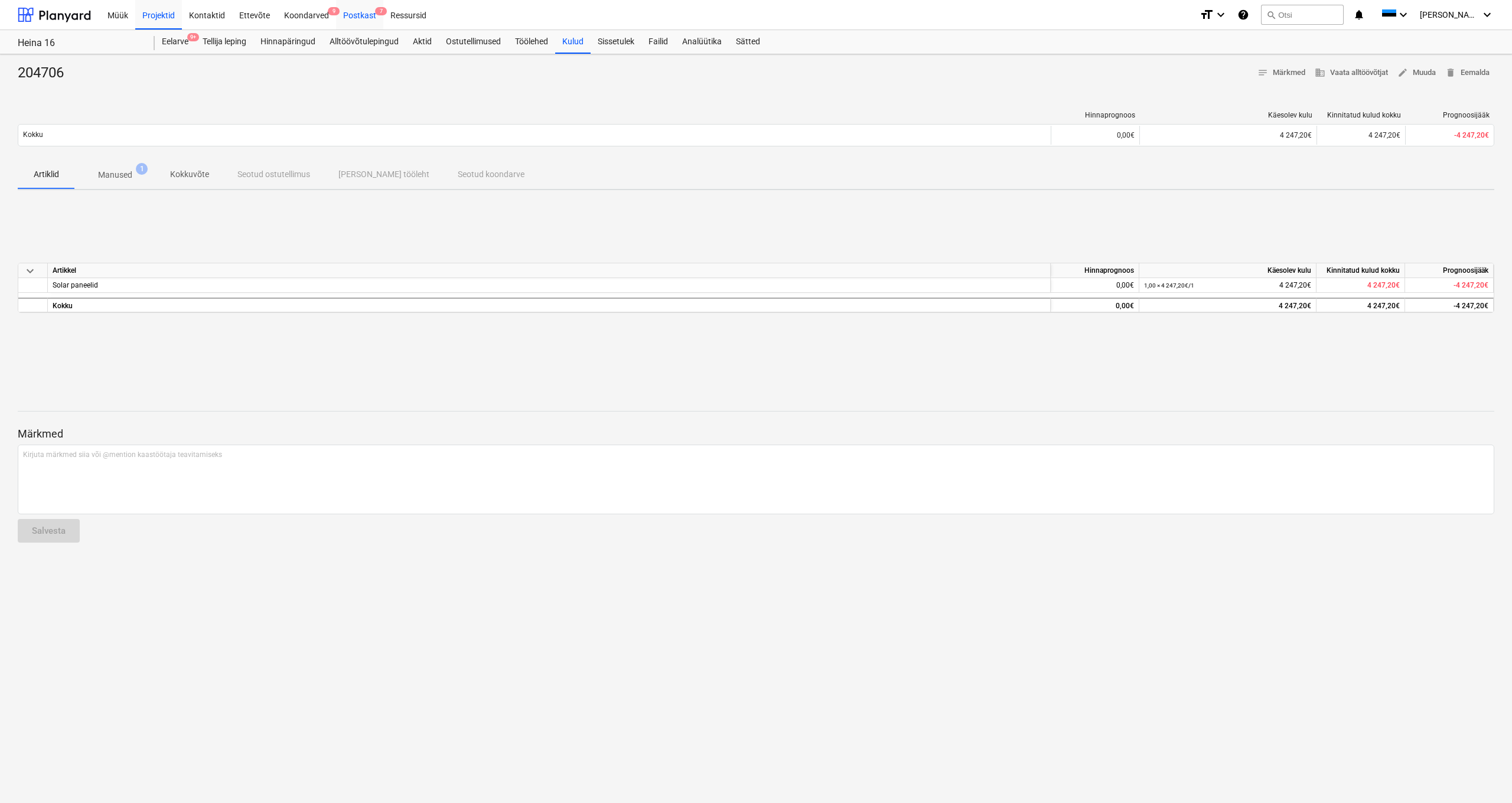
click at [363, 14] on div "Postkast 7" at bounding box center [359, 14] width 47 height 30
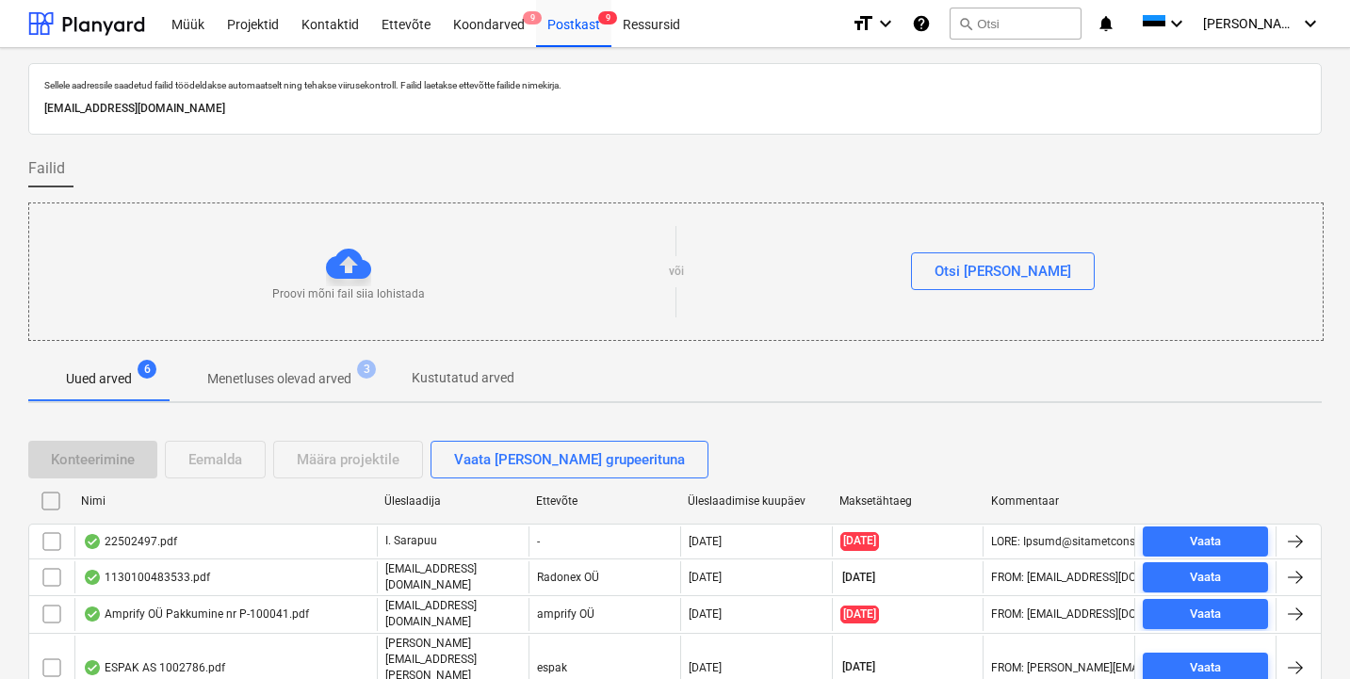
scroll to position [122, 0]
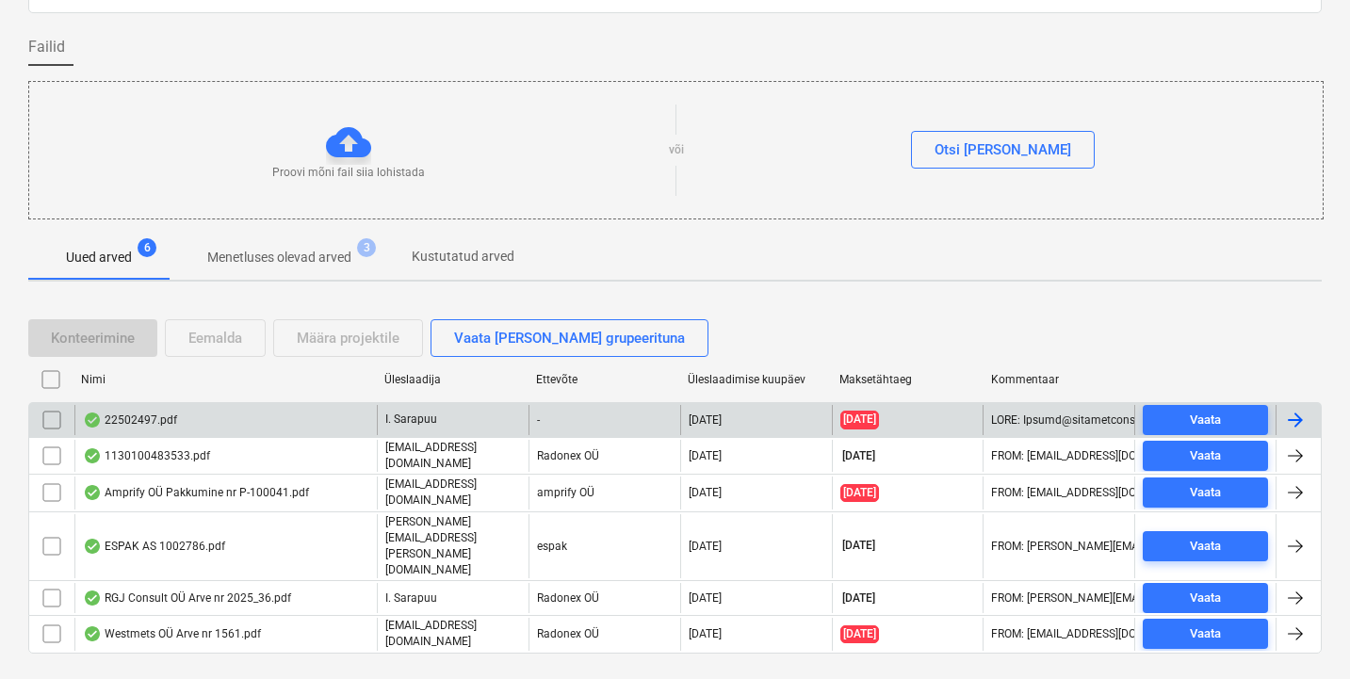
click at [155, 423] on div "22502497.pdf" at bounding box center [130, 420] width 94 height 15
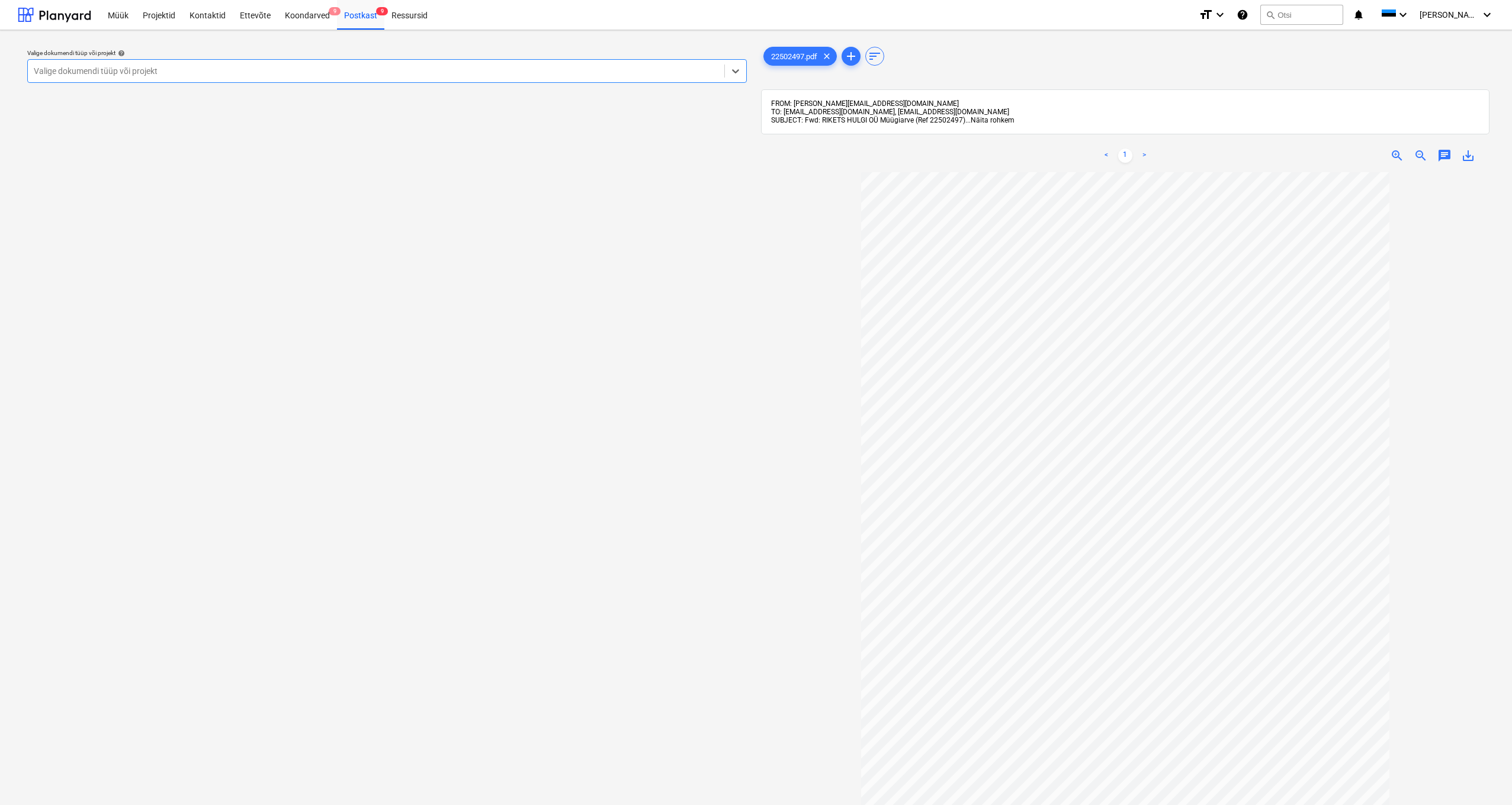
click at [853, 123] on span "Näita rohkem" at bounding box center [993, 120] width 44 height 8
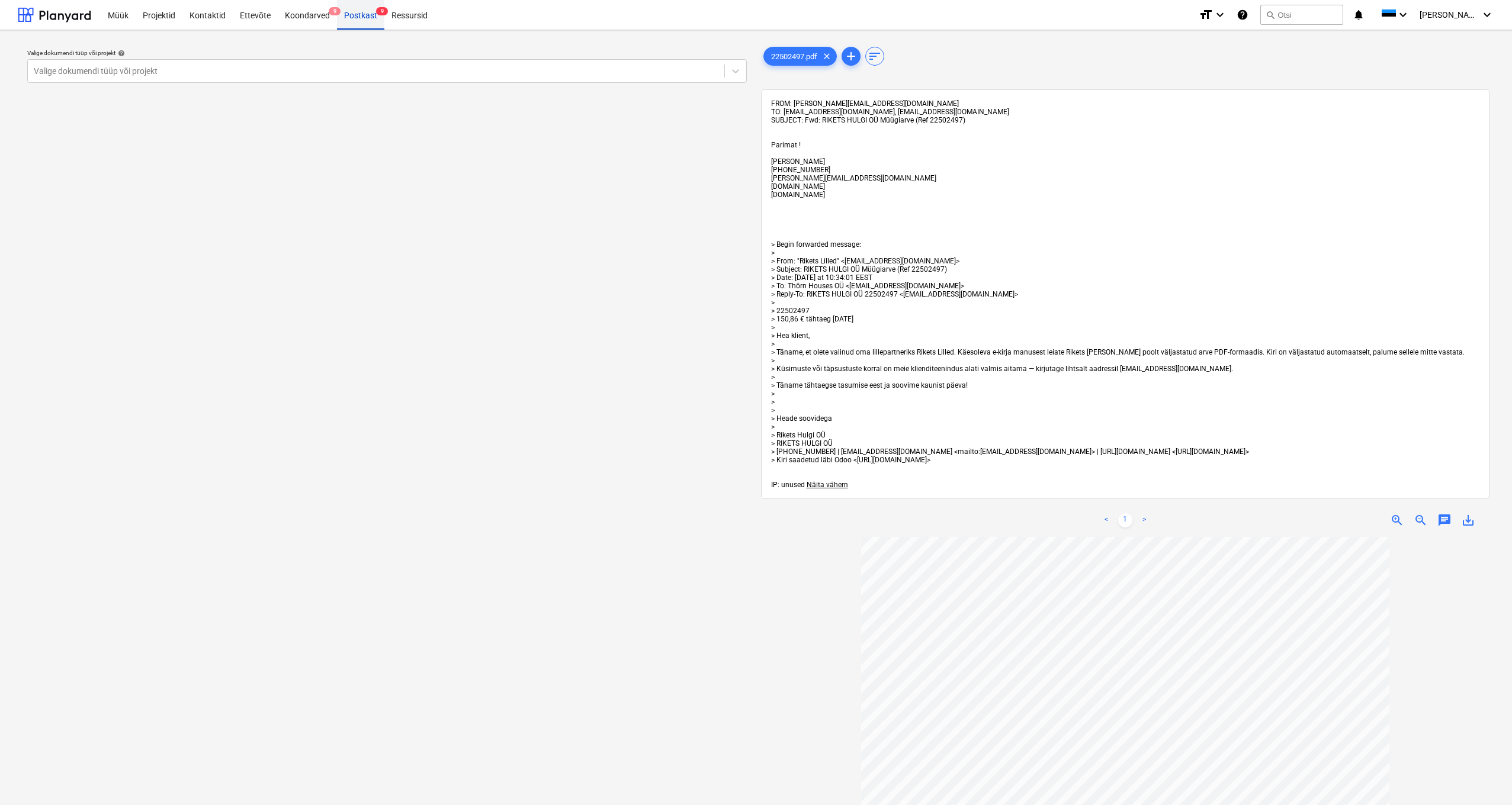
click at [363, 18] on div "Postkast 9" at bounding box center [360, 14] width 47 height 30
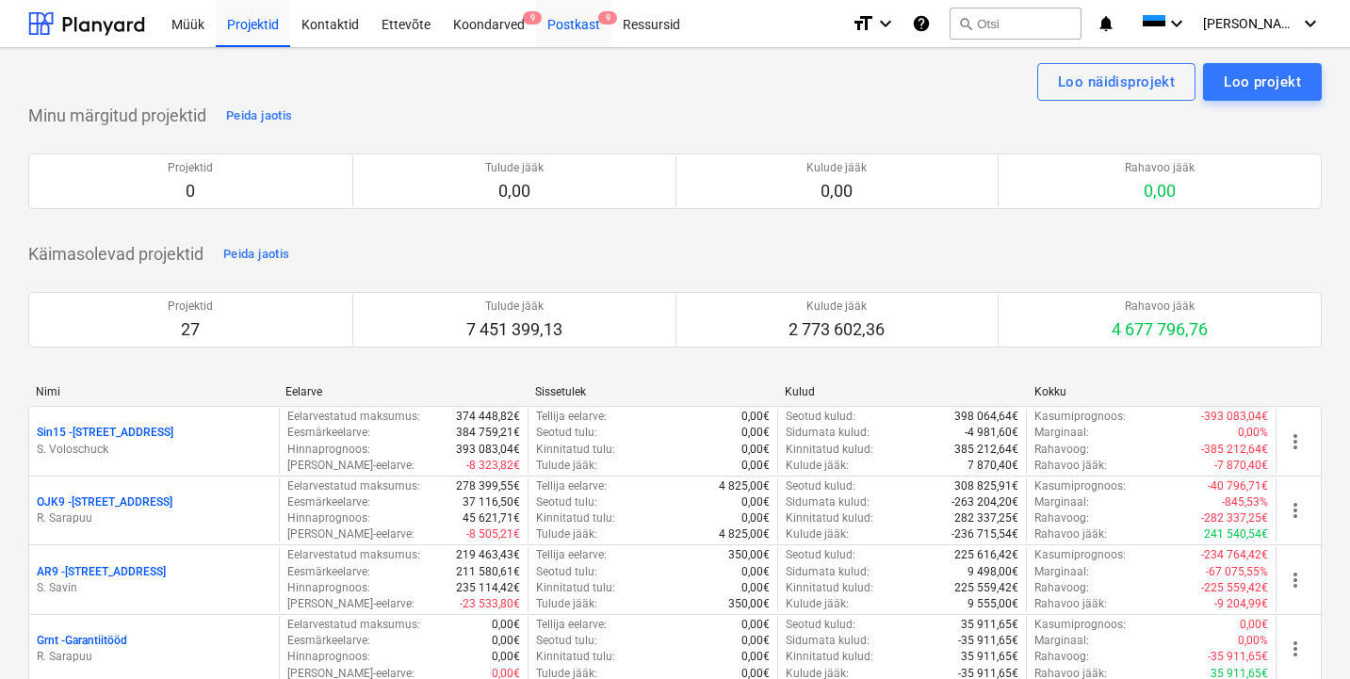
click at [577, 33] on div "Postkast 9" at bounding box center [573, 23] width 75 height 48
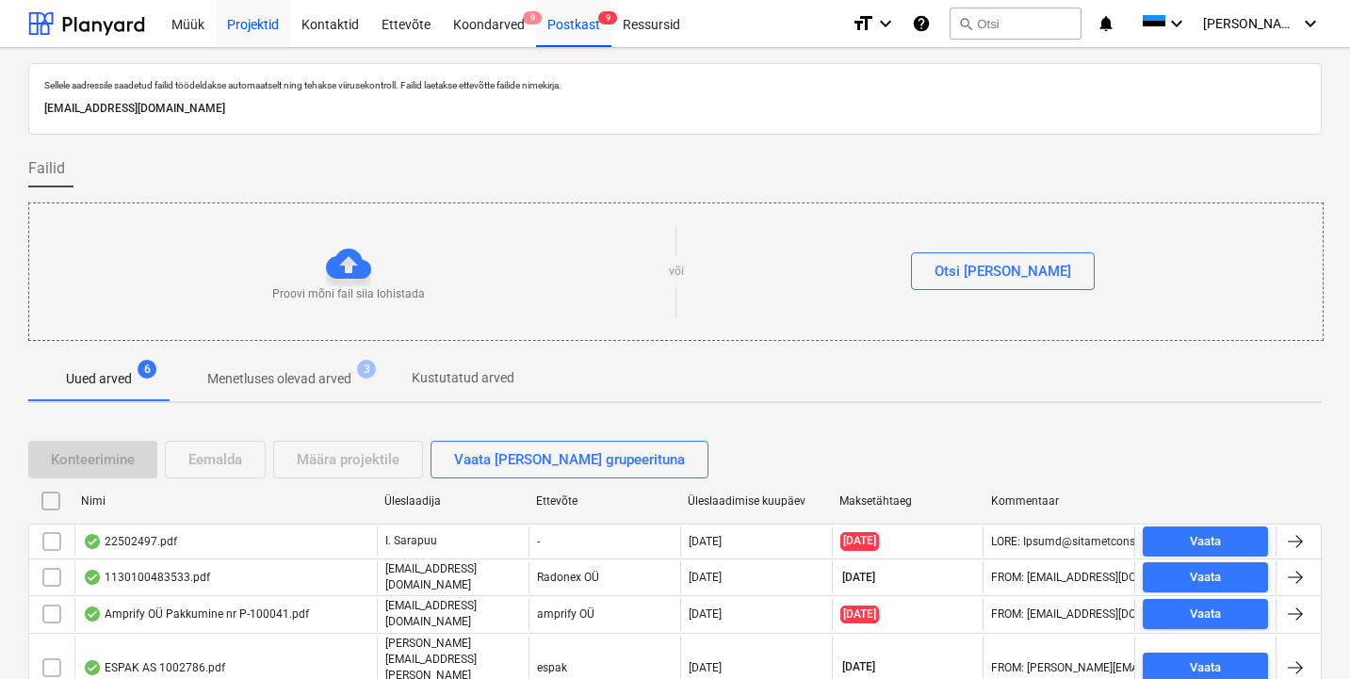
click at [253, 18] on div "Projektid" at bounding box center [253, 23] width 74 height 48
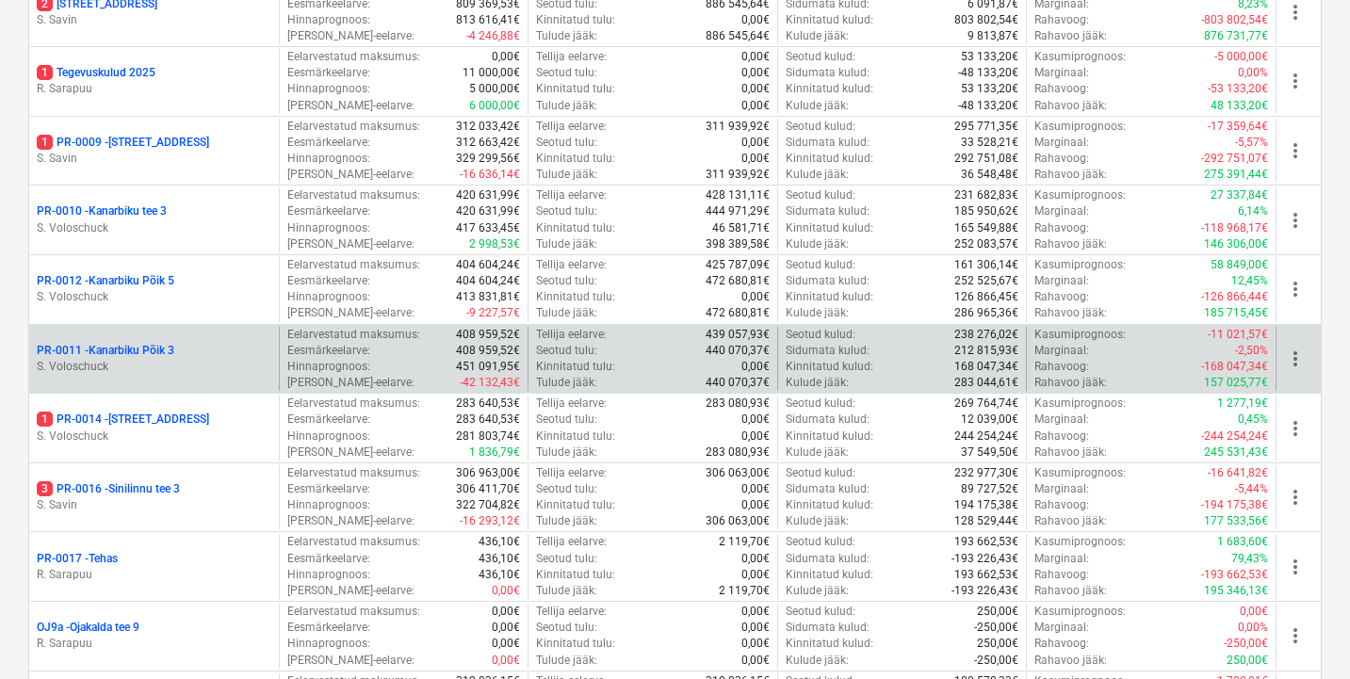
scroll to position [1127, 0]
